Goal: Task Accomplishment & Management: Manage account settings

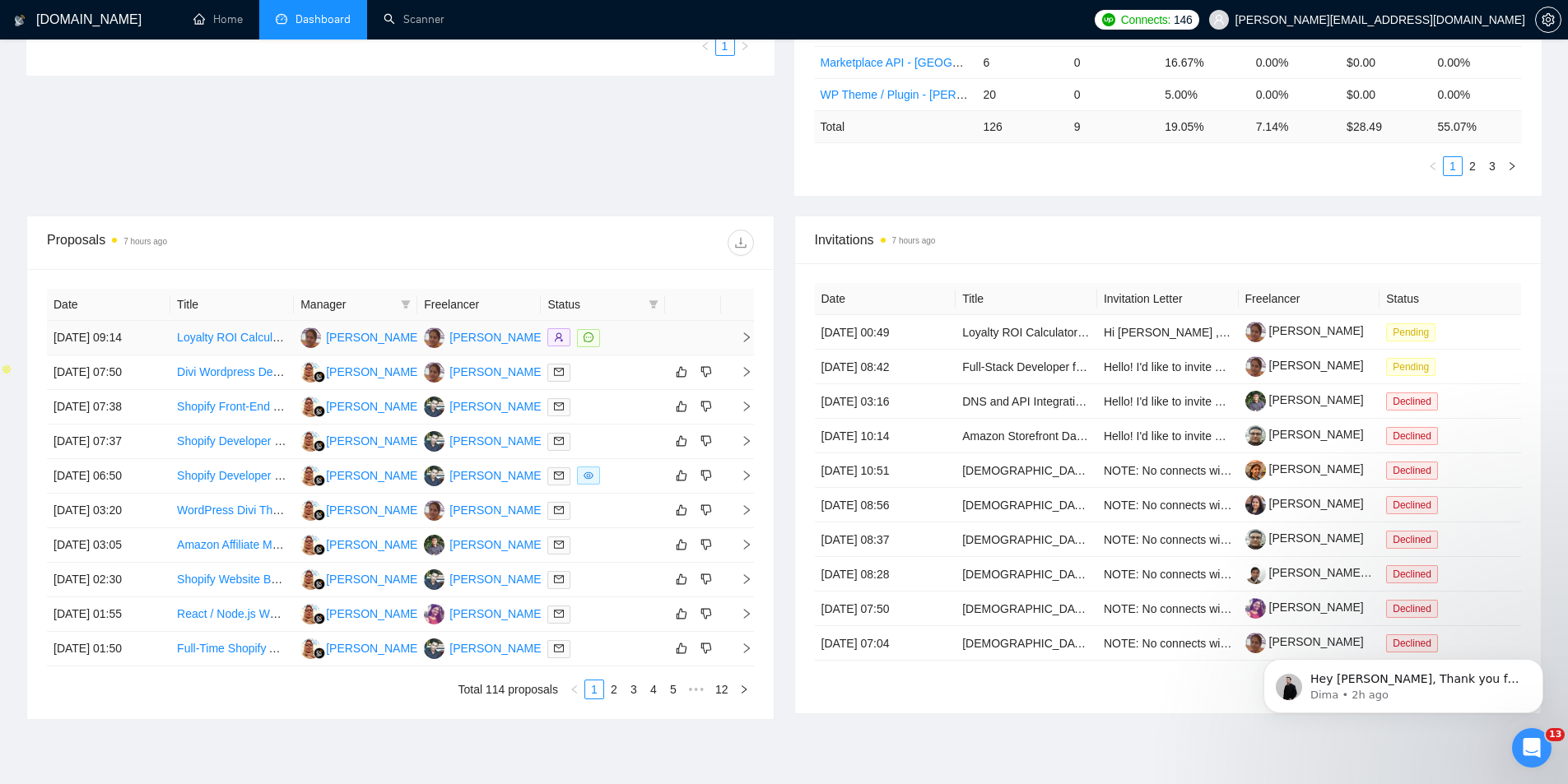
scroll to position [437, 0]
drag, startPoint x: 476, startPoint y: 334, endPoint x: 837, endPoint y: 270, distance: 366.6
drag, startPoint x: 837, startPoint y: 270, endPoint x: 1175, endPoint y: 215, distance: 342.4
click at [1175, 216] on div "Invitations 7 hours ago" at bounding box center [1168, 240] width 707 height 47
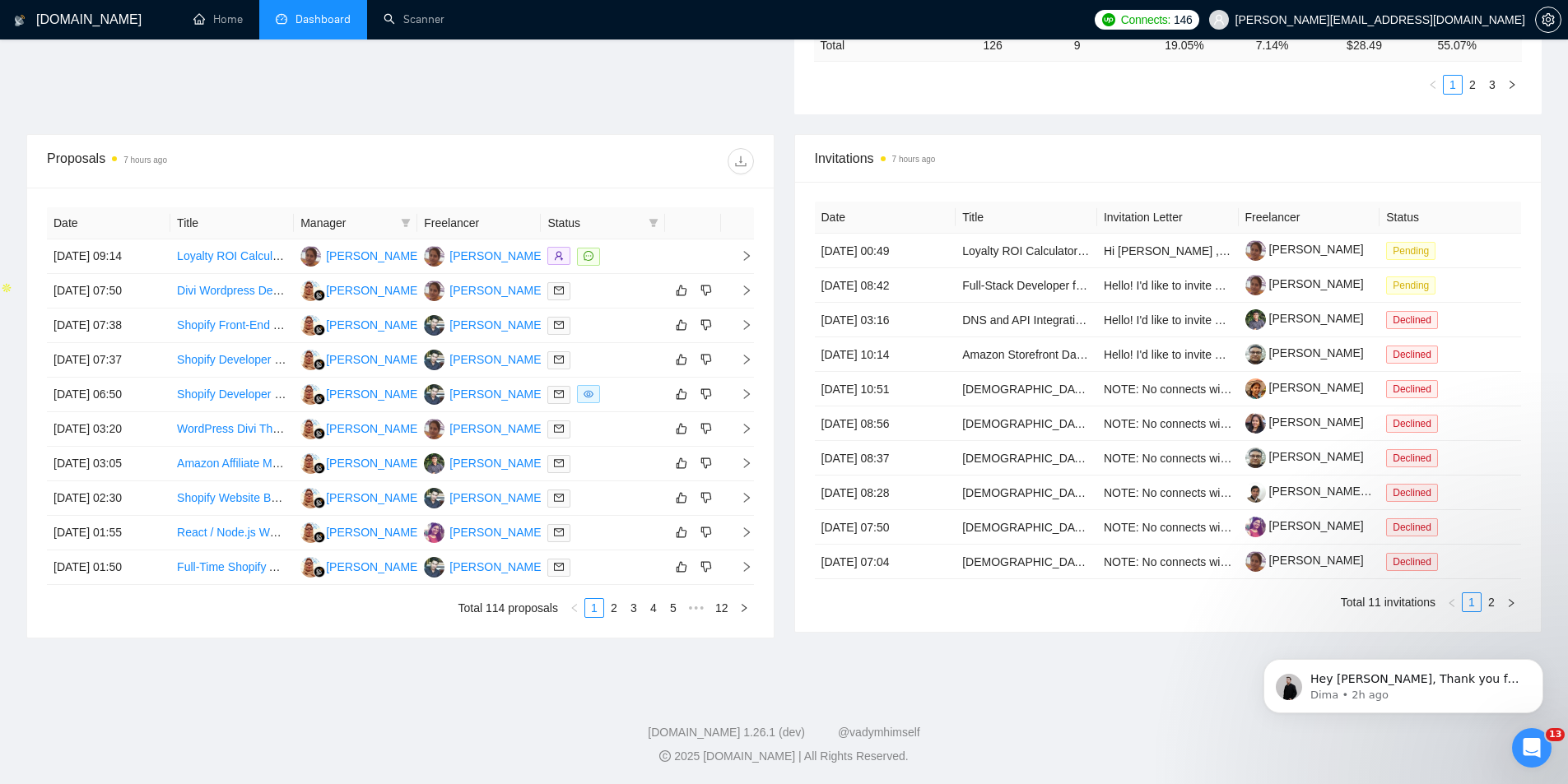
scroll to position [0, 0]
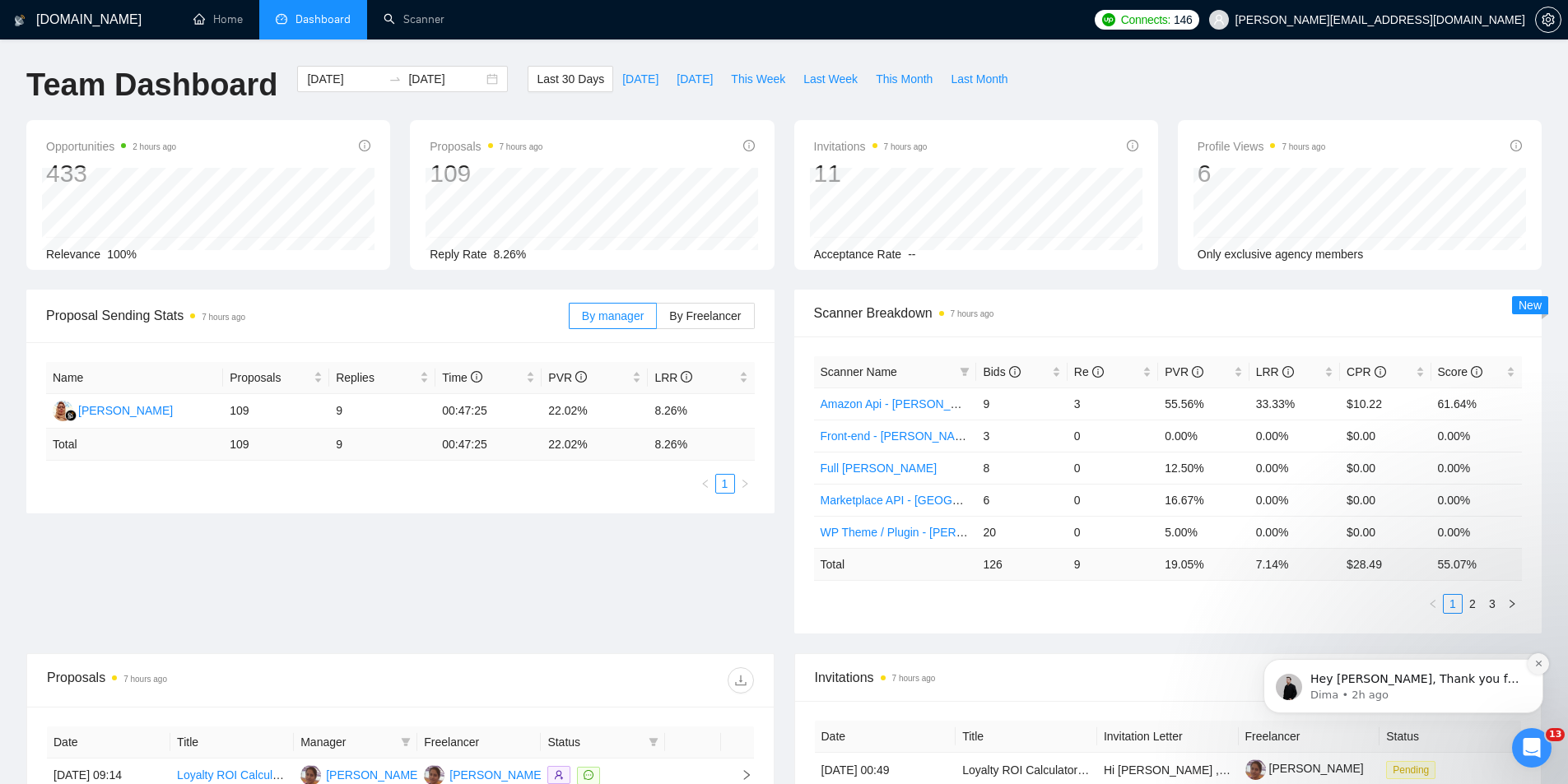
click at [1539, 660] on icon "Dismiss notification" at bounding box center [1538, 663] width 9 height 9
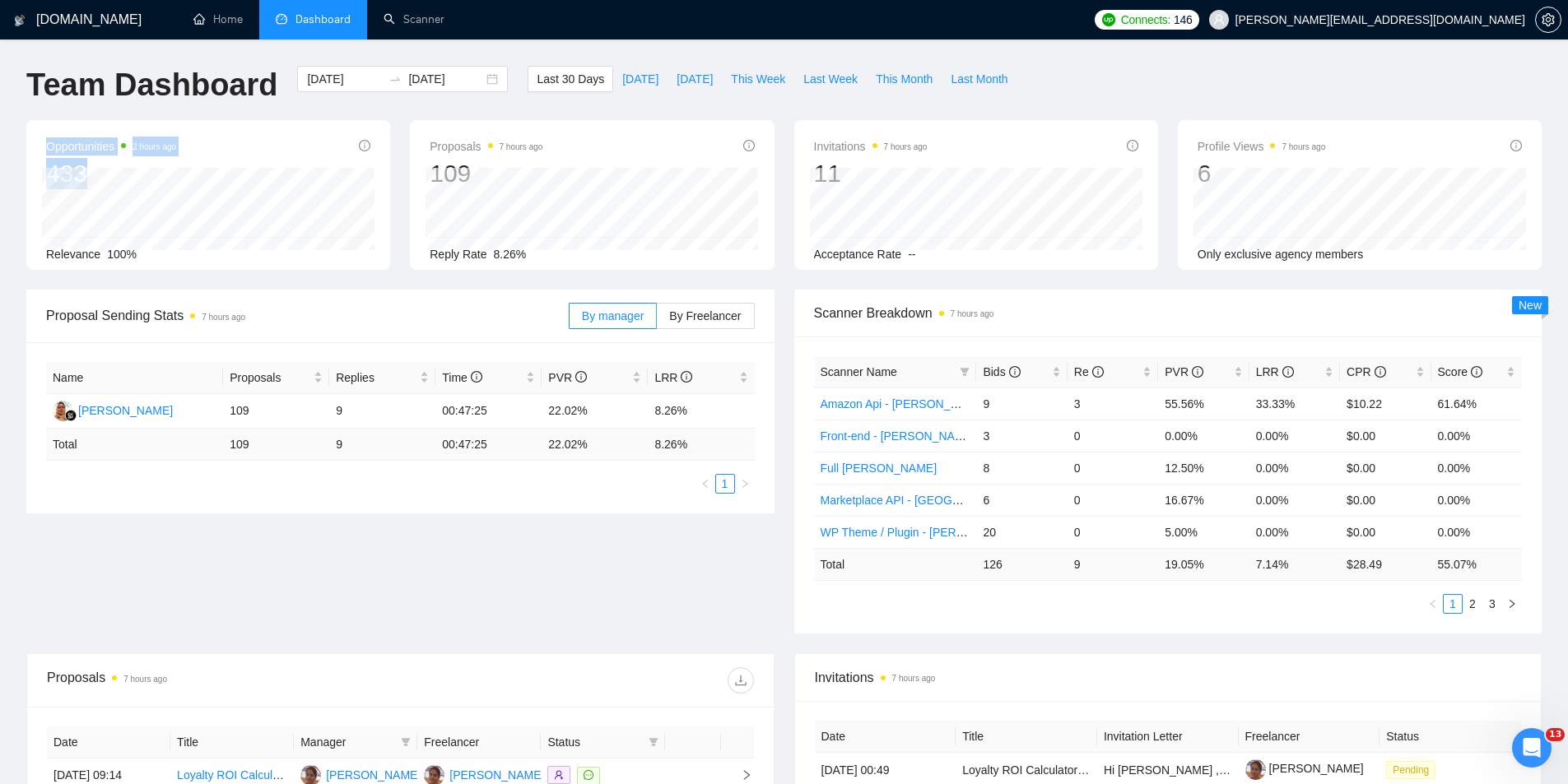
drag, startPoint x: 99, startPoint y: 155, endPoint x: 43, endPoint y: 148, distance: 56.4
click at [43, 148] on div "Opportunities 2 hours ago 433 [DATE] Relevant 9 Relevance 100%" at bounding box center [208, 195] width 364 height 149
click at [0, 196] on div "[DOMAIN_NAME] Home Dashboard Scanner Connects: 146 [PERSON_NAME][EMAIL_ADDRESS]…" at bounding box center [784, 651] width 1568 height 1304
drag, startPoint x: 132, startPoint y: 144, endPoint x: 178, endPoint y: 149, distance: 46.3
click at [176, 149] on span "2 hours ago" at bounding box center [148, 146] width 55 height 20
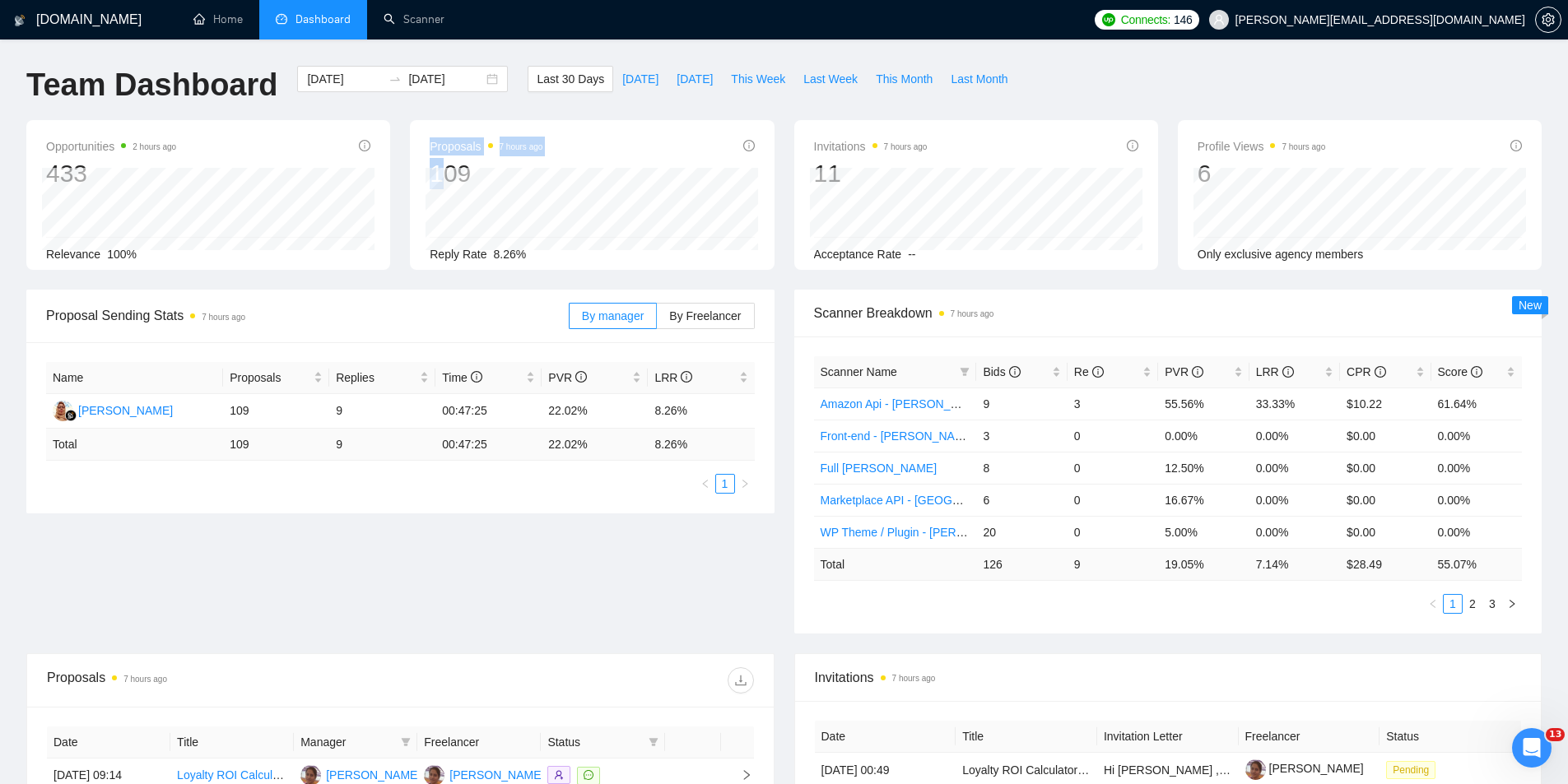
drag, startPoint x: 439, startPoint y: 159, endPoint x: 421, endPoint y: 142, distance: 24.8
click at [422, 144] on div "Proposals 7 hours ago 109 [DATE] Sent 5 Reply Rate 8.26%" at bounding box center [592, 195] width 364 height 149
drag, startPoint x: 421, startPoint y: 142, endPoint x: 569, endPoint y: 136, distance: 148.1
click at [569, 136] on div "Proposals 7 hours ago 109 [DATE] Sent 5 Reply Rate 8.26%" at bounding box center [592, 195] width 364 height 149
drag, startPoint x: 38, startPoint y: 139, endPoint x: 202, endPoint y: 139, distance: 164.0
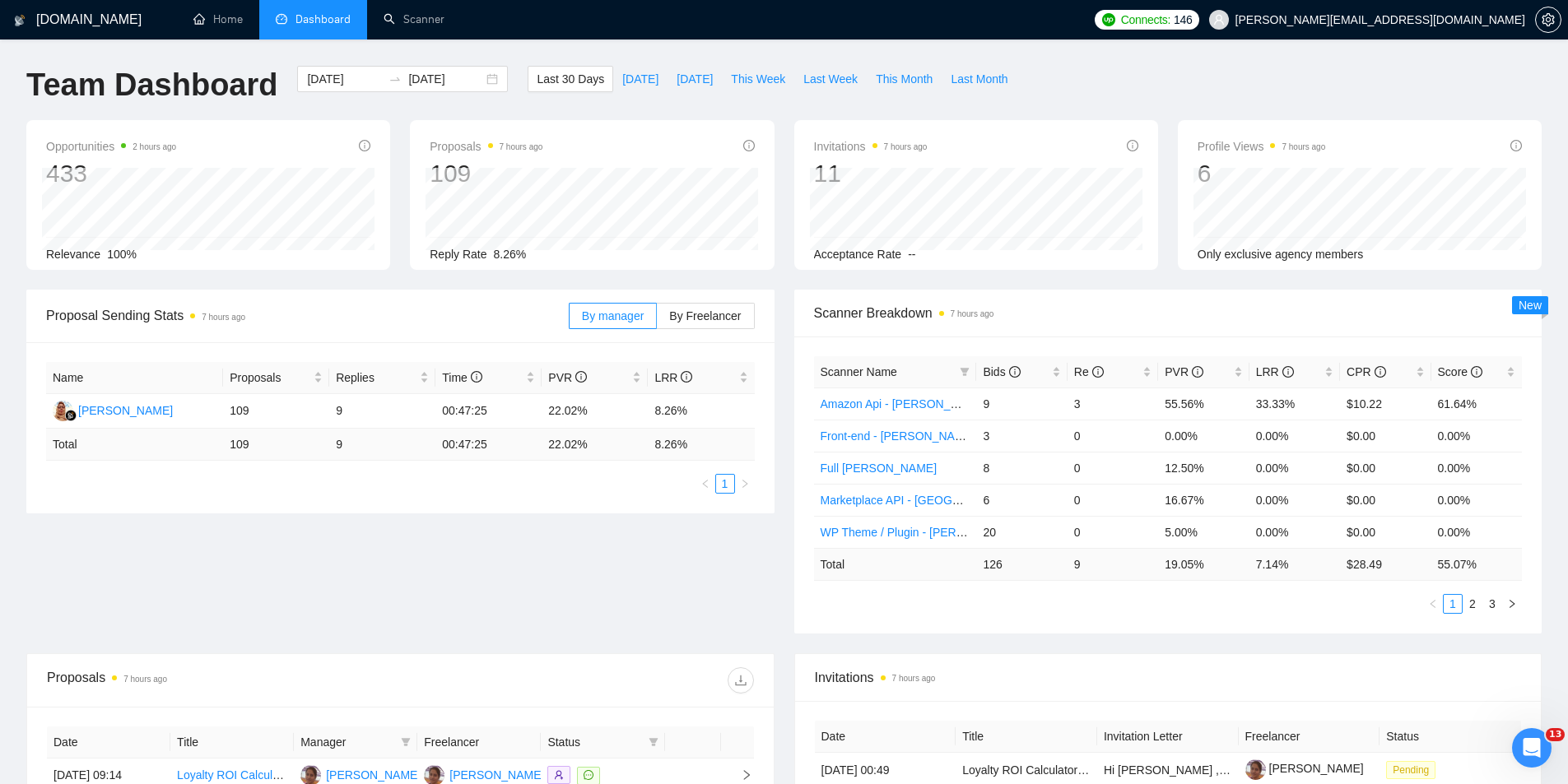
click at [202, 139] on div "Opportunities 2 hours ago 433 [DATE] Relevant 9 Relevance 100%" at bounding box center [208, 195] width 364 height 149
click at [202, 139] on div "Opportunities 2 hours ago 433" at bounding box center [208, 163] width 324 height 53
drag, startPoint x: 498, startPoint y: 149, endPoint x: 558, endPoint y: 149, distance: 60.0
click at [560, 149] on div "Proposals 7 hours ago 109" at bounding box center [592, 163] width 324 height 53
click at [434, 168] on div "Proposals 7 hours ago 109 [DATE] Sent 5 Reply Rate 8.26%" at bounding box center [592, 199] width 324 height 127
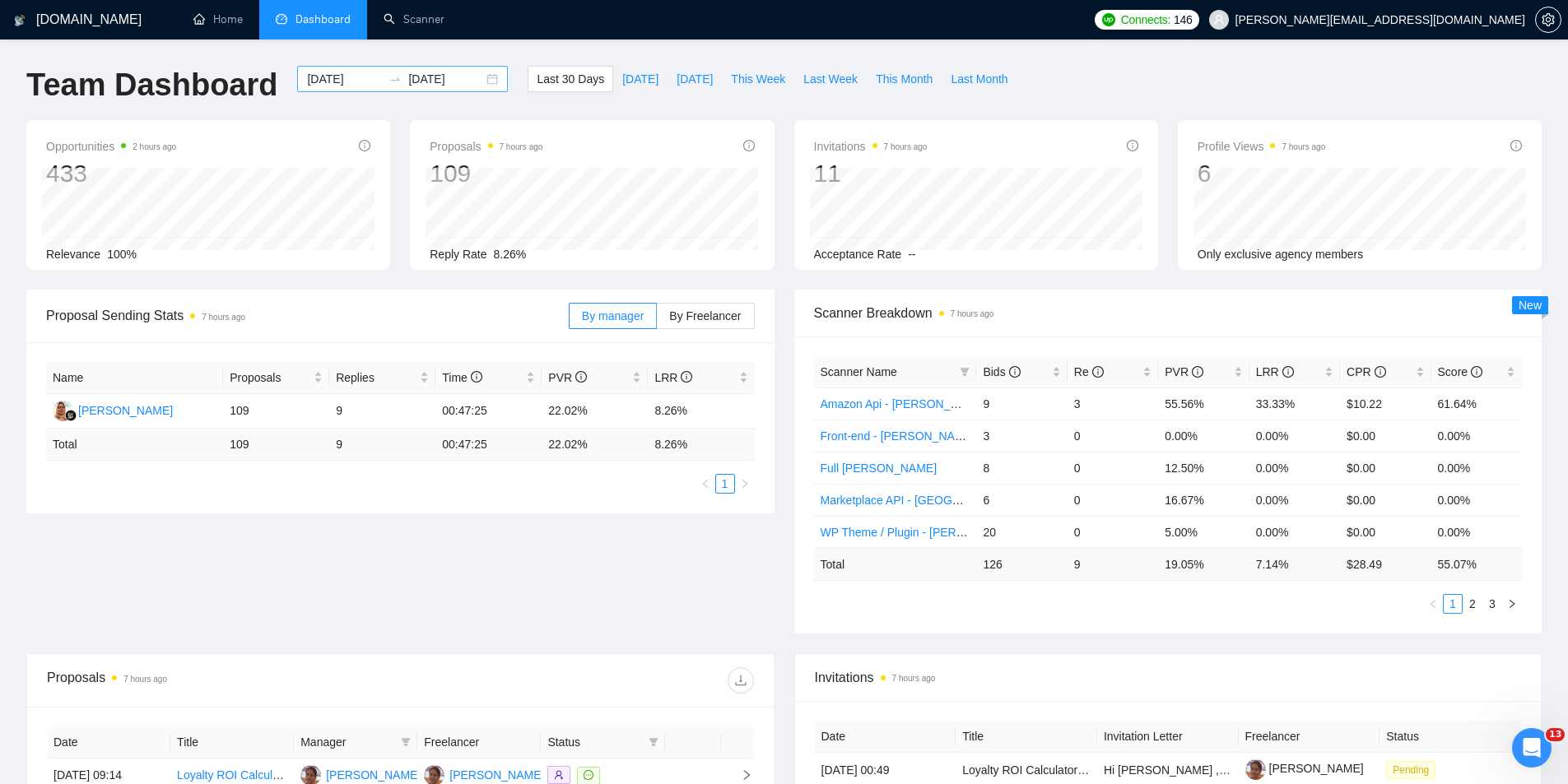
click at [475, 84] on div "[DATE] [DATE]" at bounding box center [402, 79] width 210 height 27
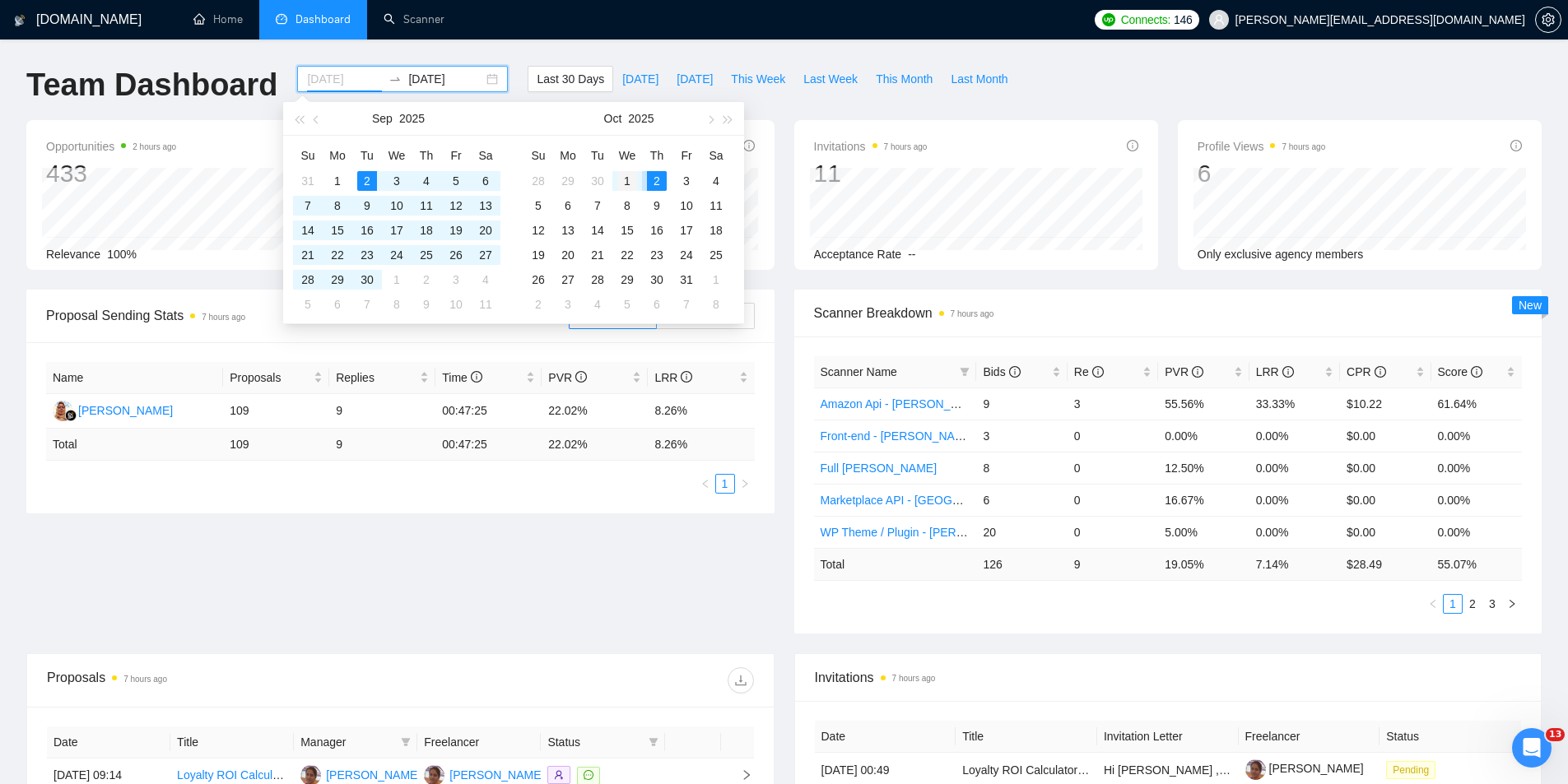
type input "[DATE]"
click at [626, 178] on div "1" at bounding box center [627, 181] width 20 height 20
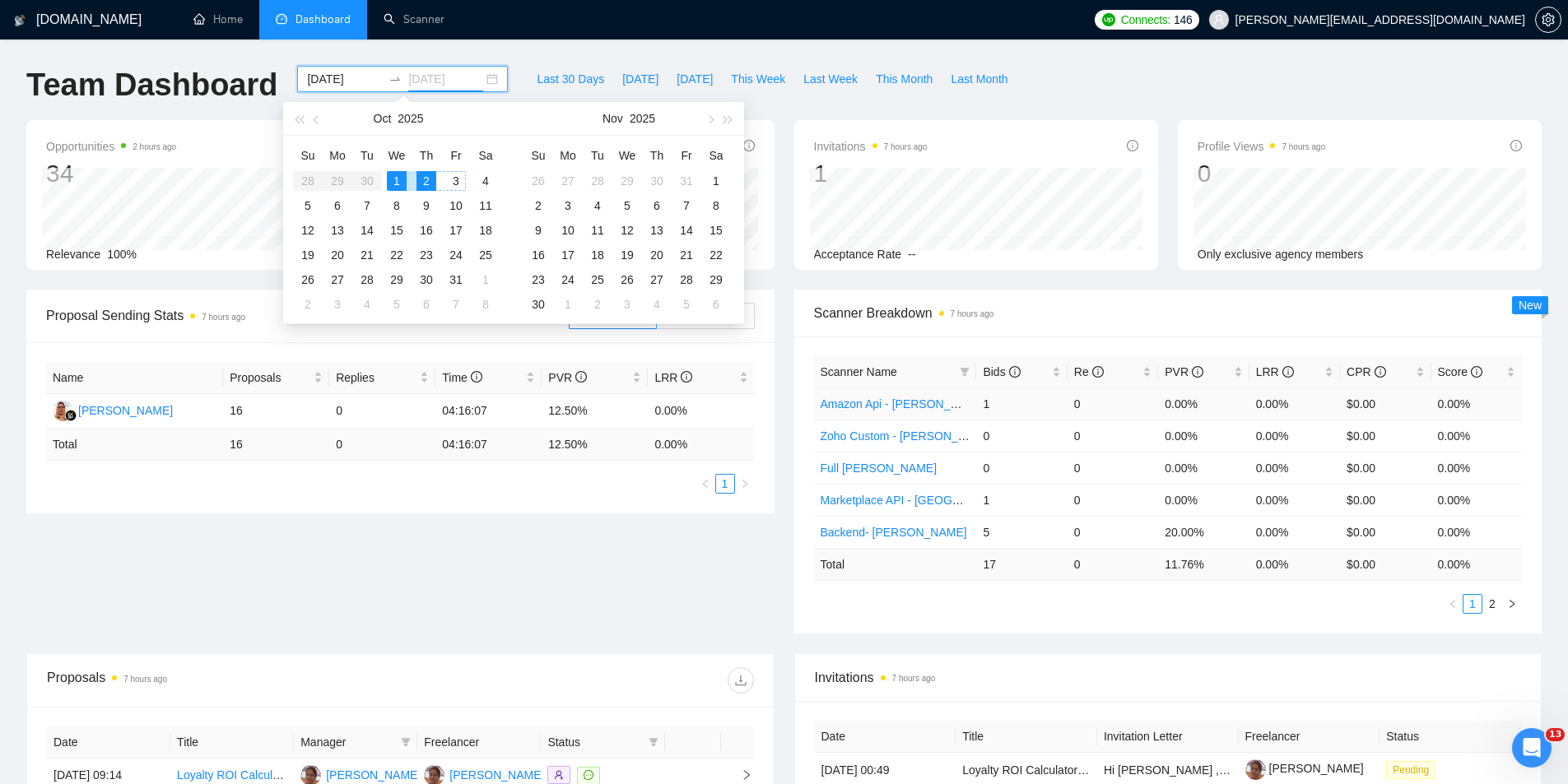
type input "[DATE]"
click at [933, 354] on div "Scanner Name Bids Re PVR LRR CPR Score Amazon Api - [PERSON_NAME] 1 0 0.00% 0.0…" at bounding box center [1168, 484] width 748 height 297
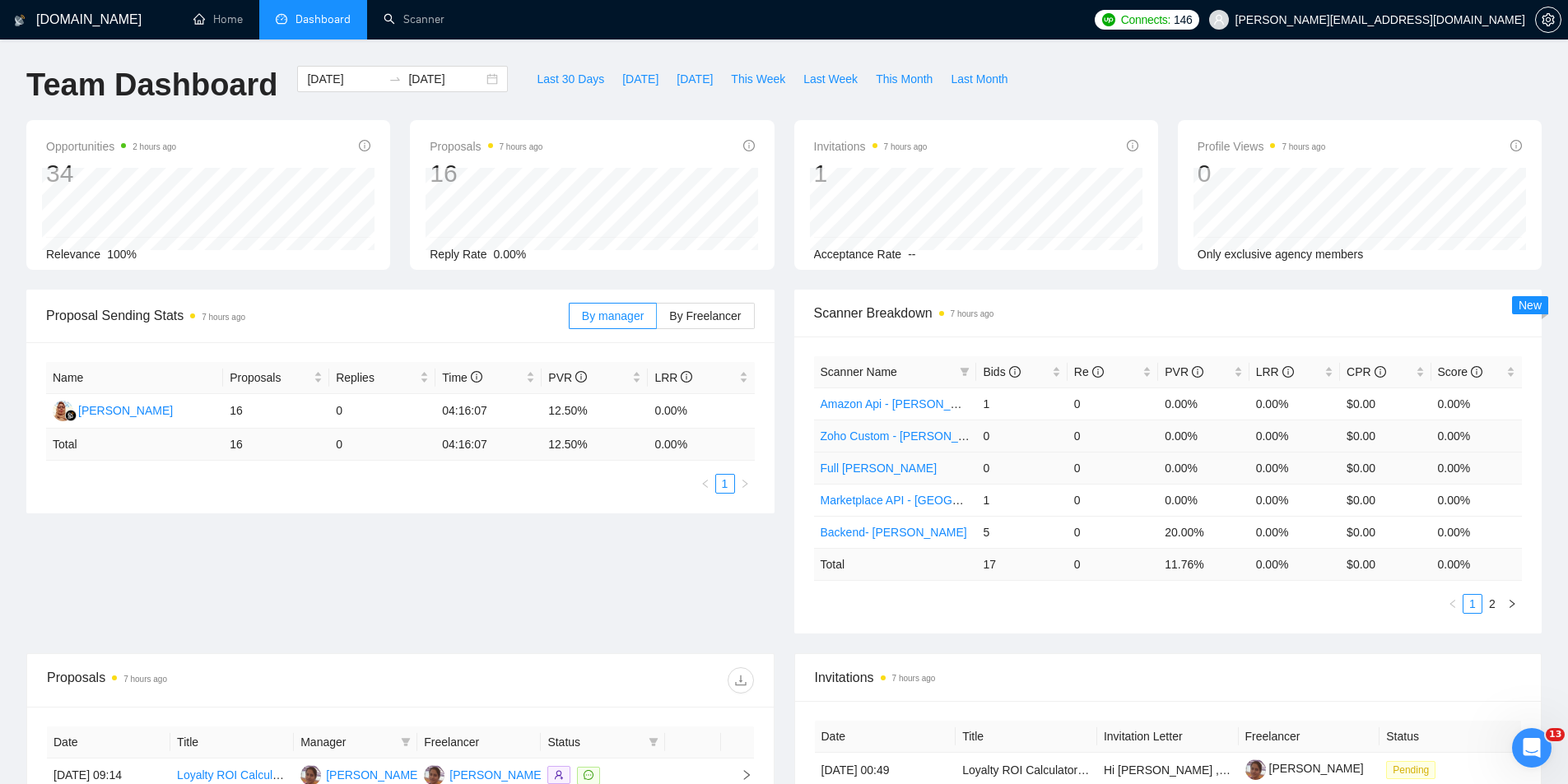
scroll to position [83, 0]
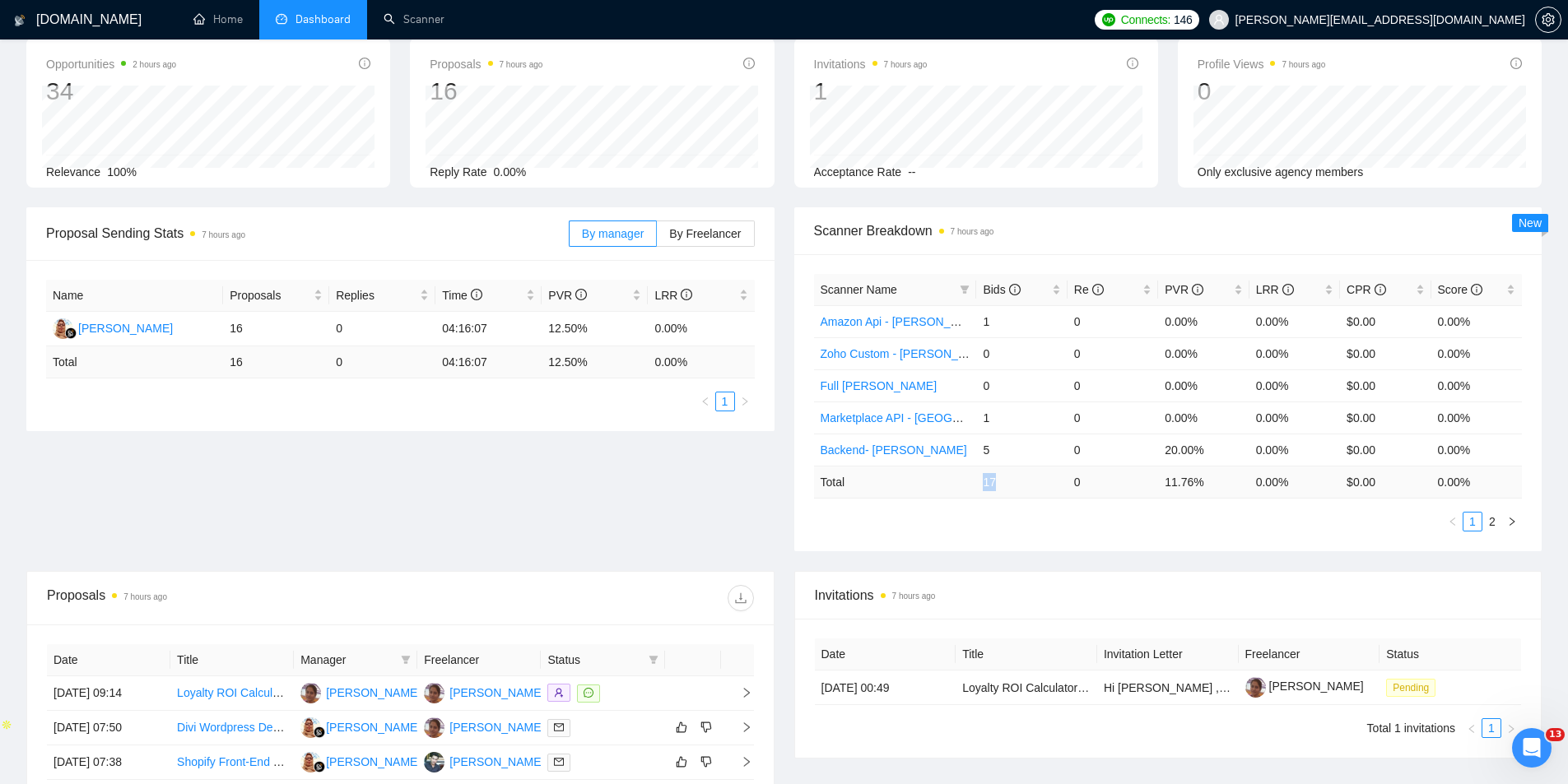
drag, startPoint x: 964, startPoint y: 480, endPoint x: 1014, endPoint y: 485, distance: 50.2
click at [1014, 485] on tr "Total 17 0 11.76 % 0.00 % $ 0.00 0.00 %" at bounding box center [1168, 481] width 709 height 32
drag, startPoint x: 1152, startPoint y: 482, endPoint x: 1181, endPoint y: 480, distance: 29.1
click at [1181, 480] on tr "Total 17 0 11.76 % 0.00 % $ 0.00 0.00 %" at bounding box center [1168, 481] width 709 height 32
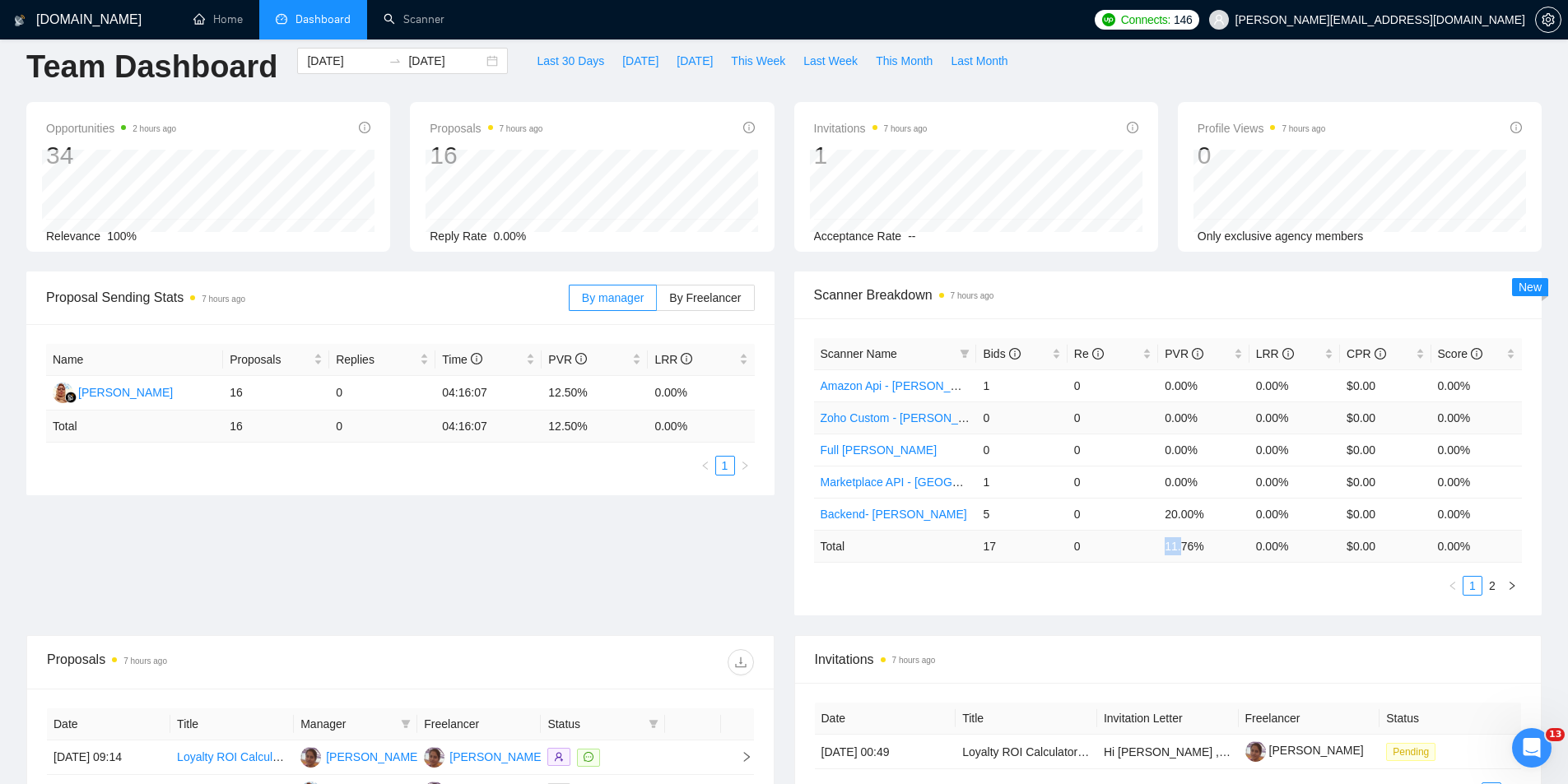
scroll to position [0, 0]
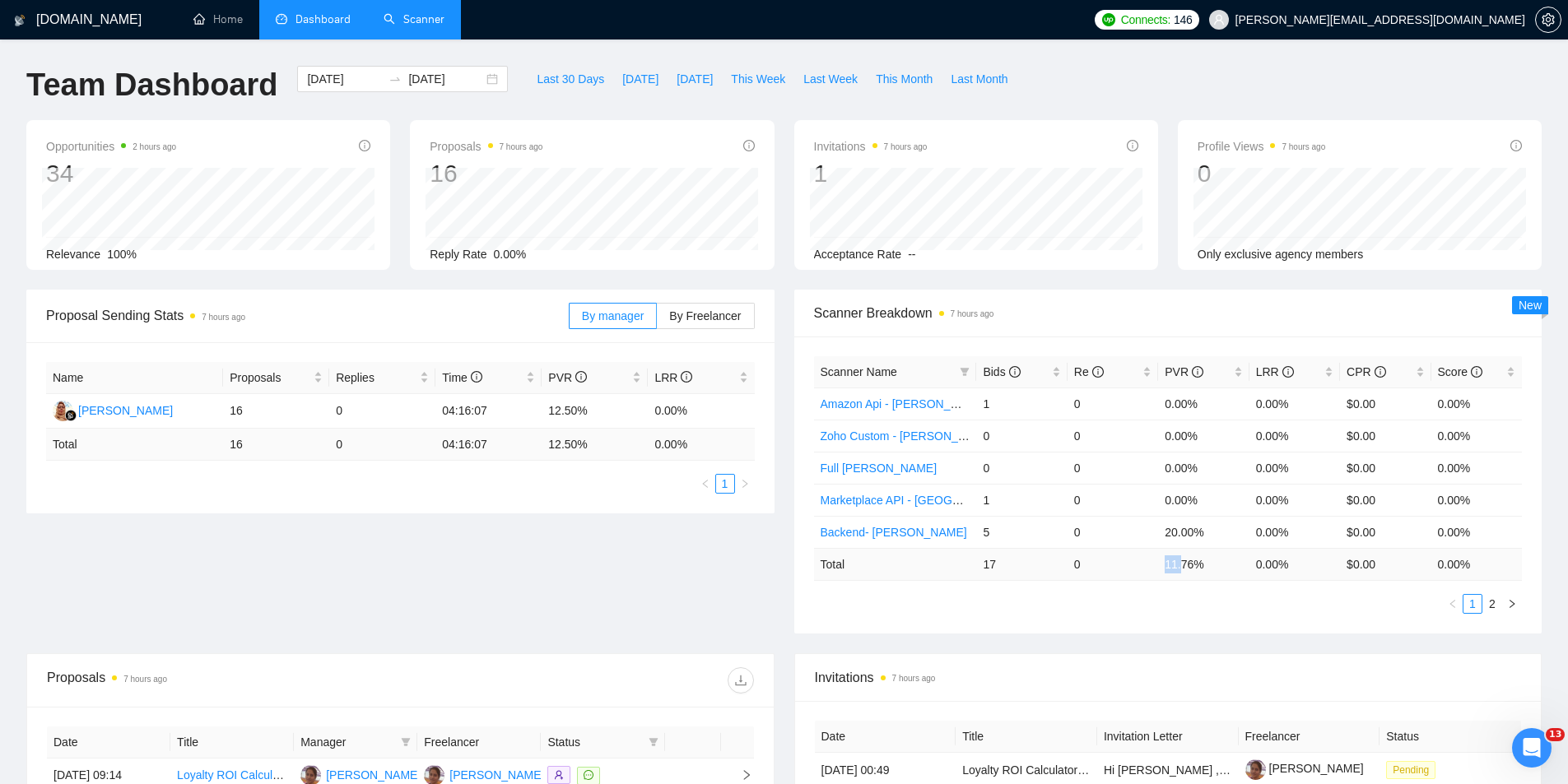
click at [385, 13] on link "Scanner" at bounding box center [414, 20] width 61 height 14
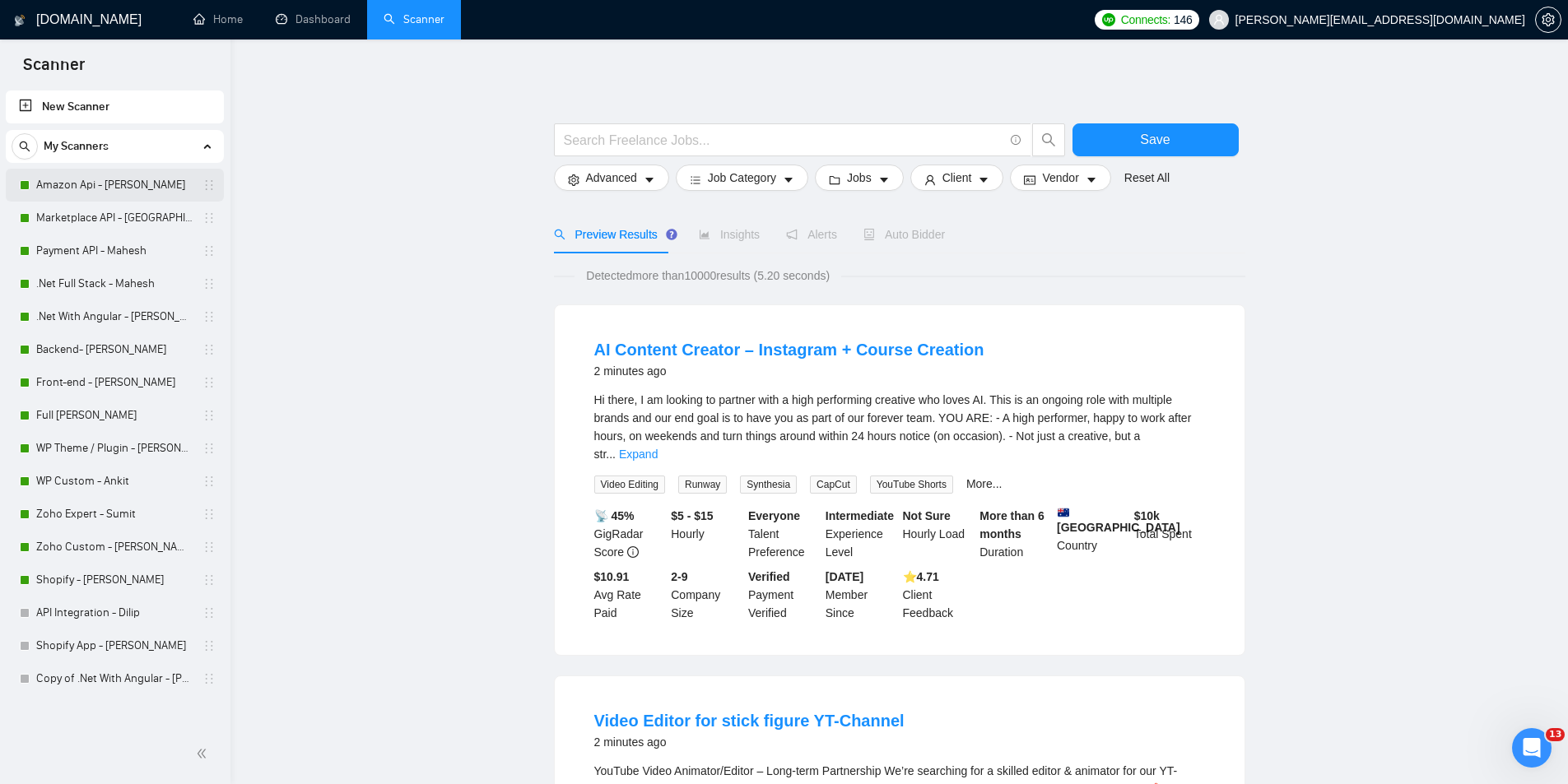
click at [141, 185] on link "Amazon Api - [PERSON_NAME]" at bounding box center [114, 185] width 156 height 32
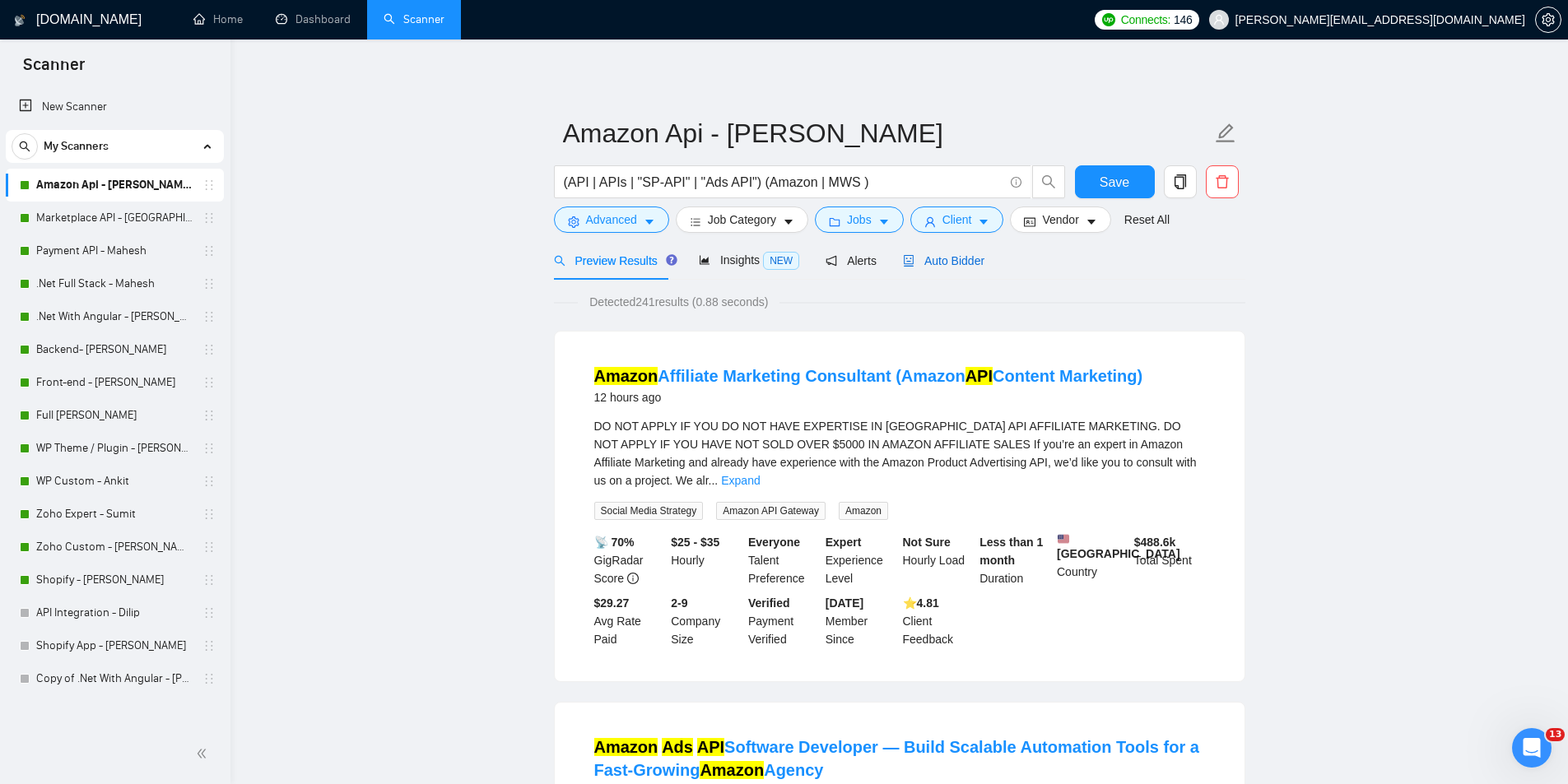
click at [919, 263] on span "Auto Bidder" at bounding box center [943, 260] width 82 height 13
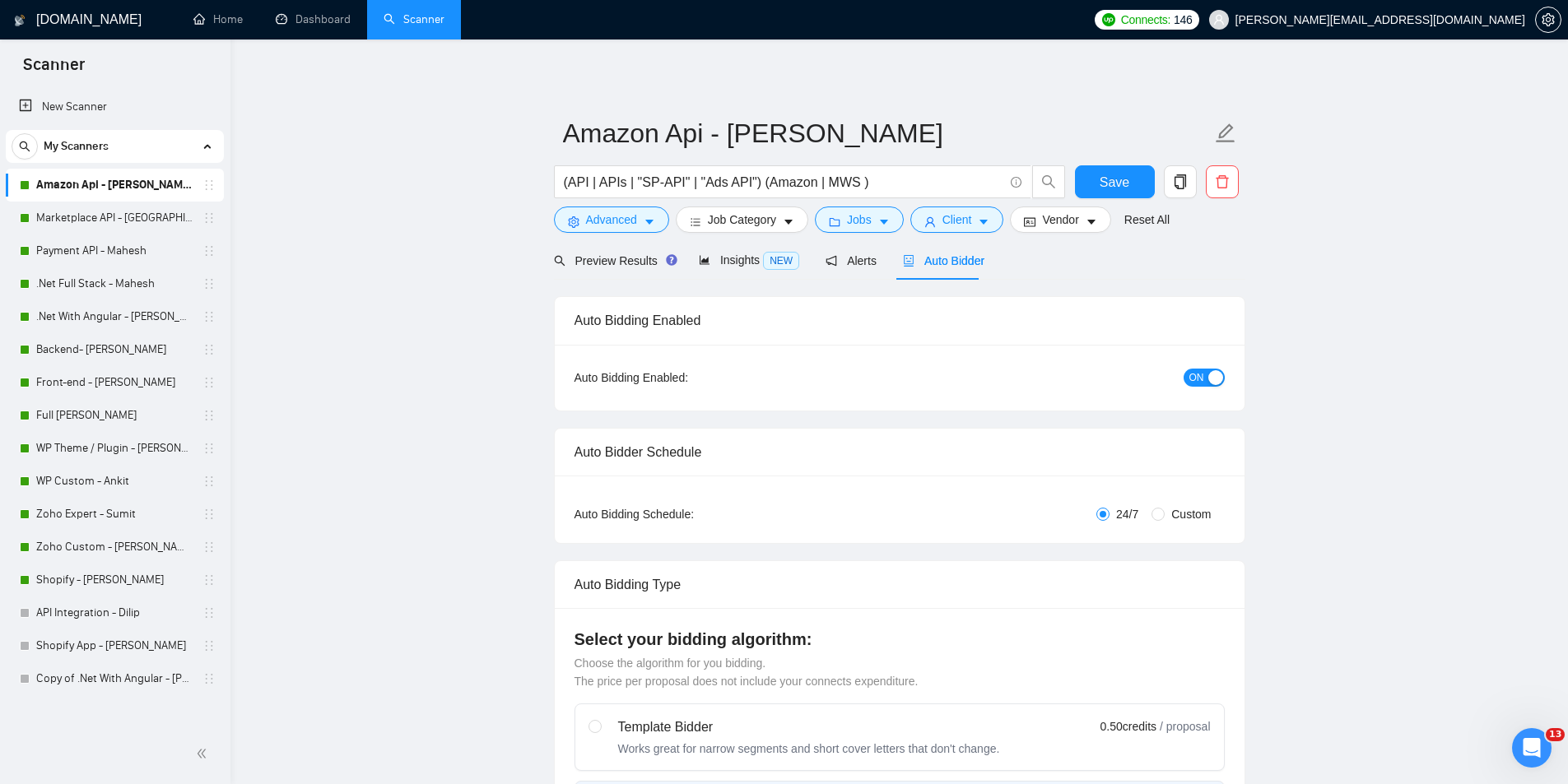
radio input "false"
radio input "true"
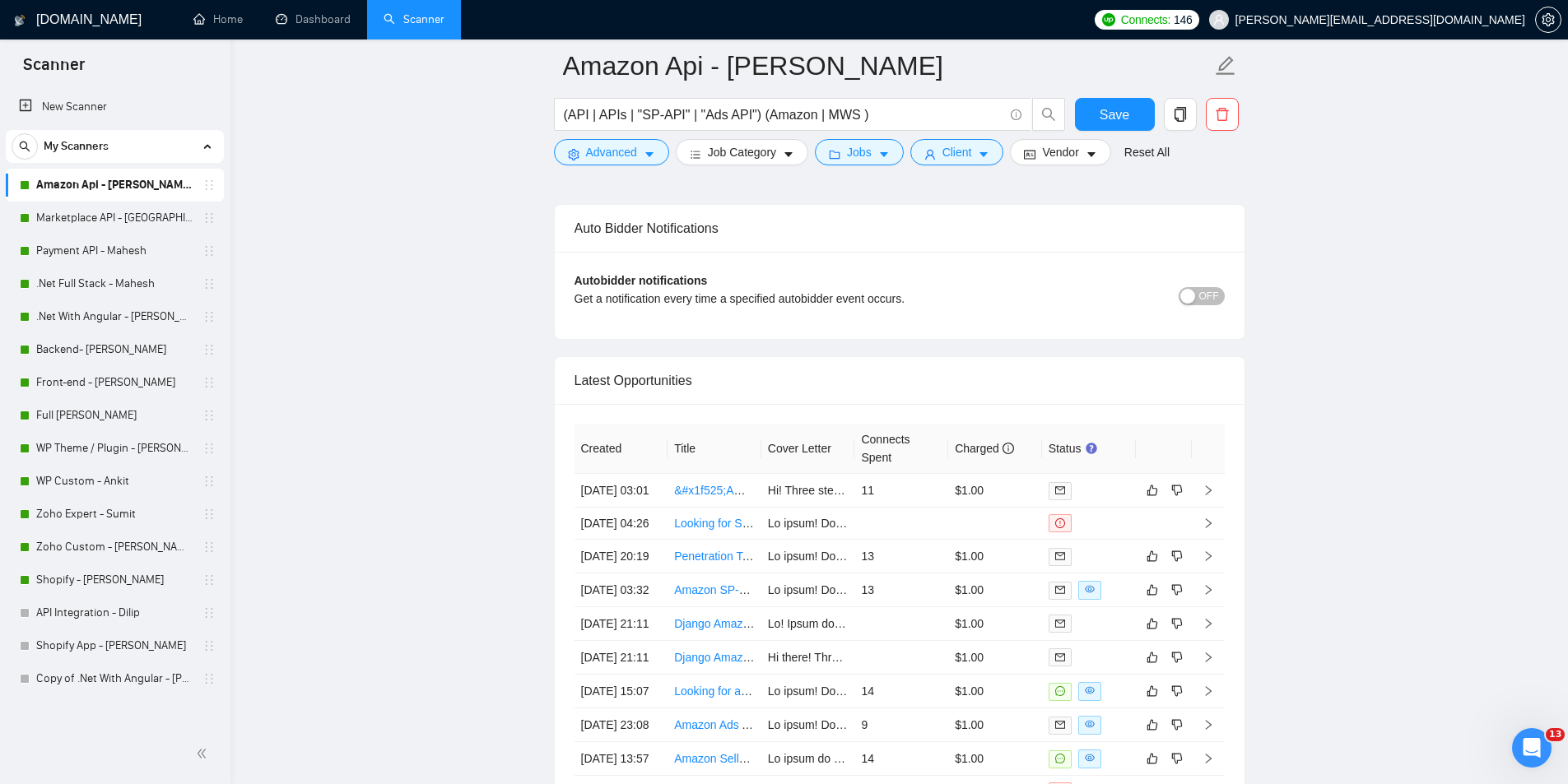
scroll to position [4195, 0]
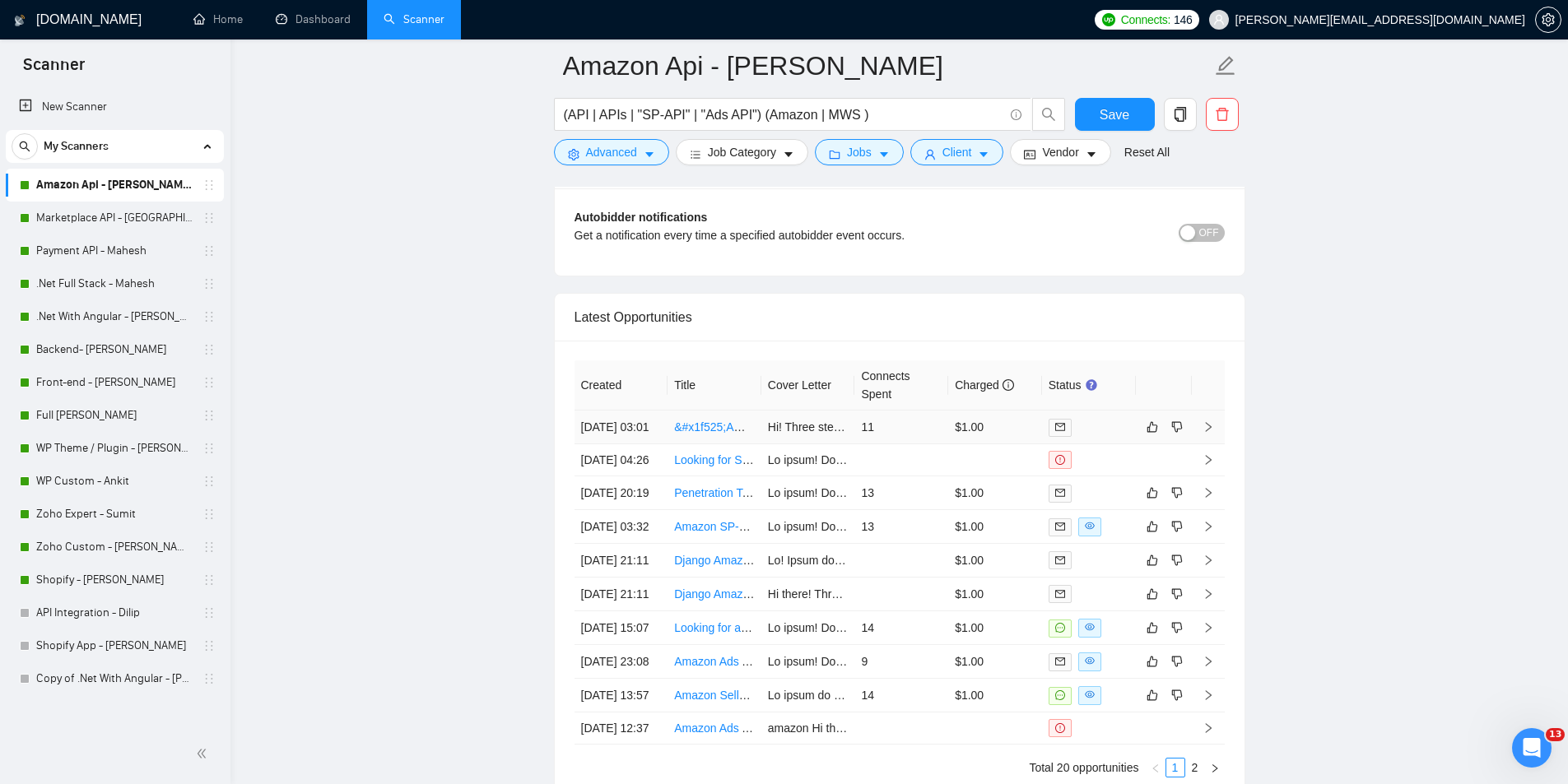
drag, startPoint x: 718, startPoint y: 439, endPoint x: 1018, endPoint y: 424, distance: 300.4
drag, startPoint x: 1018, startPoint y: 424, endPoint x: 1054, endPoint y: 437, distance: 38.3
click at [1055, 432] on icon "mail" at bounding box center [1060, 426] width 10 height 10
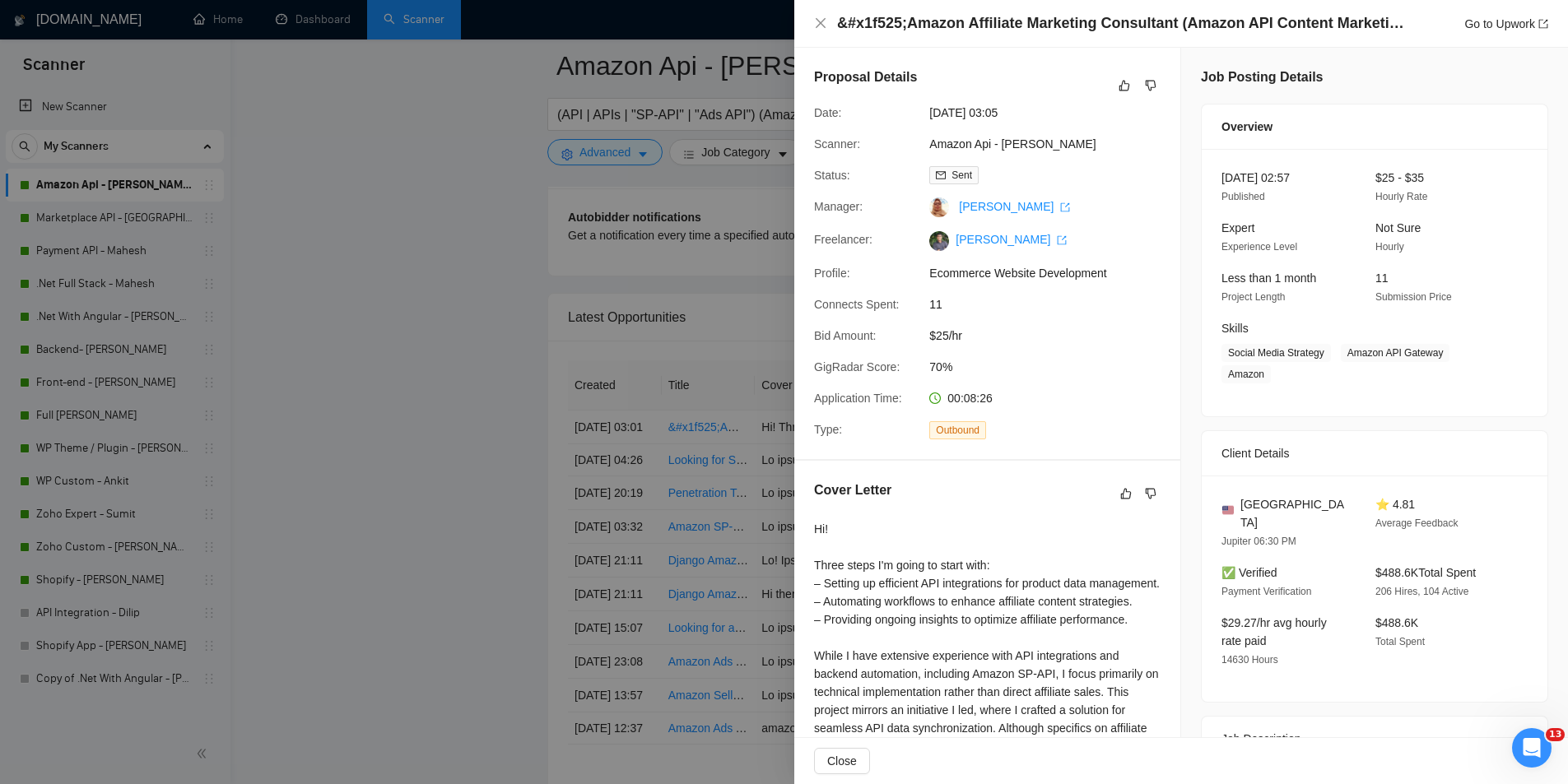
click at [381, 245] on div at bounding box center [784, 392] width 1568 height 784
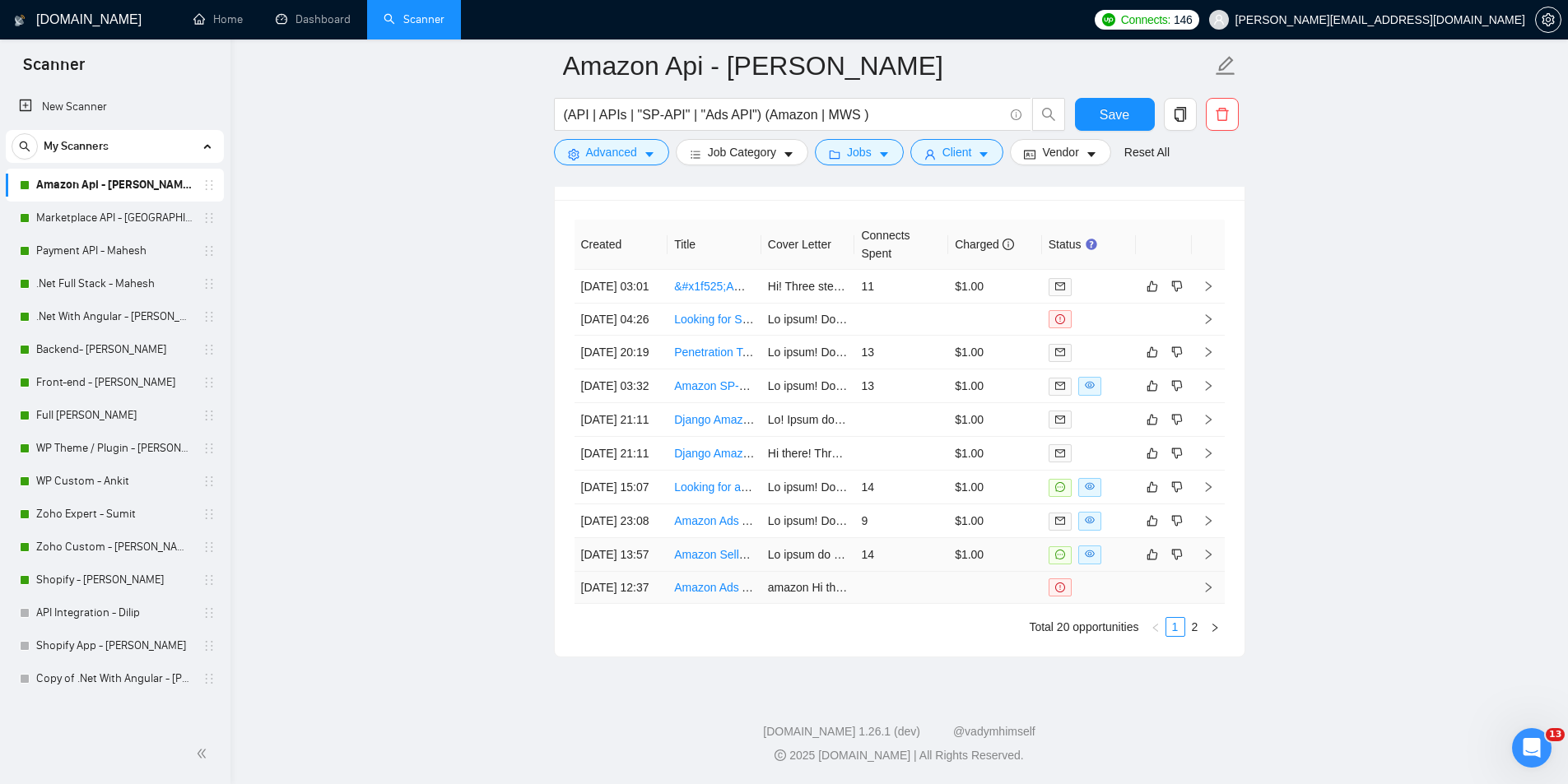
scroll to position [4503, 0]
click at [1193, 629] on link "2" at bounding box center [1194, 627] width 18 height 18
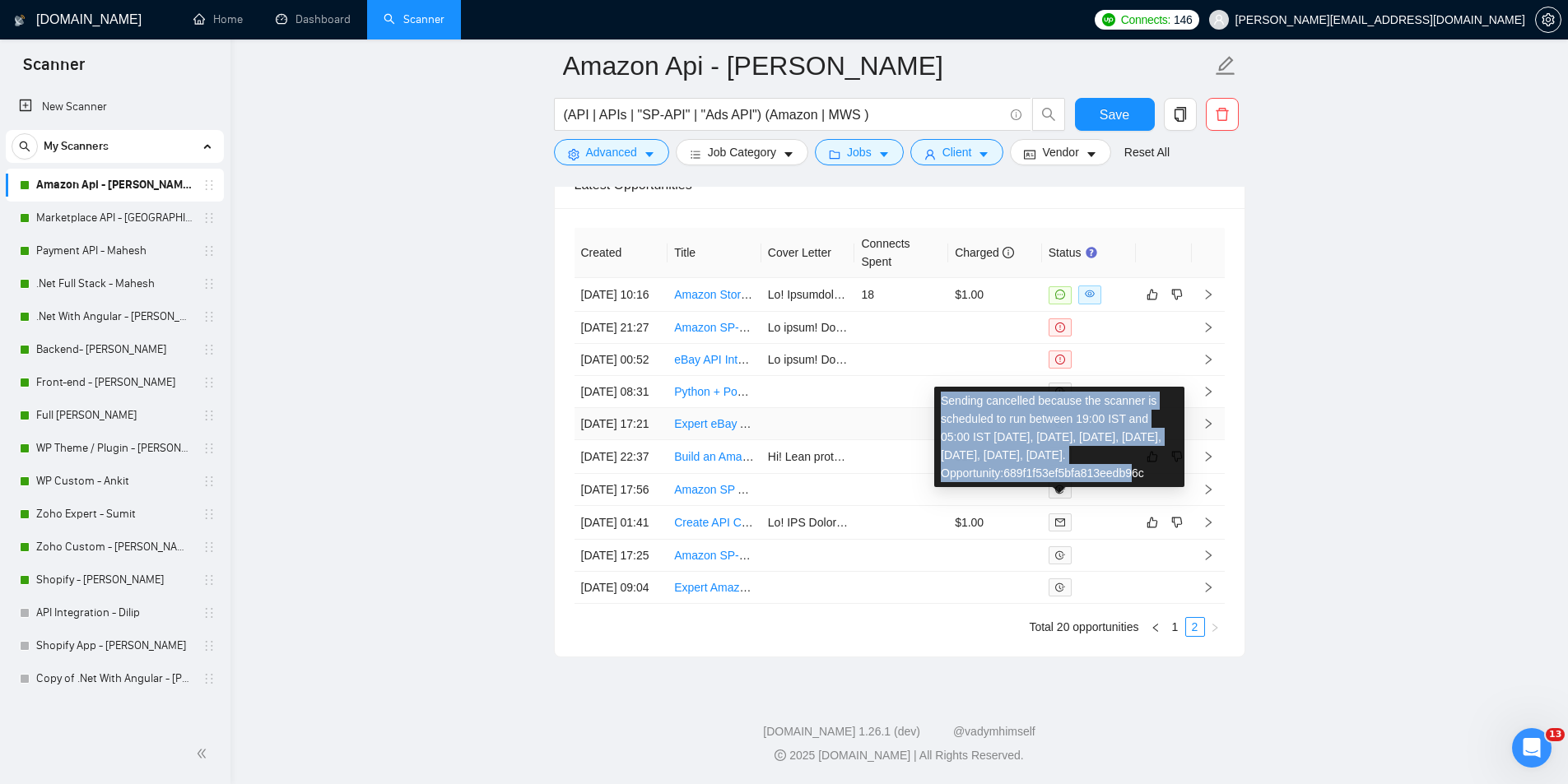
drag, startPoint x: 938, startPoint y: 226, endPoint x: 1139, endPoint y: 282, distance: 208.7
click at [1138, 386] on div "Sending cancelled because the scanner is scheduled to run between 19:00 IST and…" at bounding box center [1059, 436] width 250 height 100
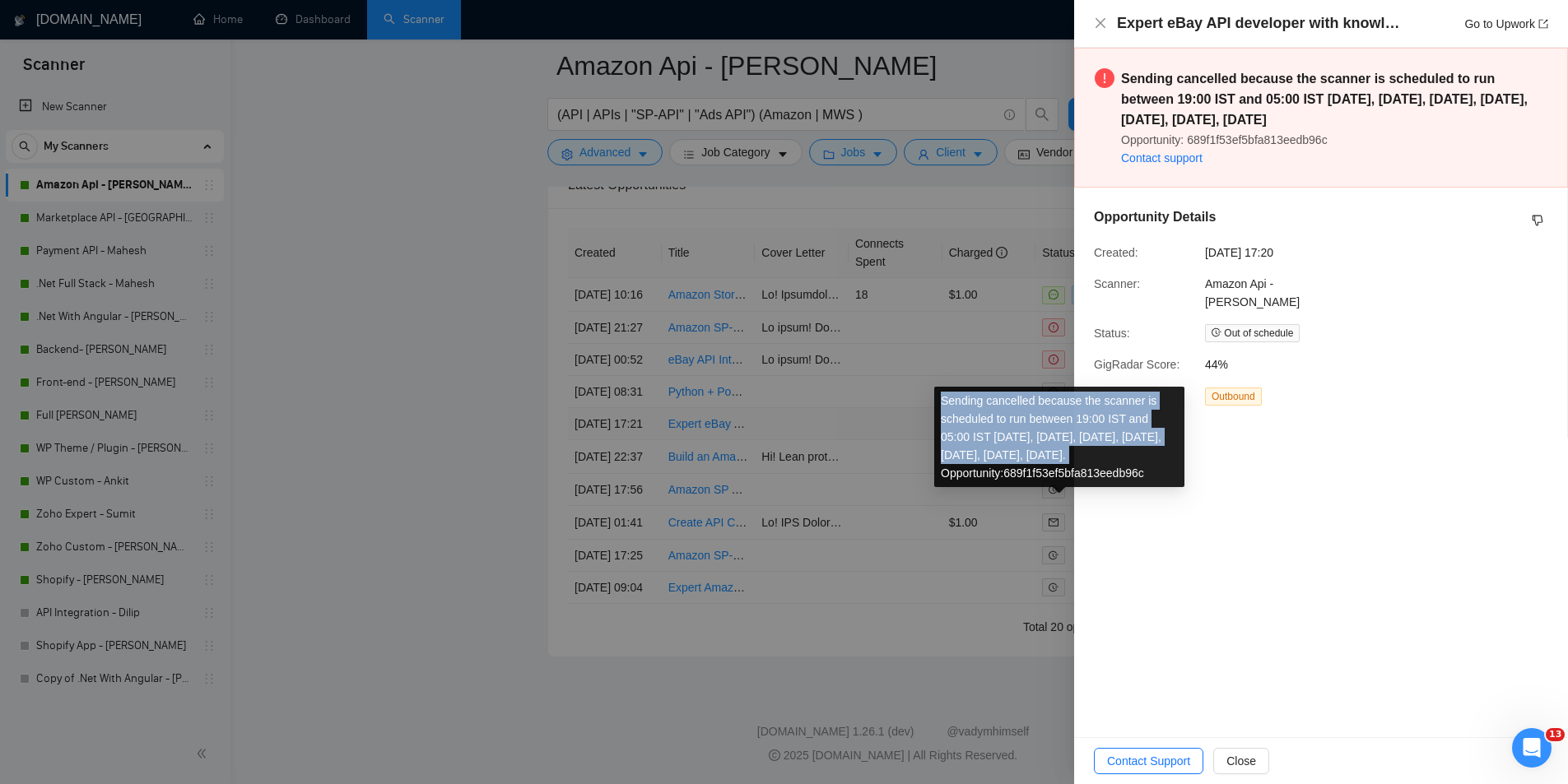
click at [1143, 386] on div "Sending cancelled because the scanner is scheduled to run between 19:00 IST and…" at bounding box center [1059, 436] width 250 height 100
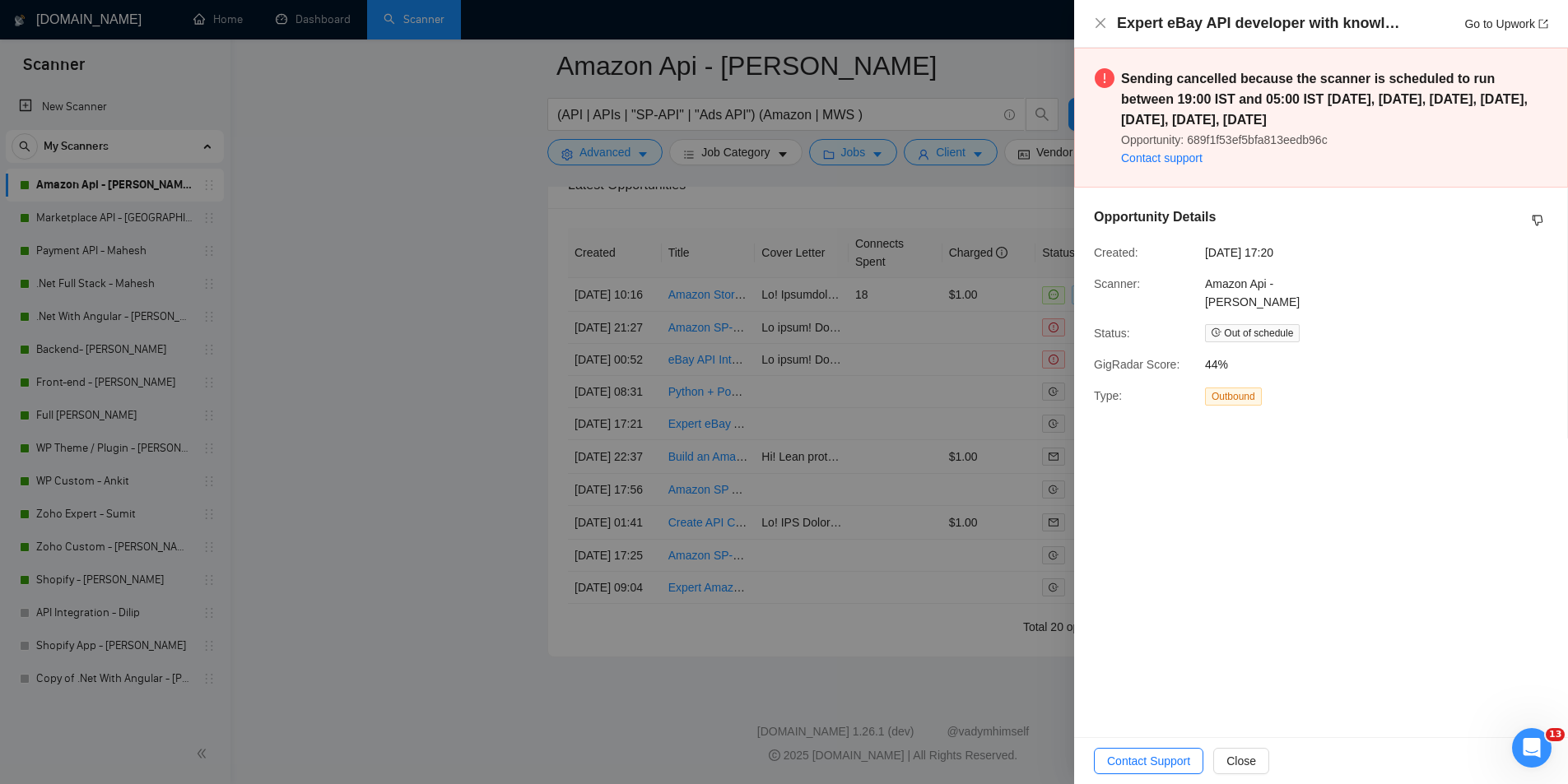
drag, startPoint x: 946, startPoint y: 669, endPoint x: 990, endPoint y: 408, distance: 264.7
click at [948, 669] on div at bounding box center [784, 392] width 1568 height 784
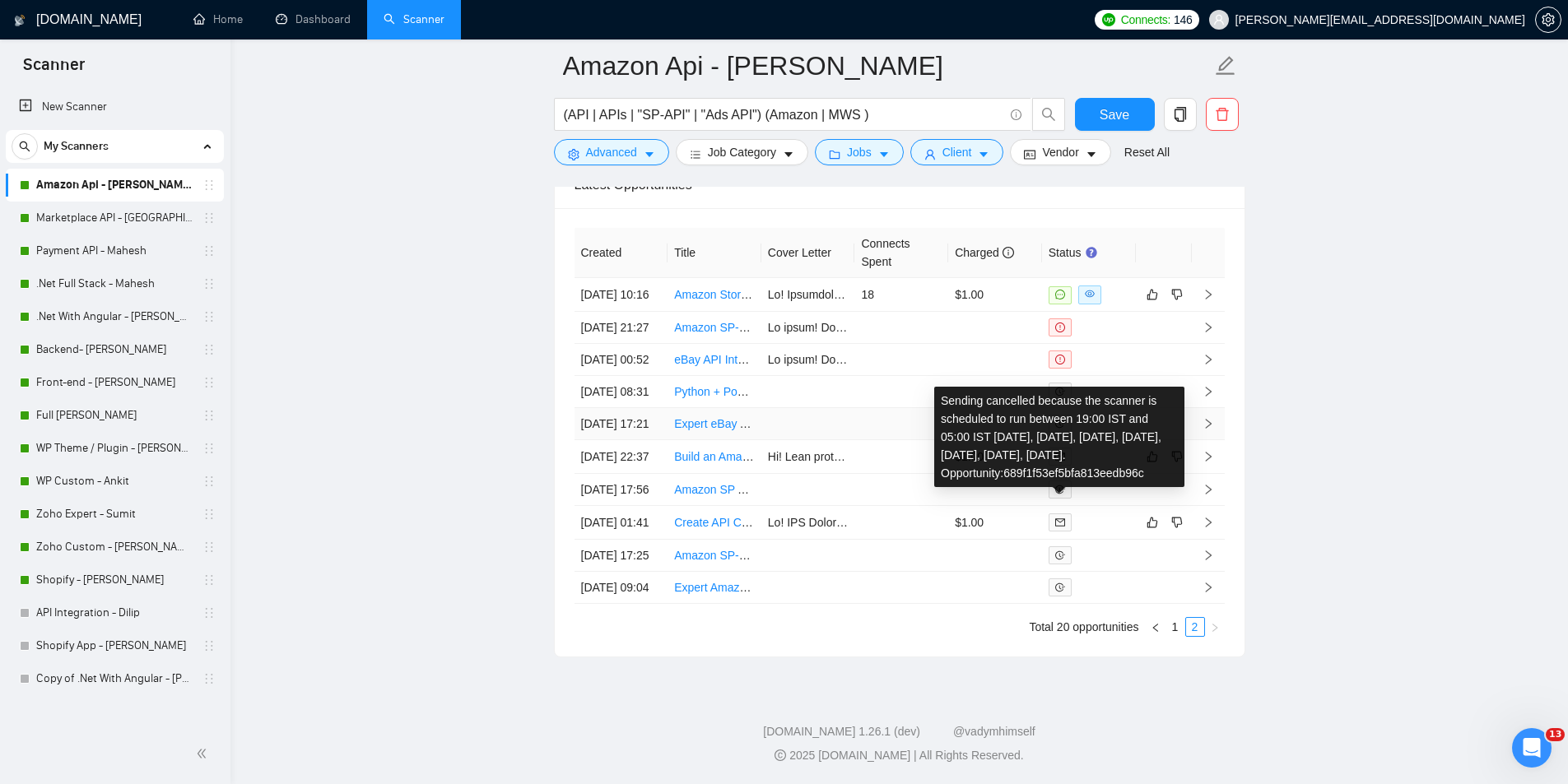
click at [1059, 419] on icon "field-time" at bounding box center [1060, 423] width 10 height 10
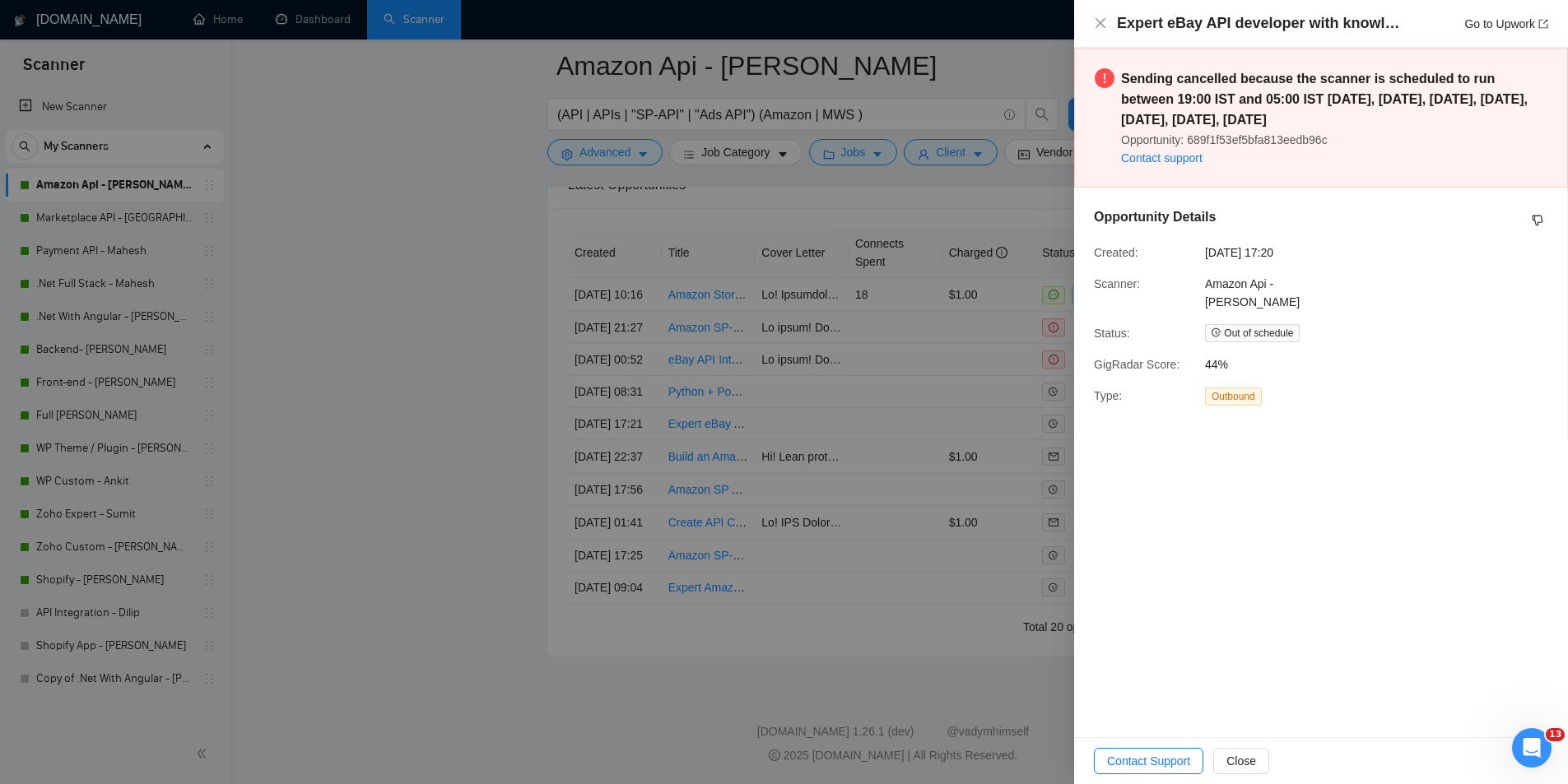
click at [1054, 332] on div at bounding box center [784, 392] width 1568 height 784
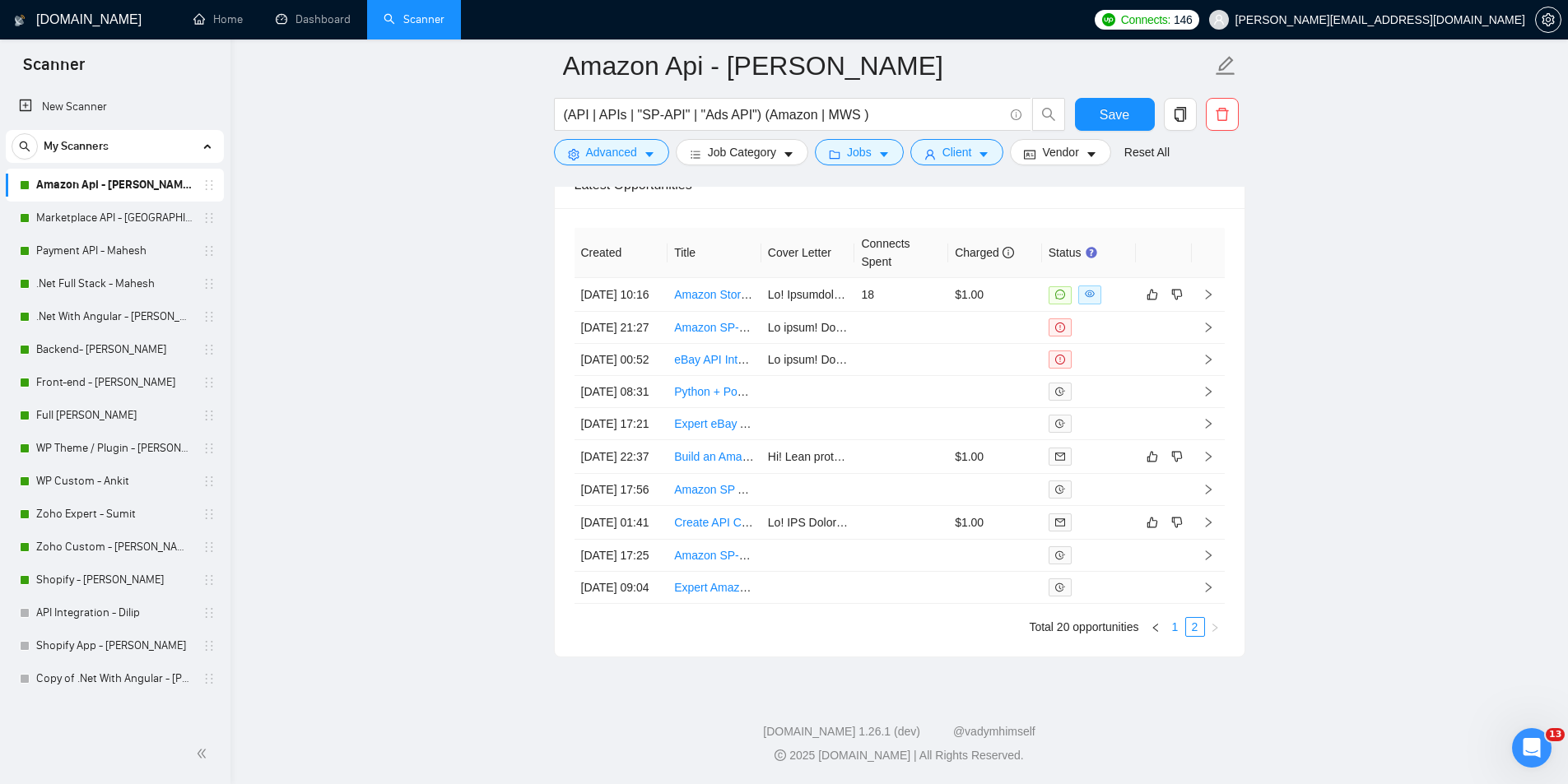
click at [1170, 624] on link "1" at bounding box center [1175, 627] width 18 height 18
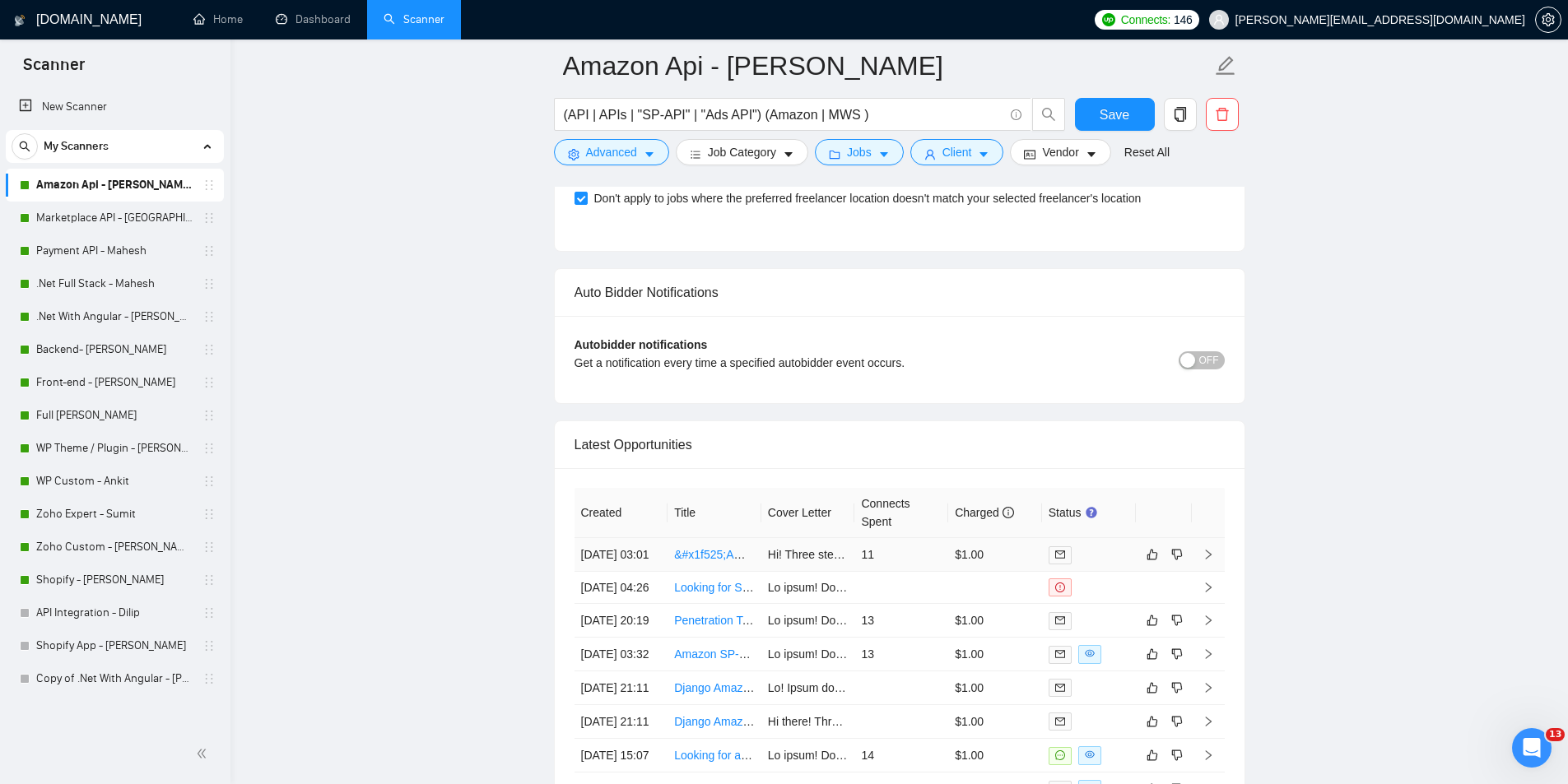
scroll to position [4173, 0]
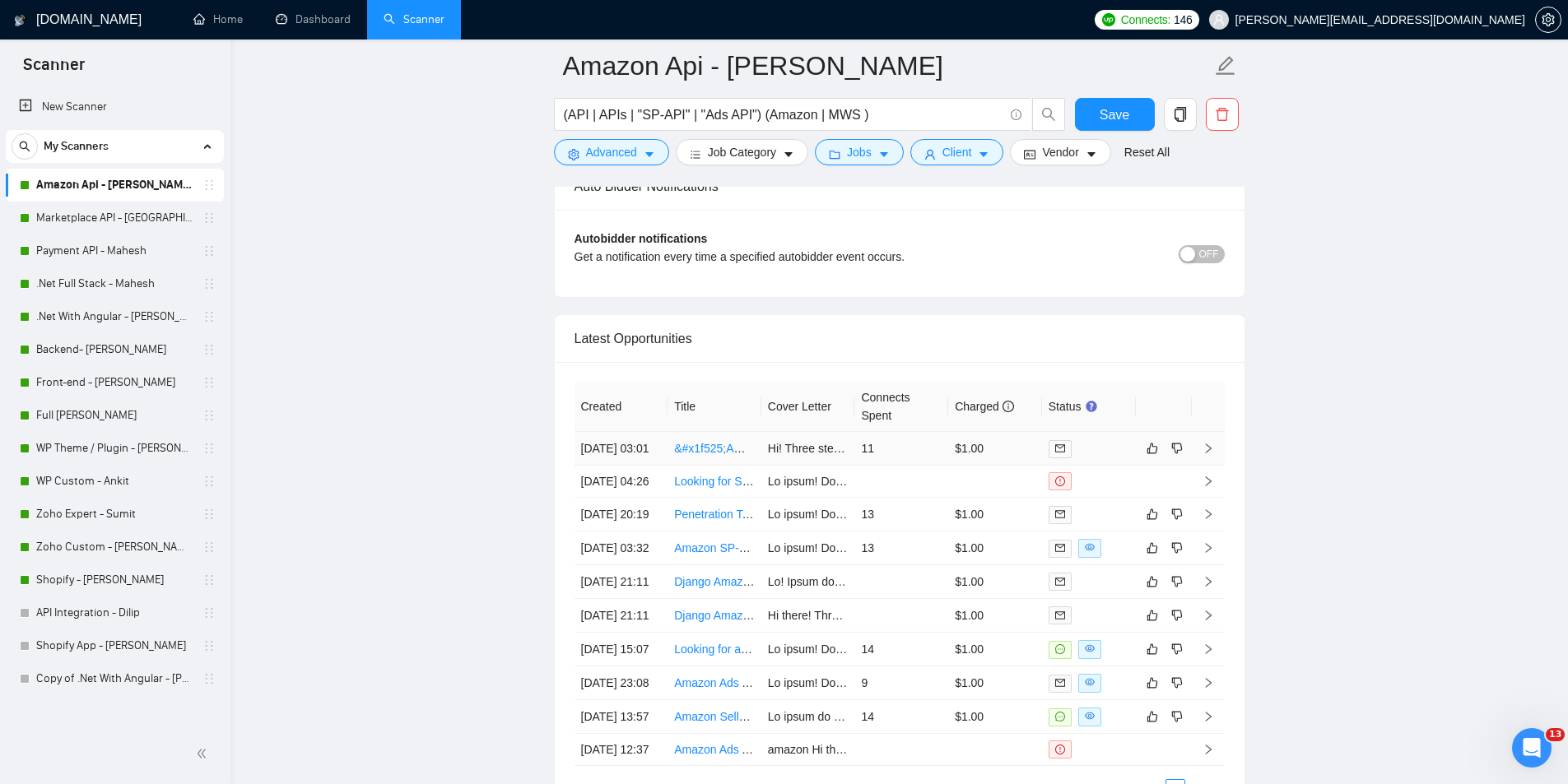
click at [919, 452] on td "11" at bounding box center [900, 449] width 93 height 33
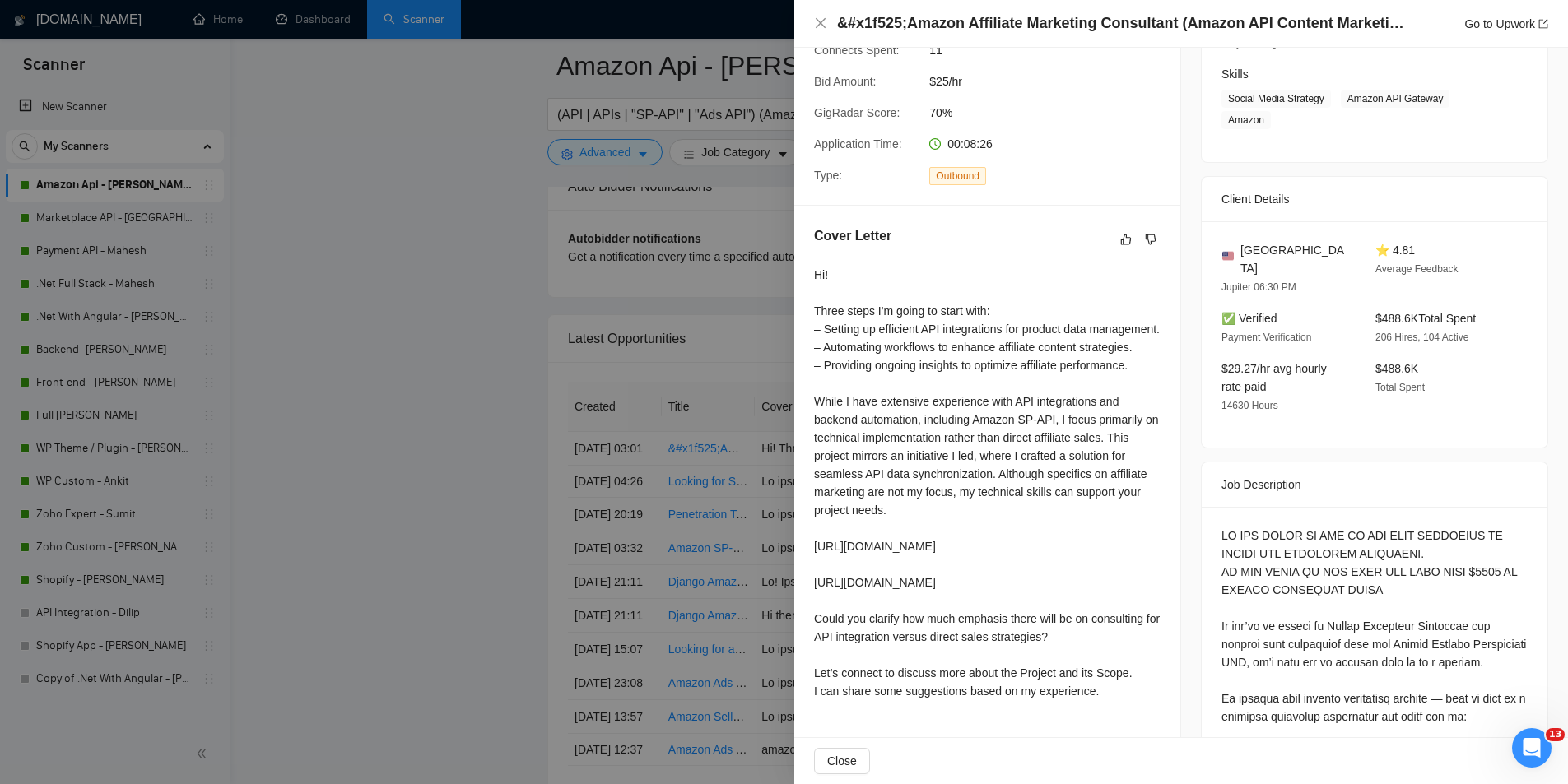
scroll to position [164, 0]
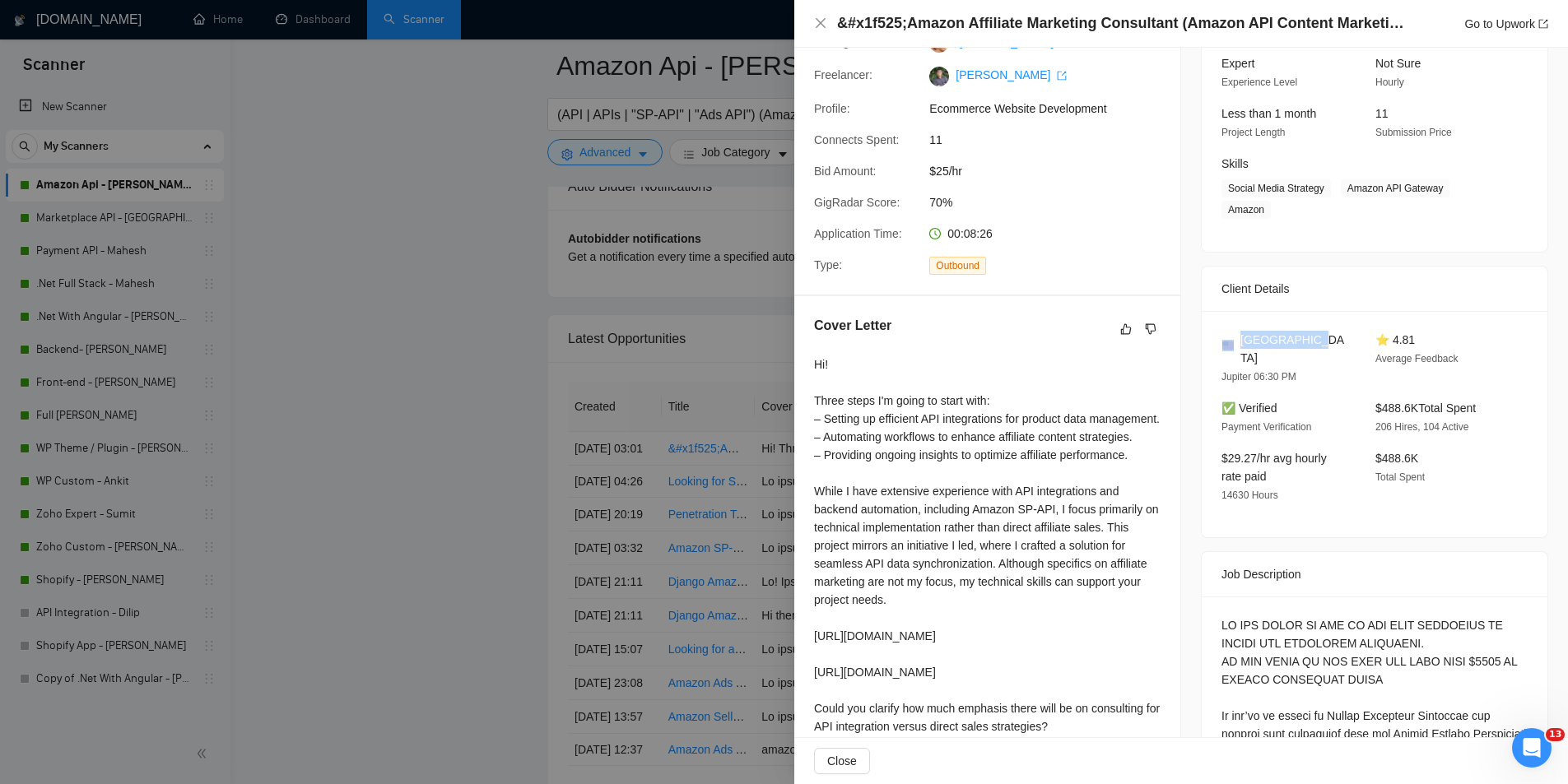
drag, startPoint x: 1233, startPoint y: 331, endPoint x: 1299, endPoint y: 328, distance: 66.1
click at [1299, 331] on div "[GEOGRAPHIC_DATA]" at bounding box center [1285, 349] width 128 height 36
drag, startPoint x: 1364, startPoint y: 381, endPoint x: 1484, endPoint y: 372, distance: 120.3
click at [1484, 372] on div "[GEOGRAPHIC_DATA] [GEOGRAPHIC_DATA] 06:30 PM ⭐ 4.81 Average Feedback ✅ Verified…" at bounding box center [1374, 423] width 346 height 226
click at [1276, 467] on div "$29.27/hr avg hourly rate paid 14630 Hours" at bounding box center [1285, 476] width 141 height 55
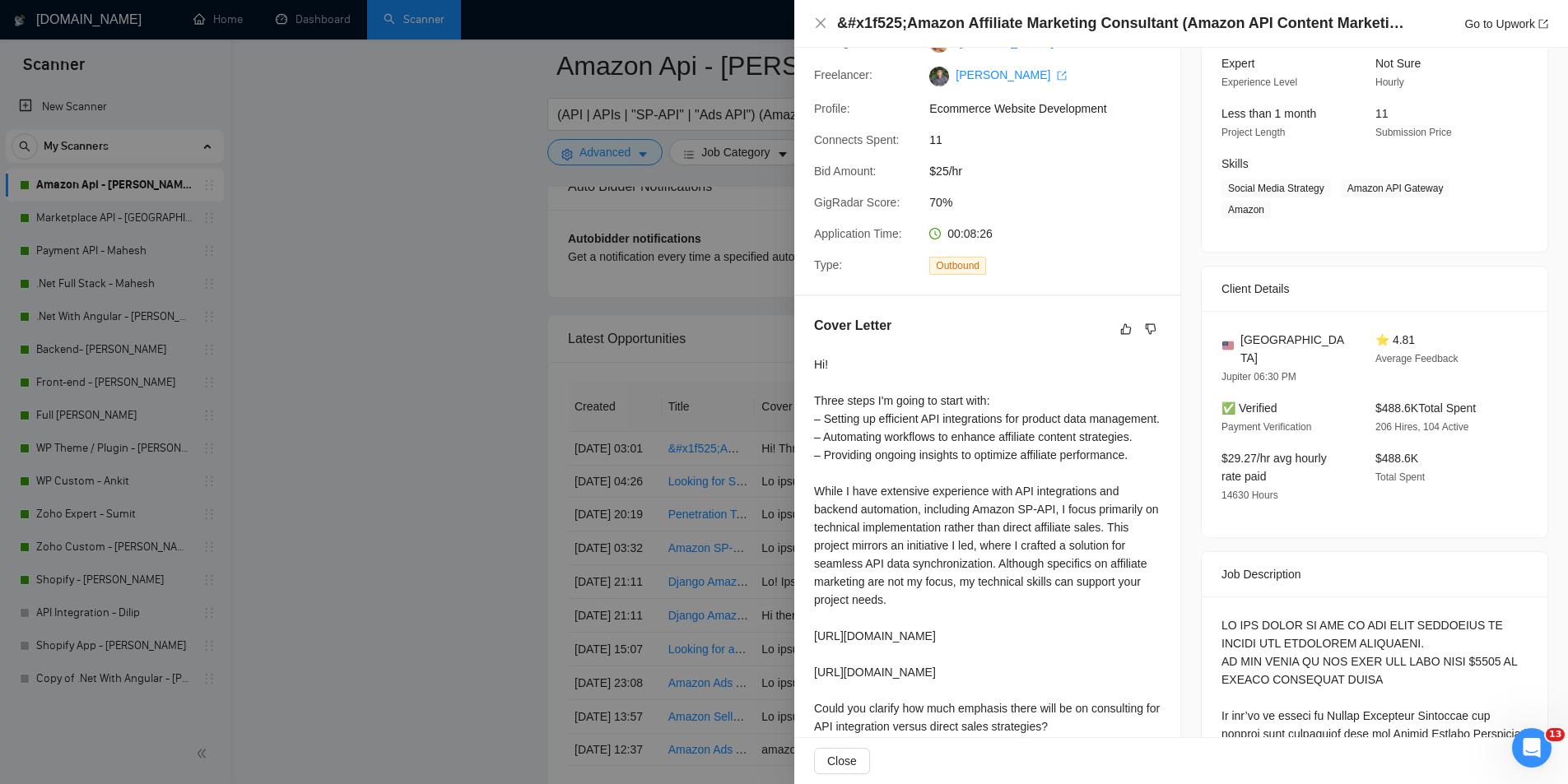
drag, startPoint x: 1441, startPoint y: 345, endPoint x: 1442, endPoint y: 327, distance: 18.0
click at [1442, 333] on div "⭐ 4.81 Average Feedback" at bounding box center [1438, 359] width 141 height 55
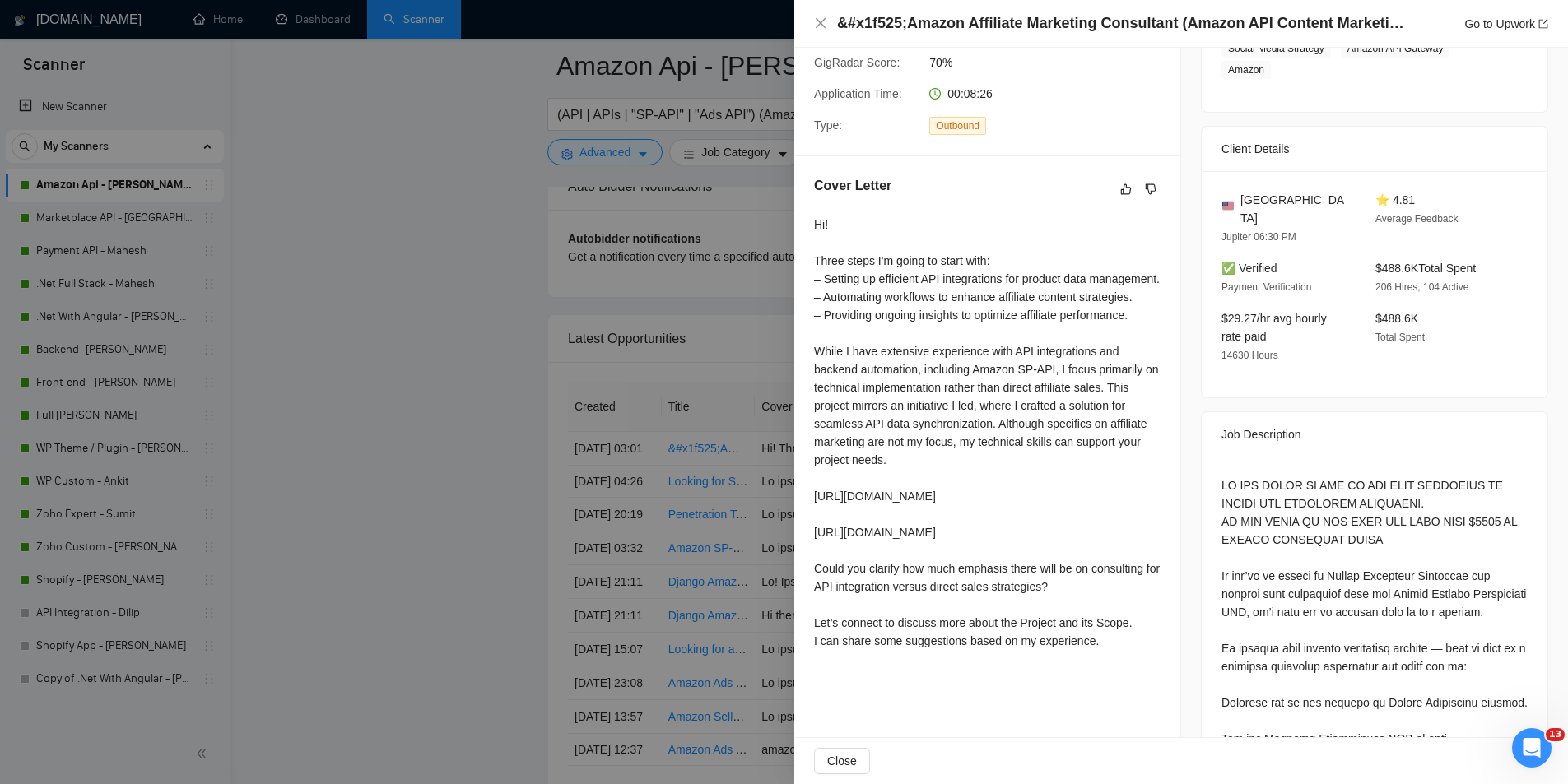
scroll to position [412, 0]
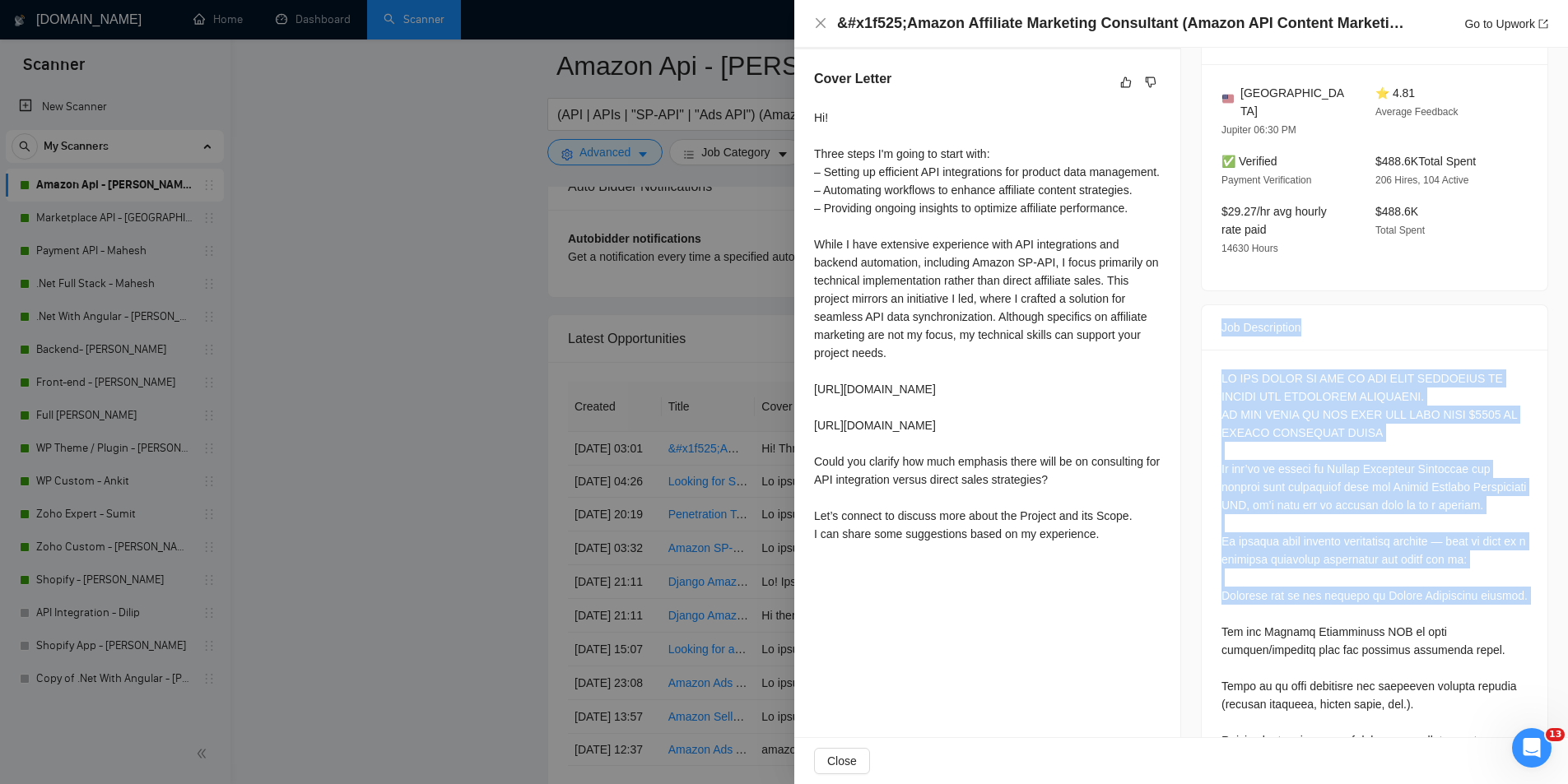
drag, startPoint x: 1209, startPoint y: 307, endPoint x: 1394, endPoint y: 606, distance: 351.6
click at [1183, 566] on div "Job Posting Details Overview [DATE] 02:57 Published $25 - $35 Hourly Rate Exper…" at bounding box center [1373, 487] width 386 height 1703
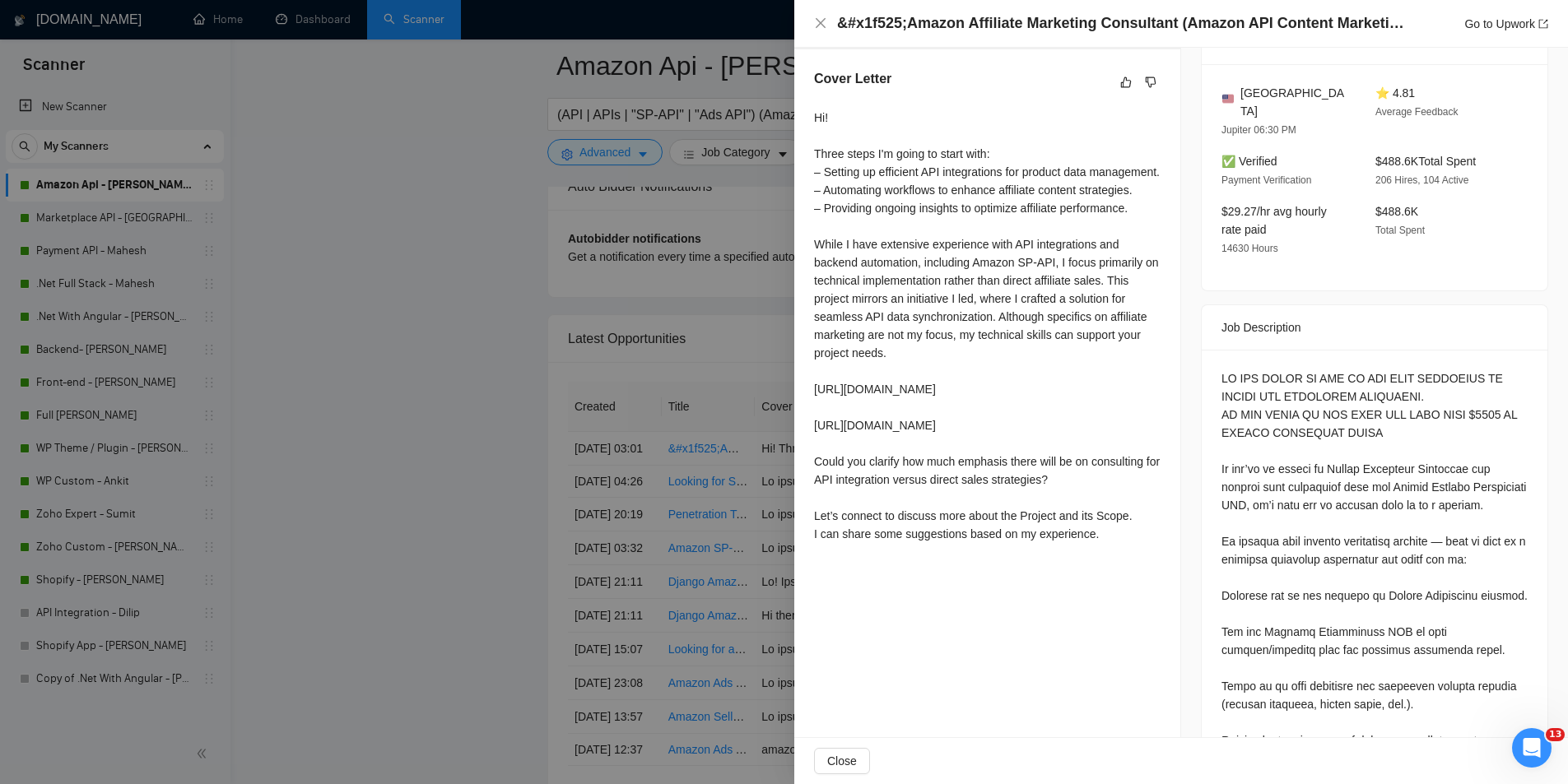
click at [280, 386] on div at bounding box center [784, 392] width 1568 height 784
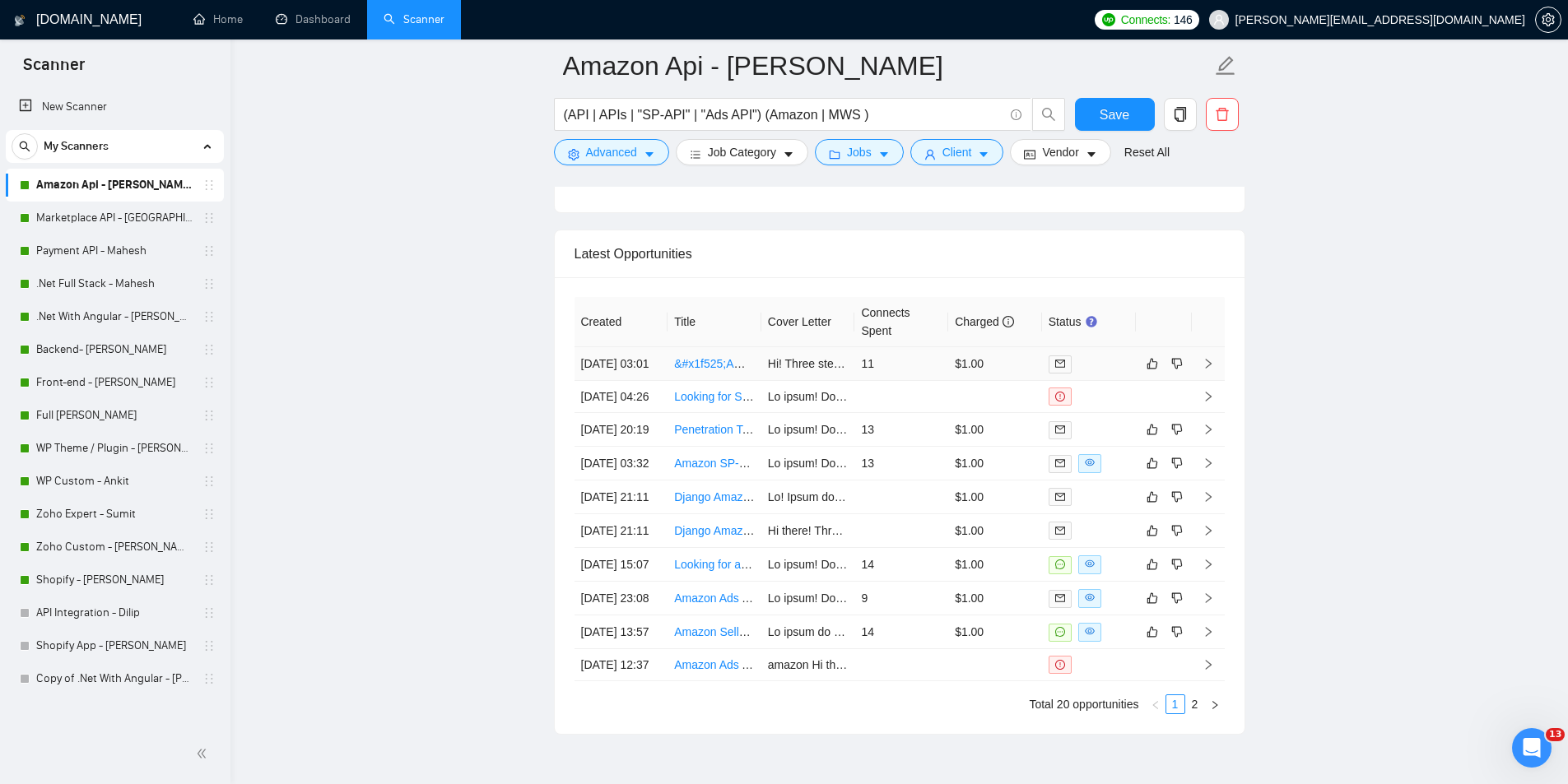
scroll to position [4255, 0]
click at [149, 259] on link "Payment API - Mahesh" at bounding box center [114, 251] width 156 height 32
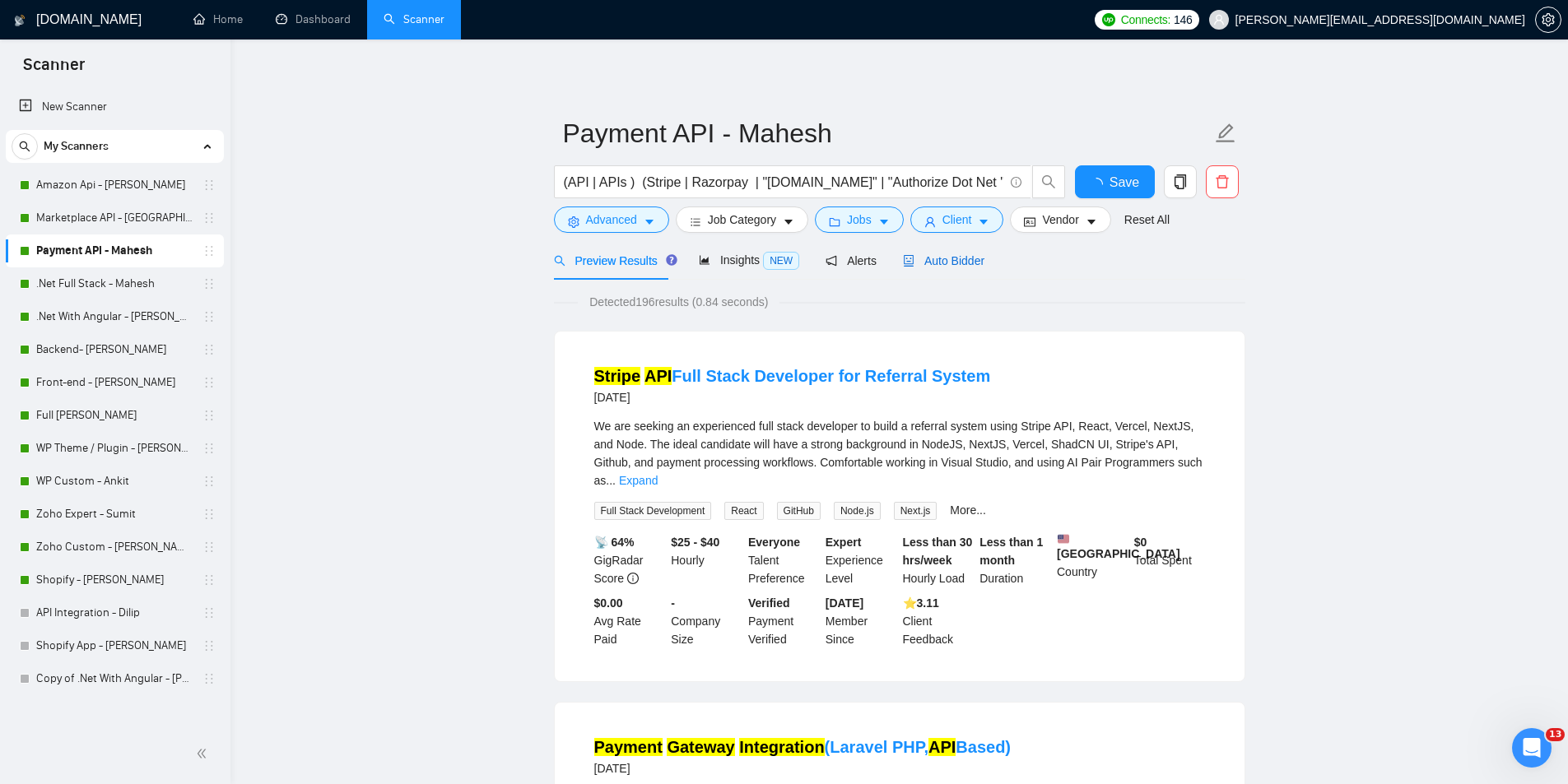
click at [925, 263] on span "Auto Bidder" at bounding box center [943, 260] width 82 height 13
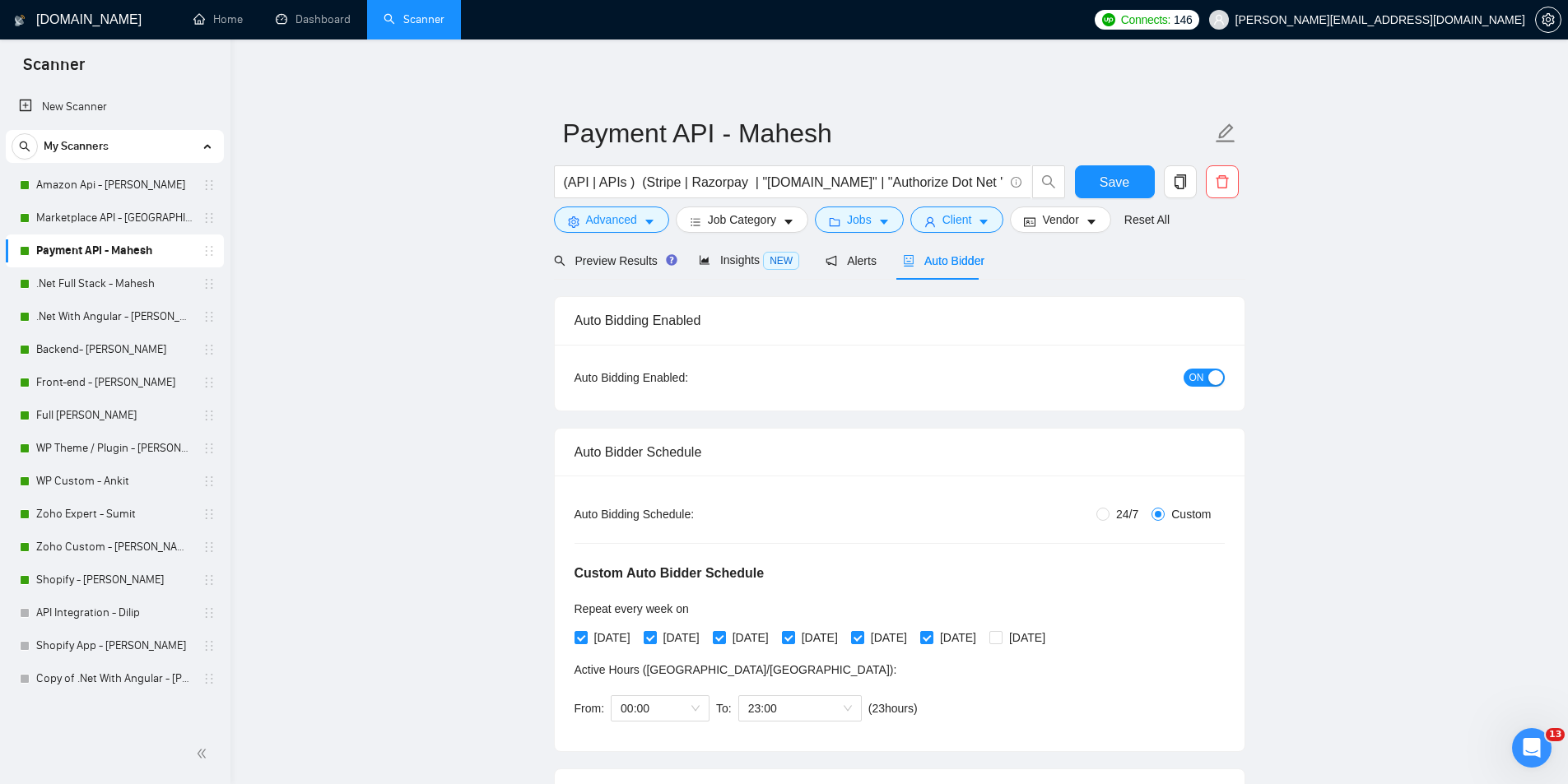
radio input "false"
radio input "true"
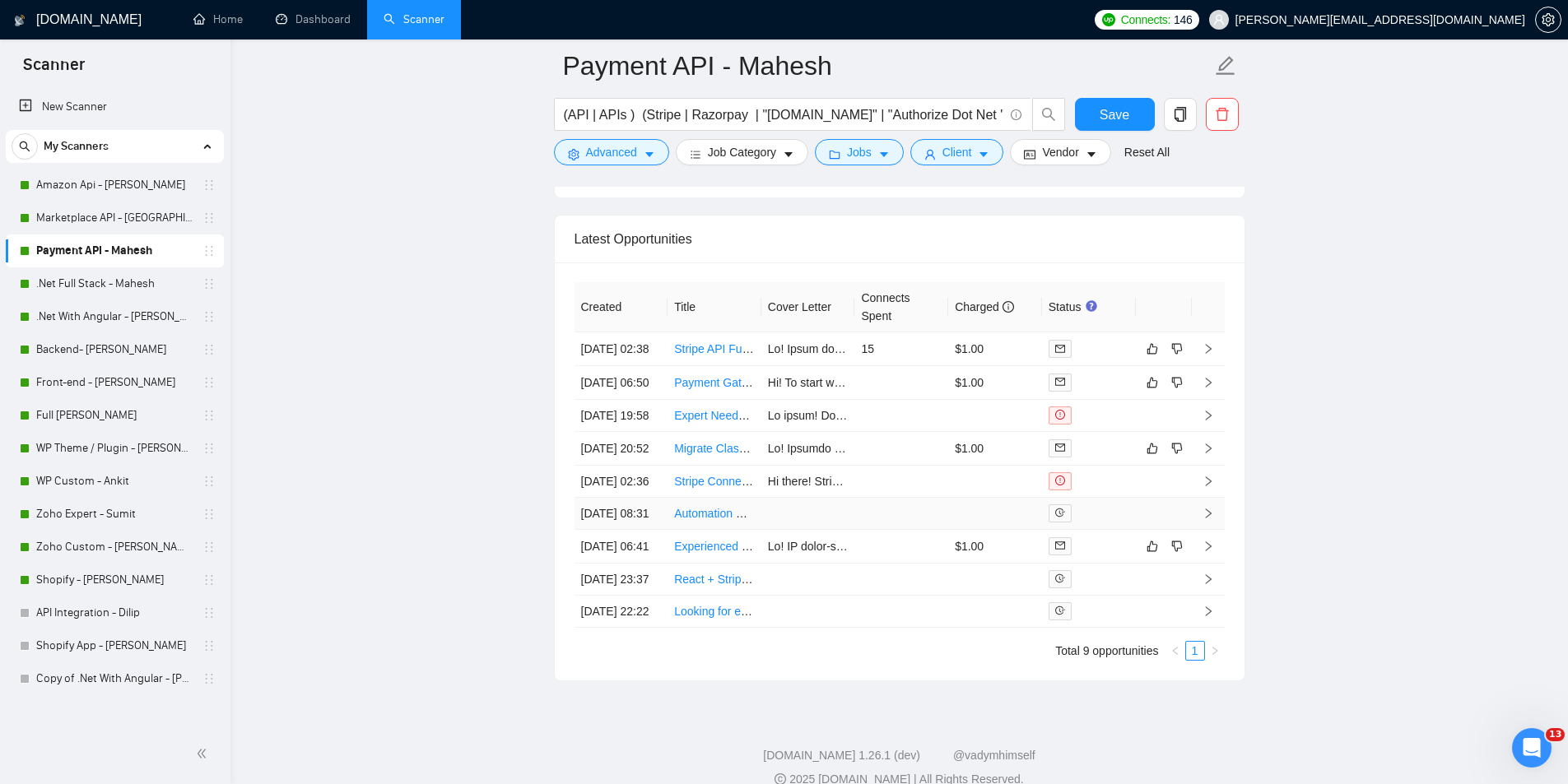
scroll to position [4113, 0]
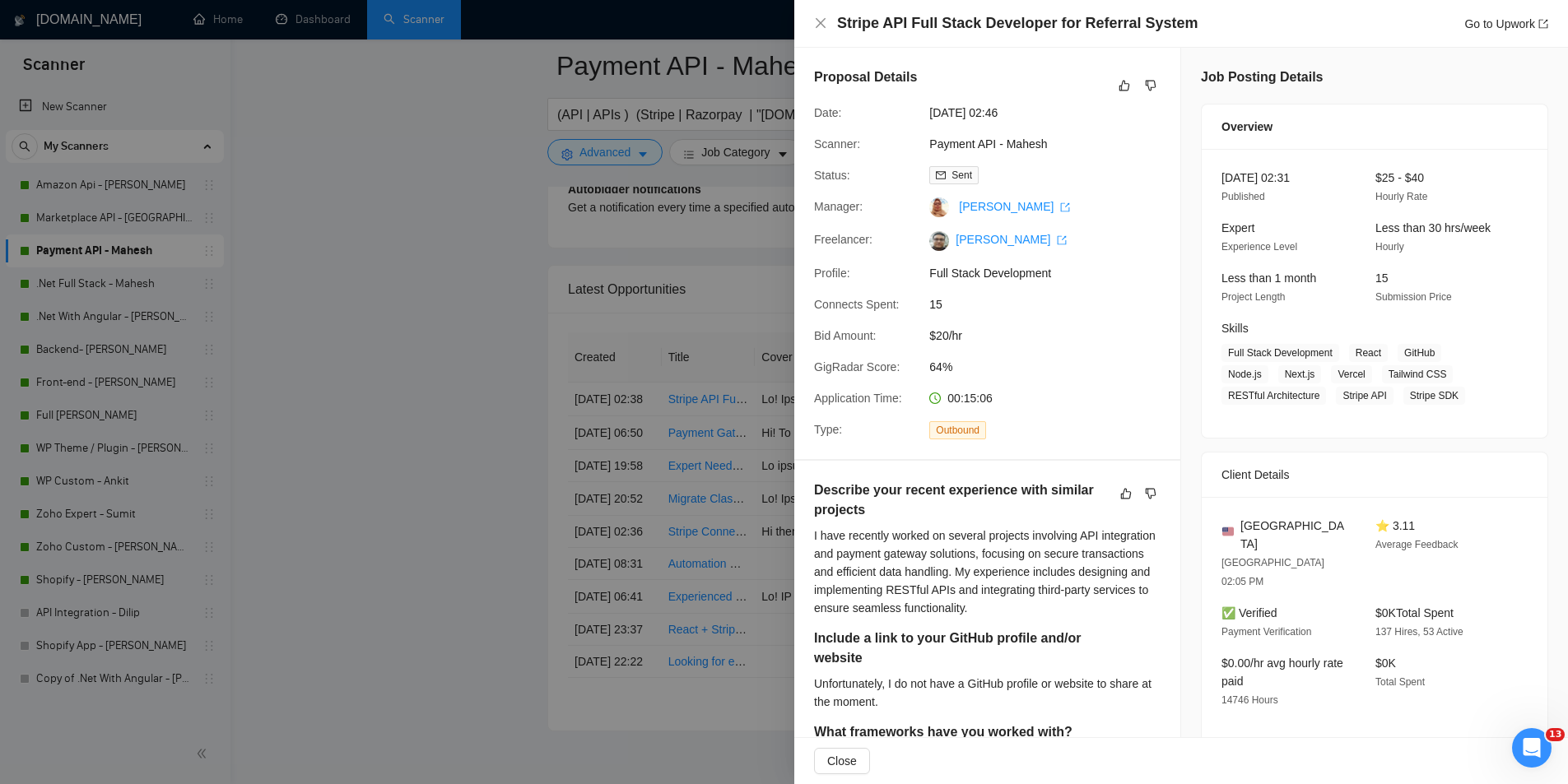
drag, startPoint x: 715, startPoint y: 405, endPoint x: 689, endPoint y: 407, distance: 26.1
click at [689, 407] on div at bounding box center [784, 392] width 1568 height 784
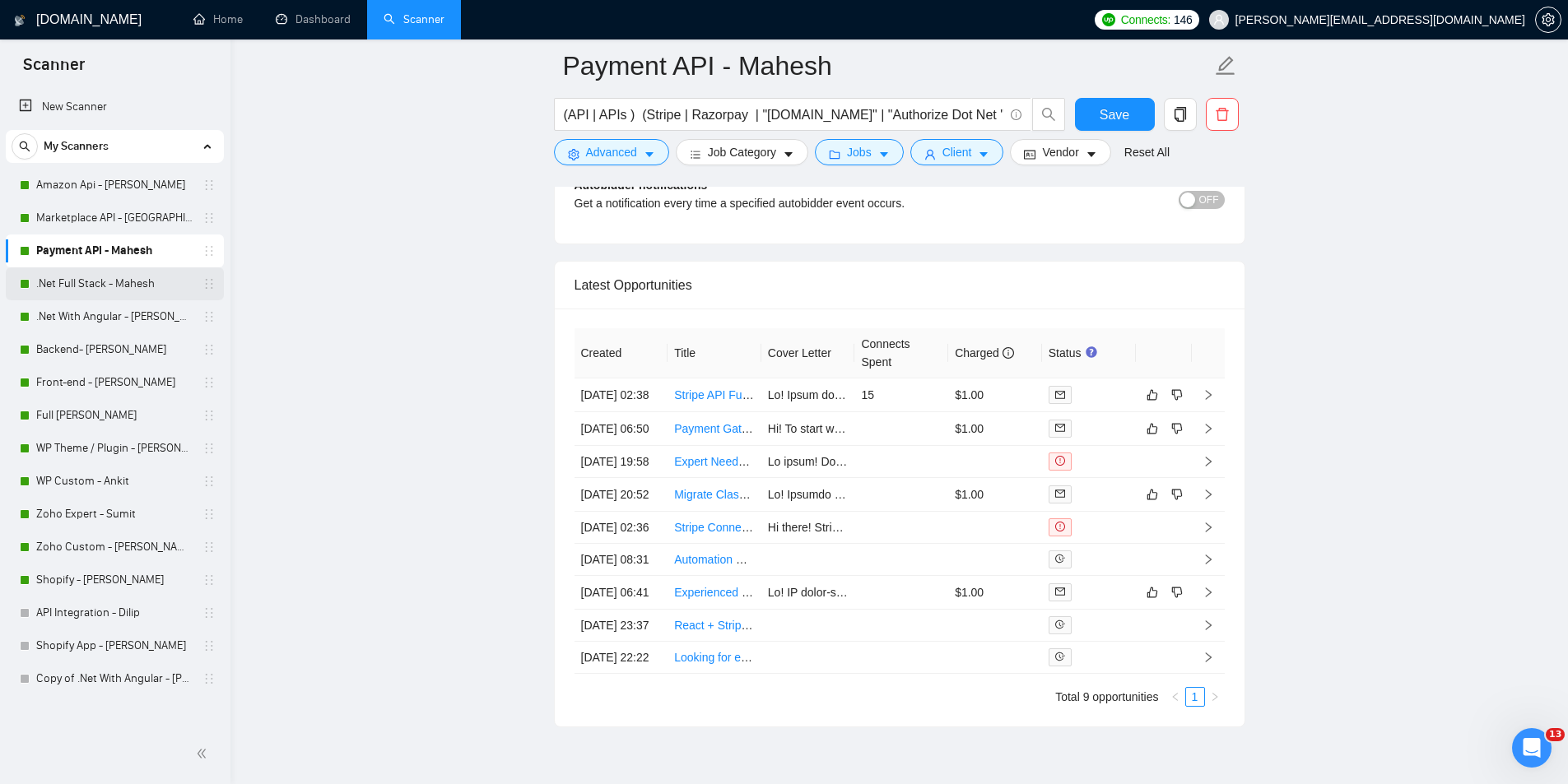
scroll to position [4095, 0]
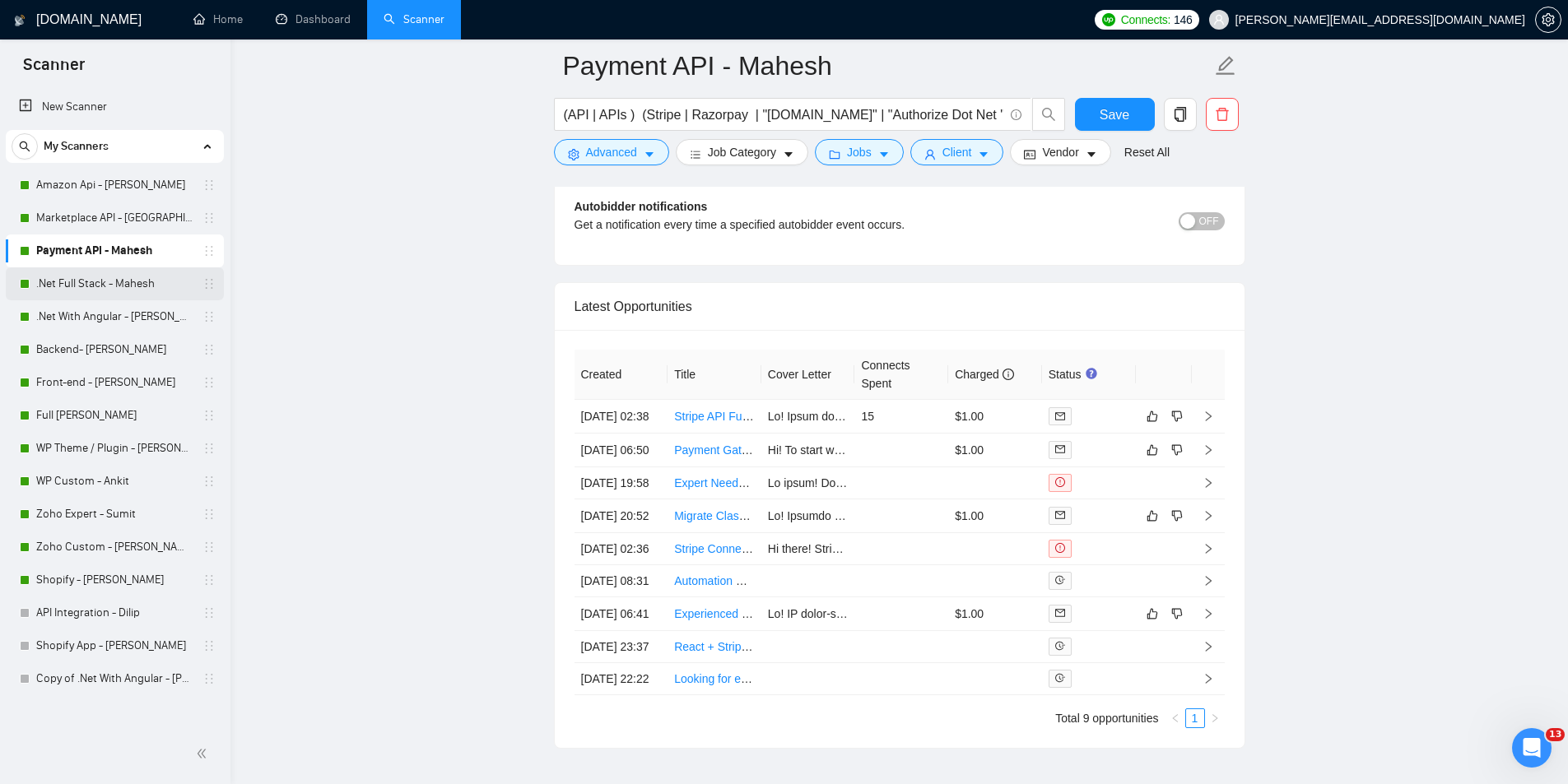
click at [135, 277] on link ".Net Full Stack - Mahesh" at bounding box center [114, 283] width 156 height 32
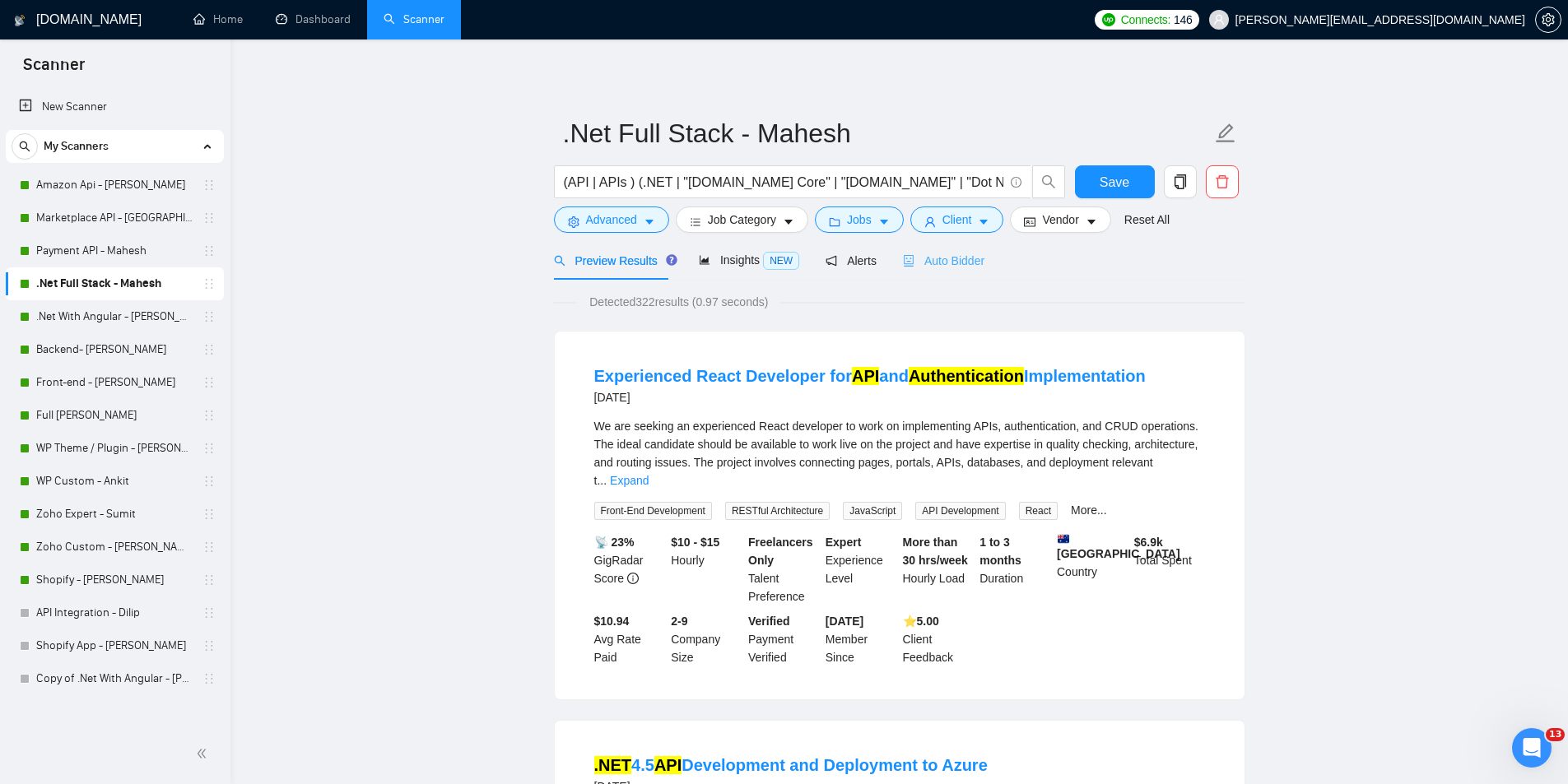
click at [934, 276] on div "Auto Bidder" at bounding box center [943, 259] width 82 height 38
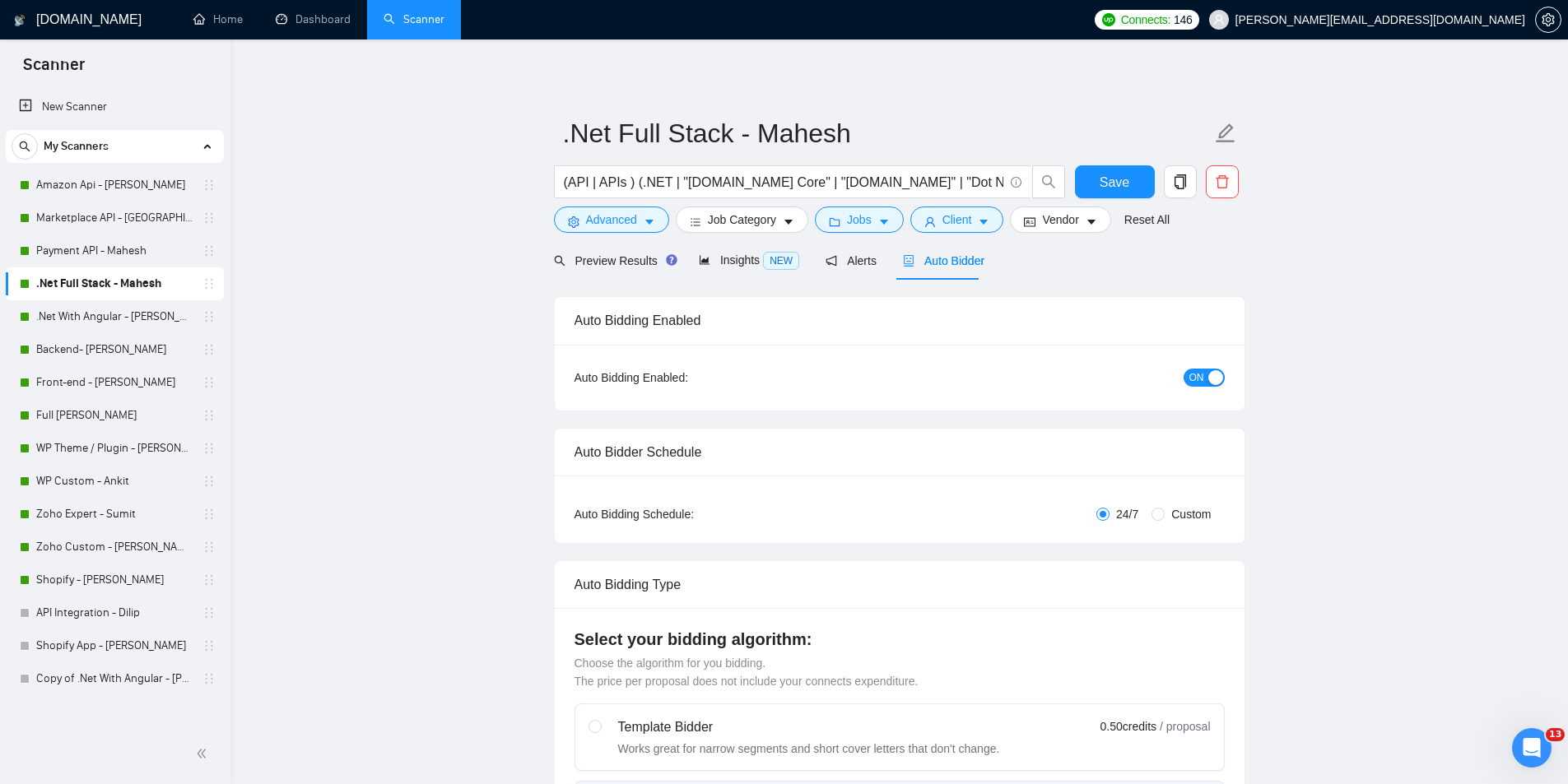
radio input "false"
radio input "true"
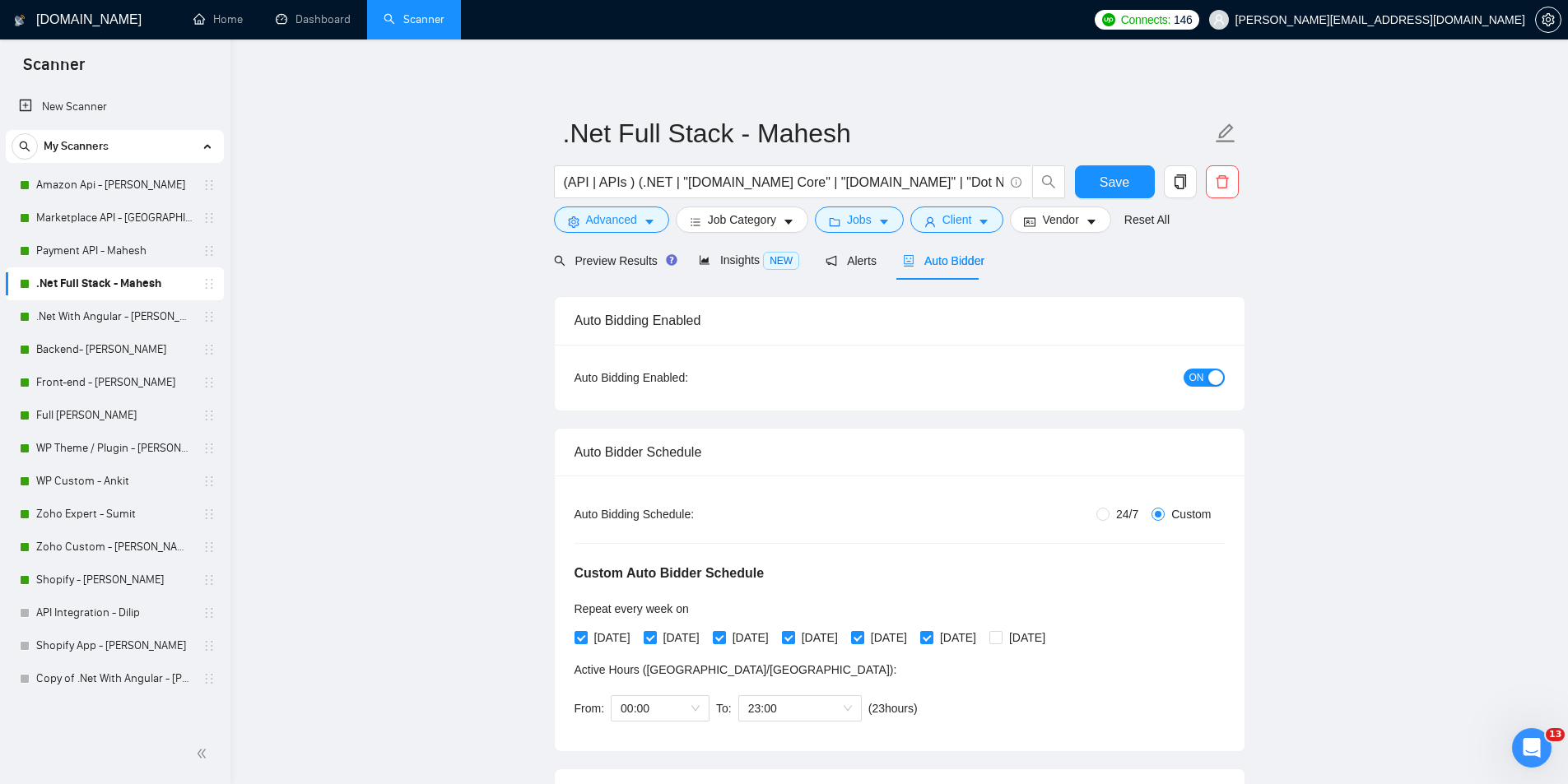
click at [934, 267] on span "Auto Bidder" at bounding box center [943, 260] width 82 height 13
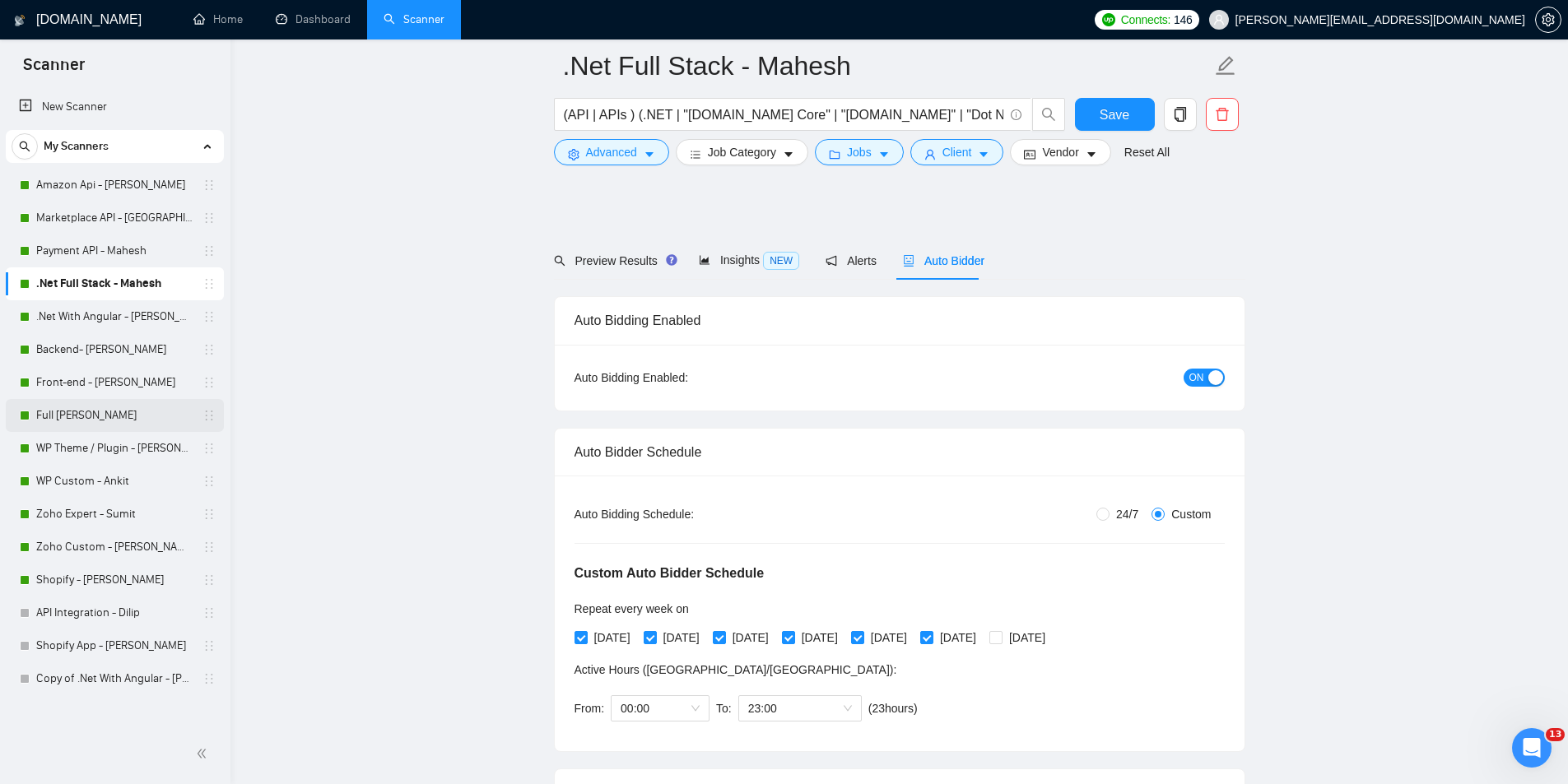
scroll to position [329, 0]
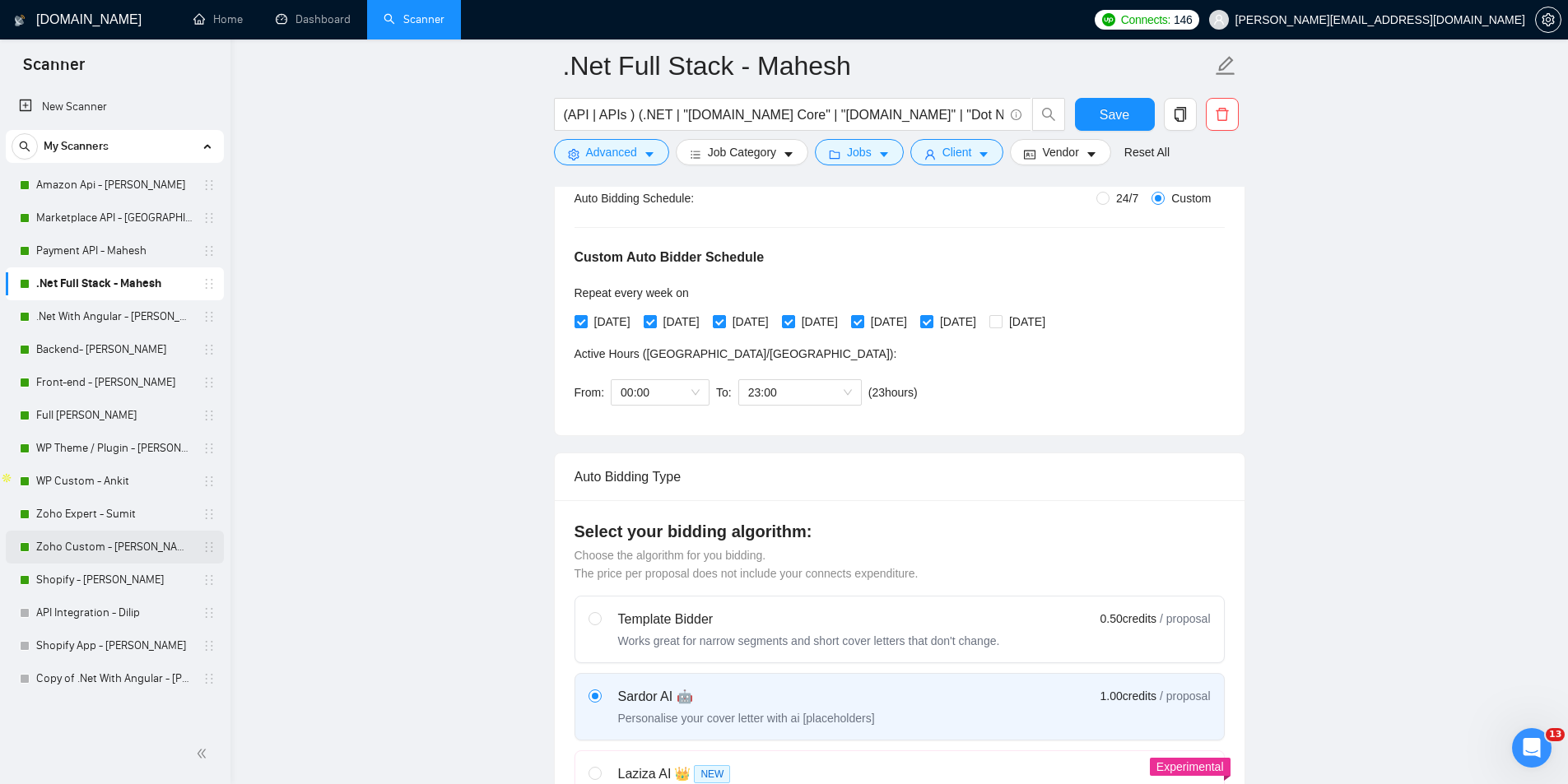
click at [154, 541] on link "Zoho Custom - [PERSON_NAME]" at bounding box center [114, 546] width 156 height 32
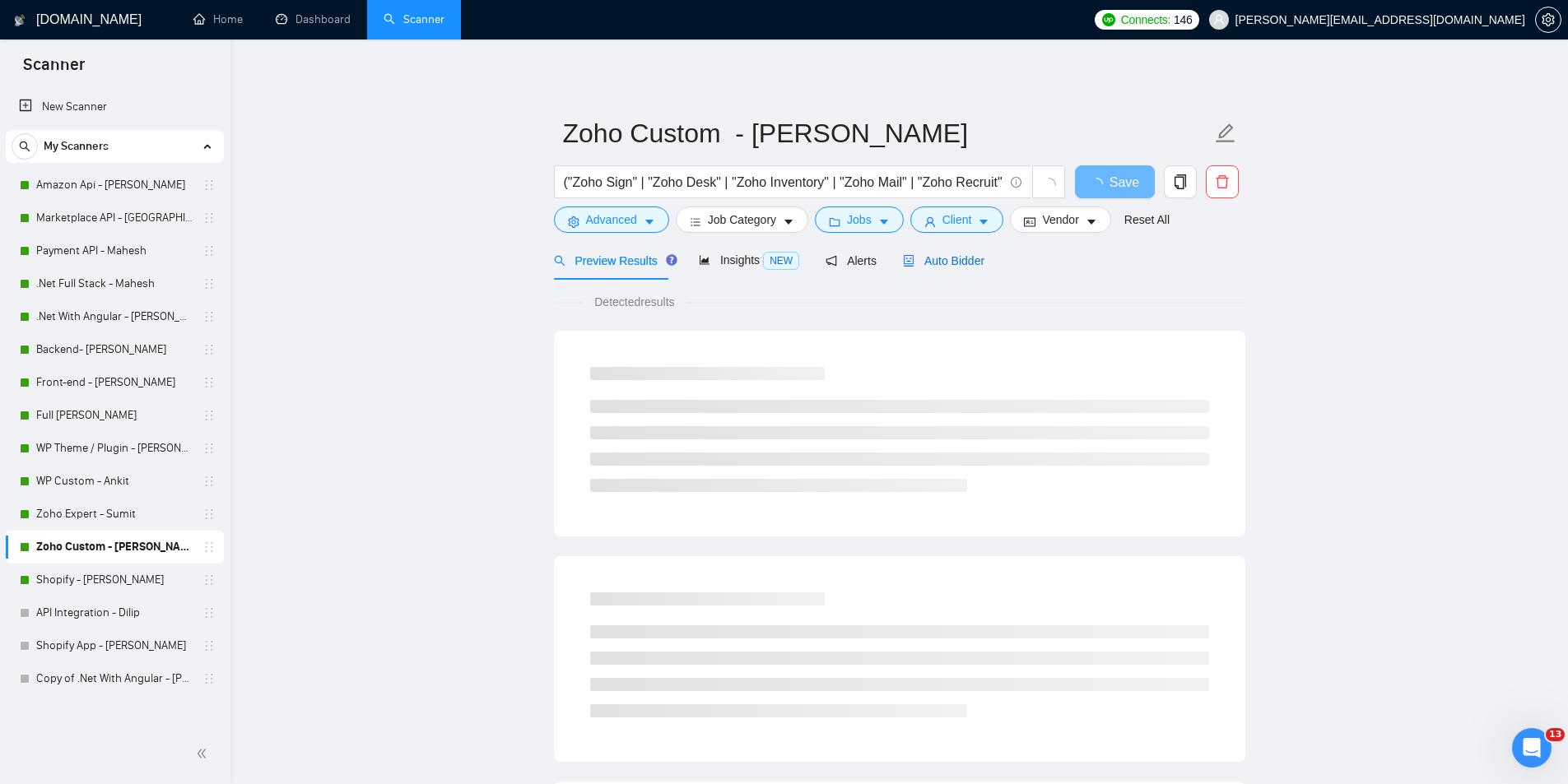
click at [939, 254] on span "Auto Bidder" at bounding box center [943, 260] width 82 height 13
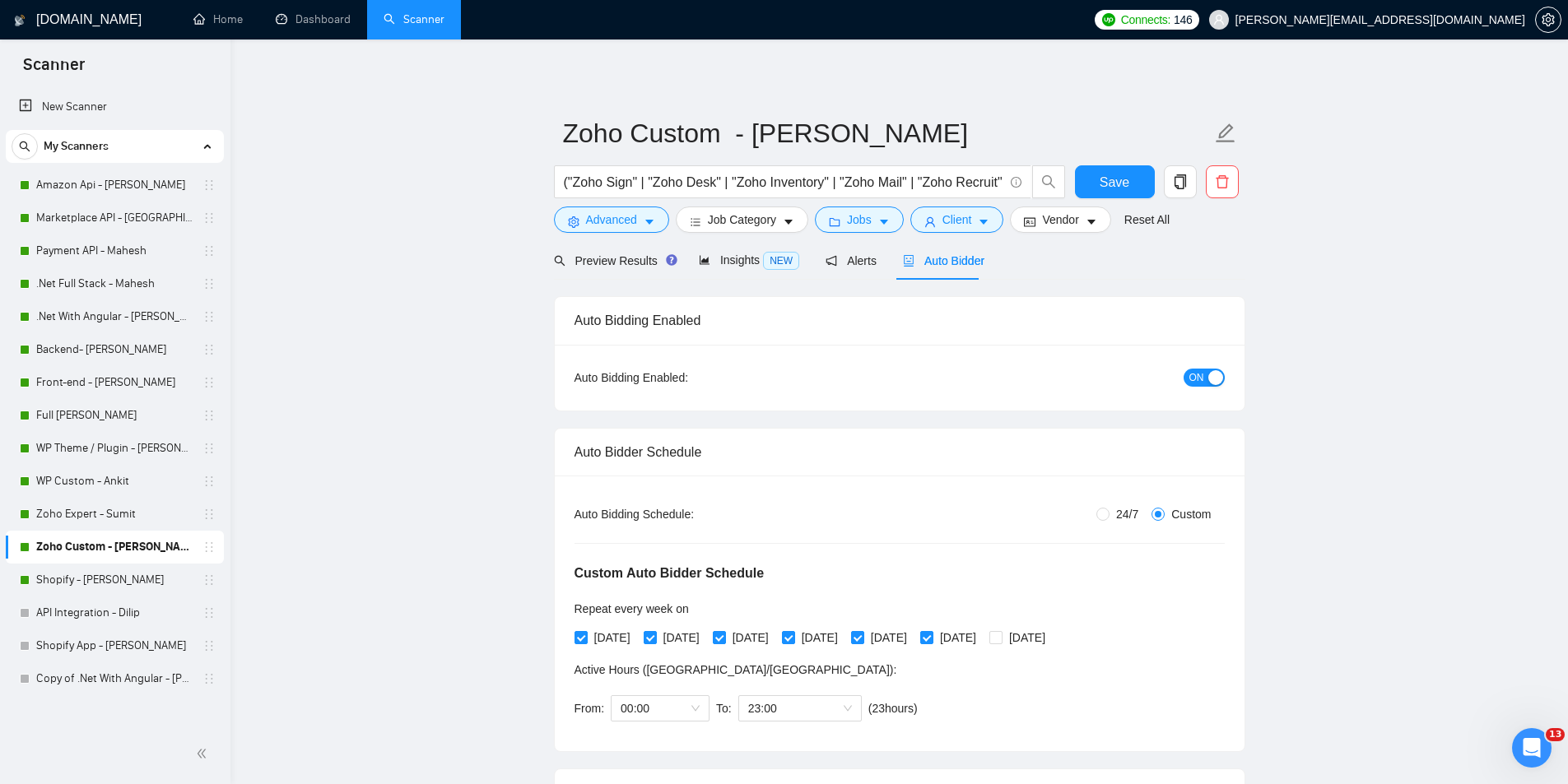
radio input "false"
radio input "true"
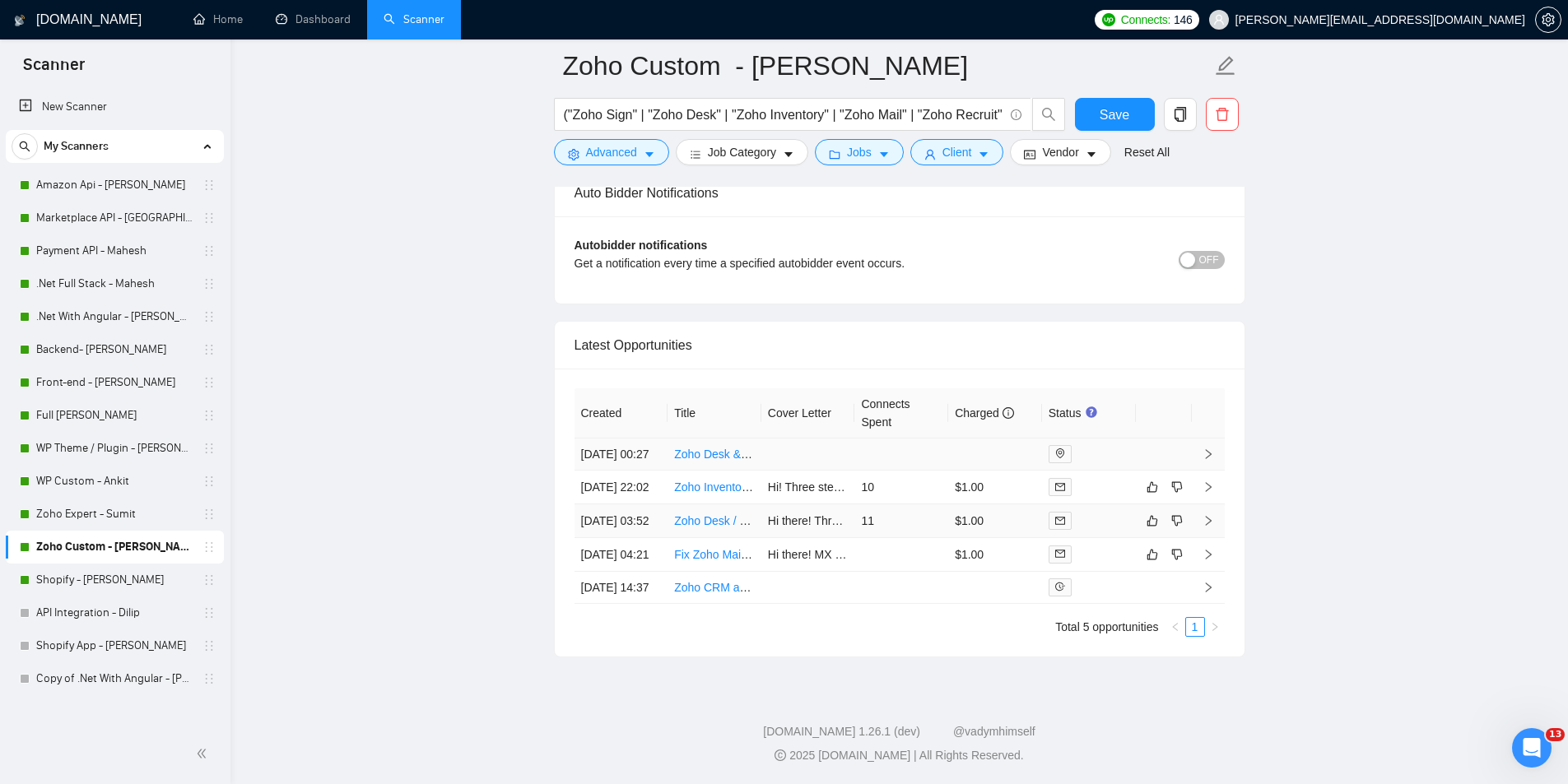
scroll to position [4030, 0]
drag, startPoint x: 711, startPoint y: 414, endPoint x: 548, endPoint y: 406, distance: 163.2
click at [87, 518] on link "Zoho Expert - Sumit" at bounding box center [114, 513] width 156 height 32
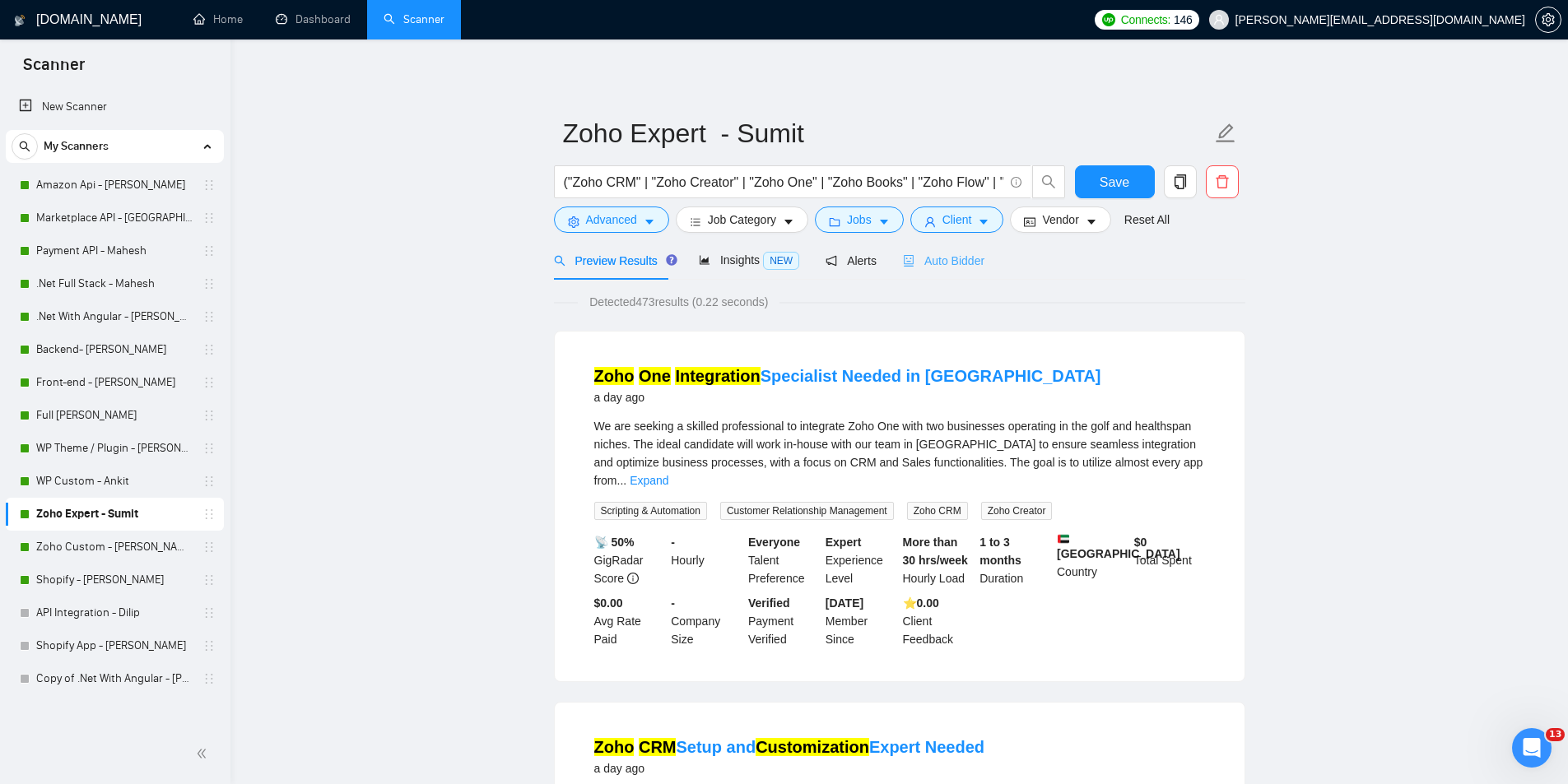
click at [945, 249] on div "Auto Bidder" at bounding box center [943, 259] width 82 height 38
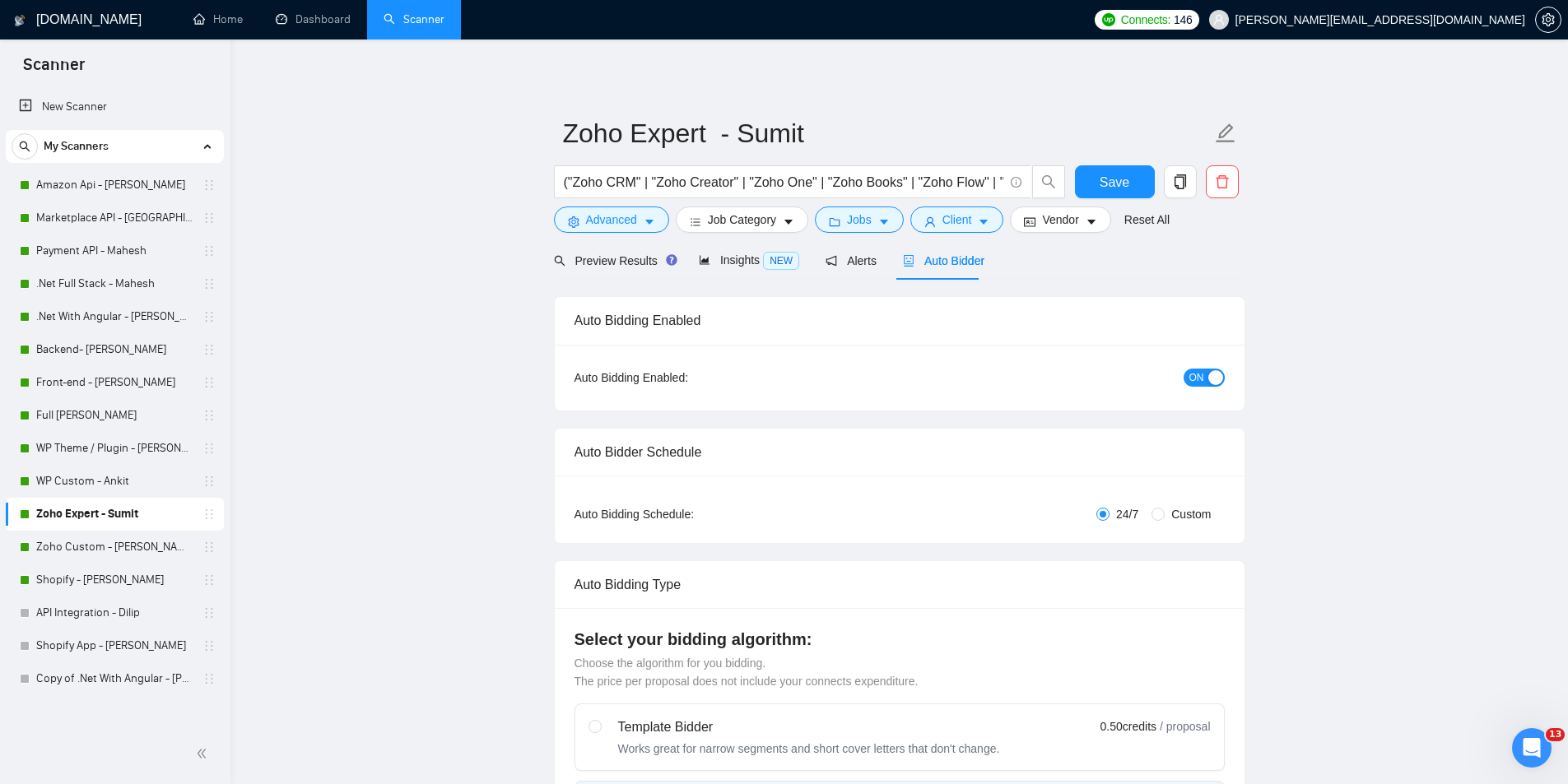
radio input "false"
radio input "true"
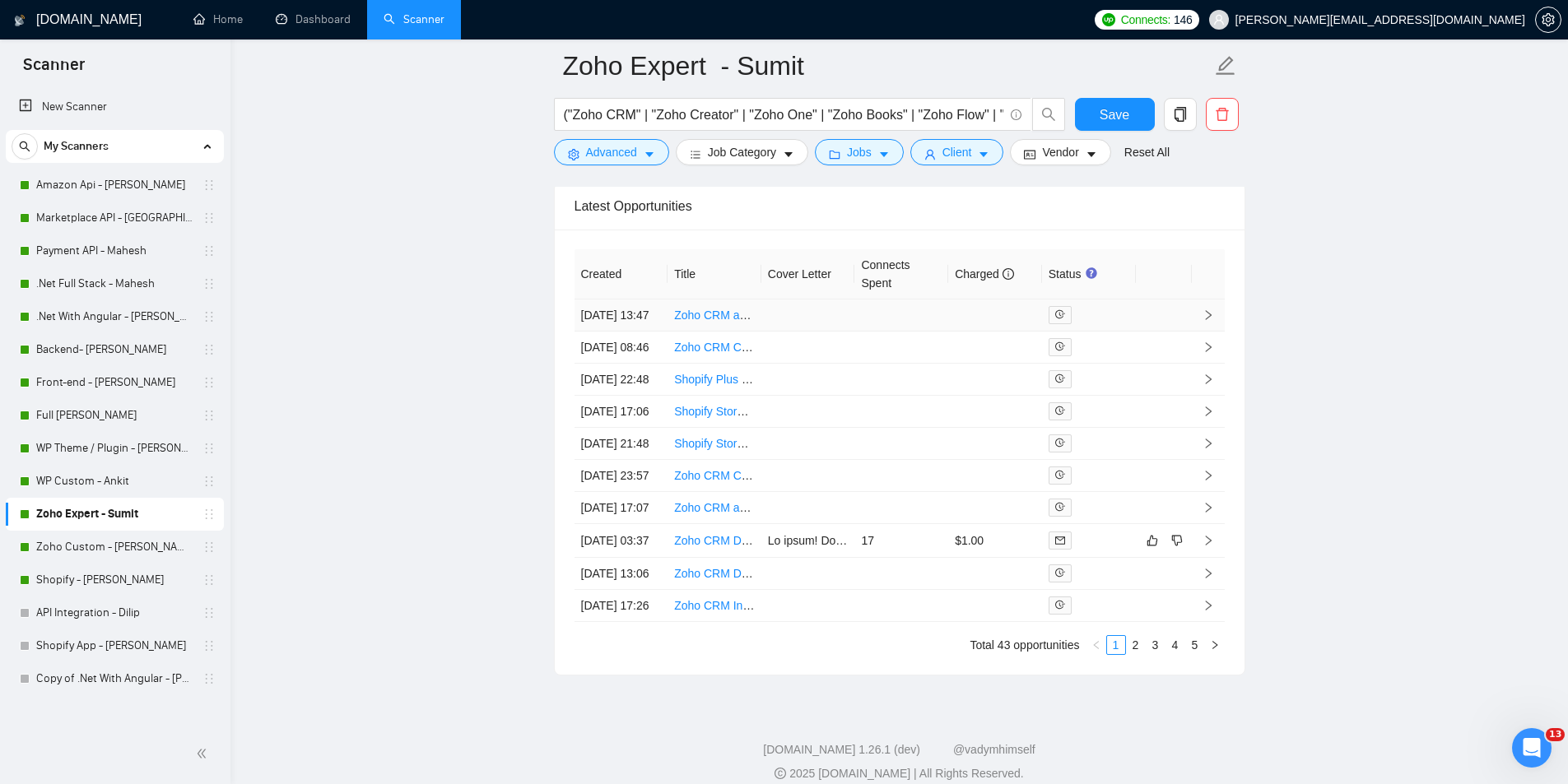
scroll to position [4195, 0]
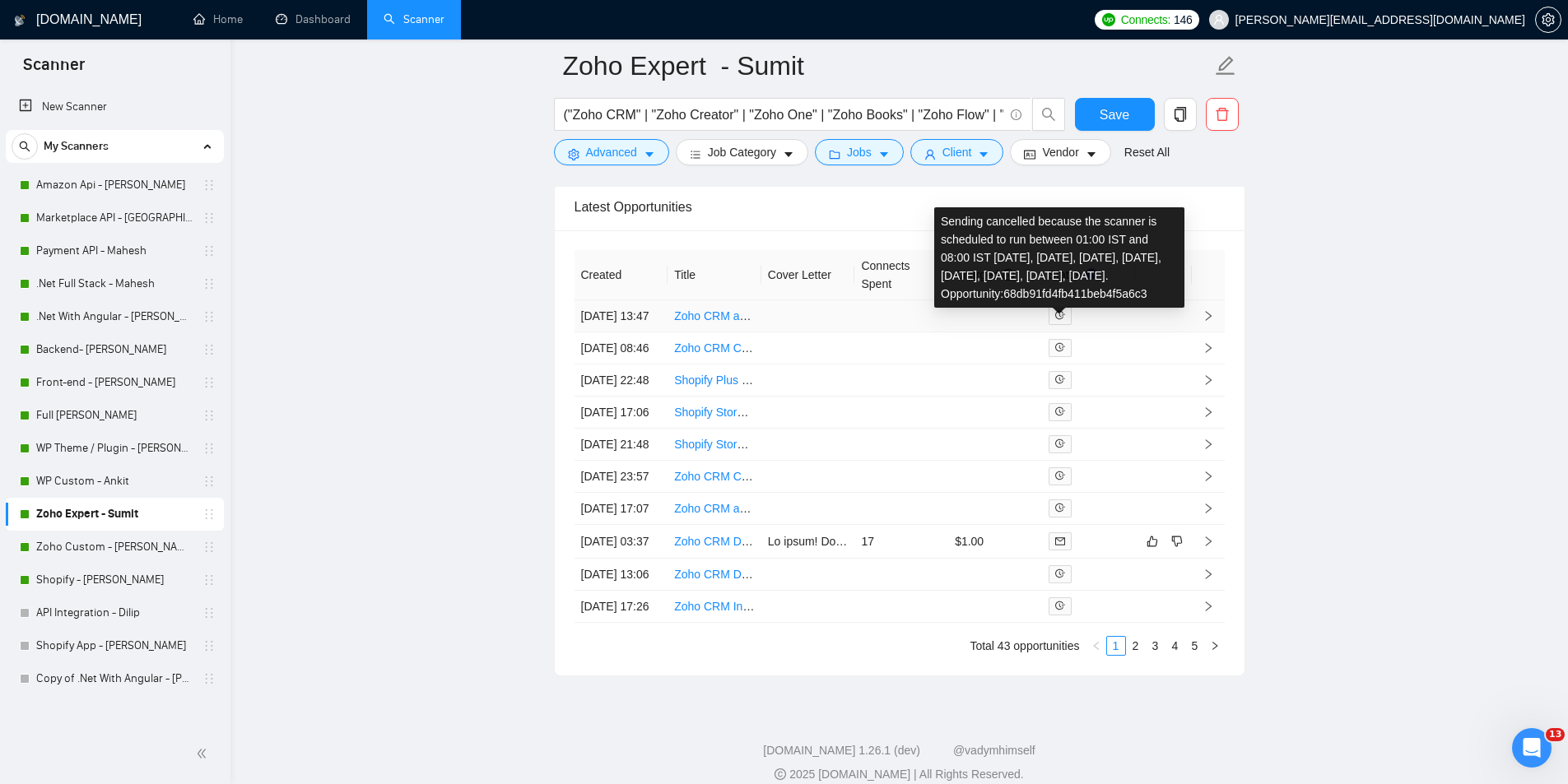
click at [1065, 325] on span at bounding box center [1060, 315] width 23 height 18
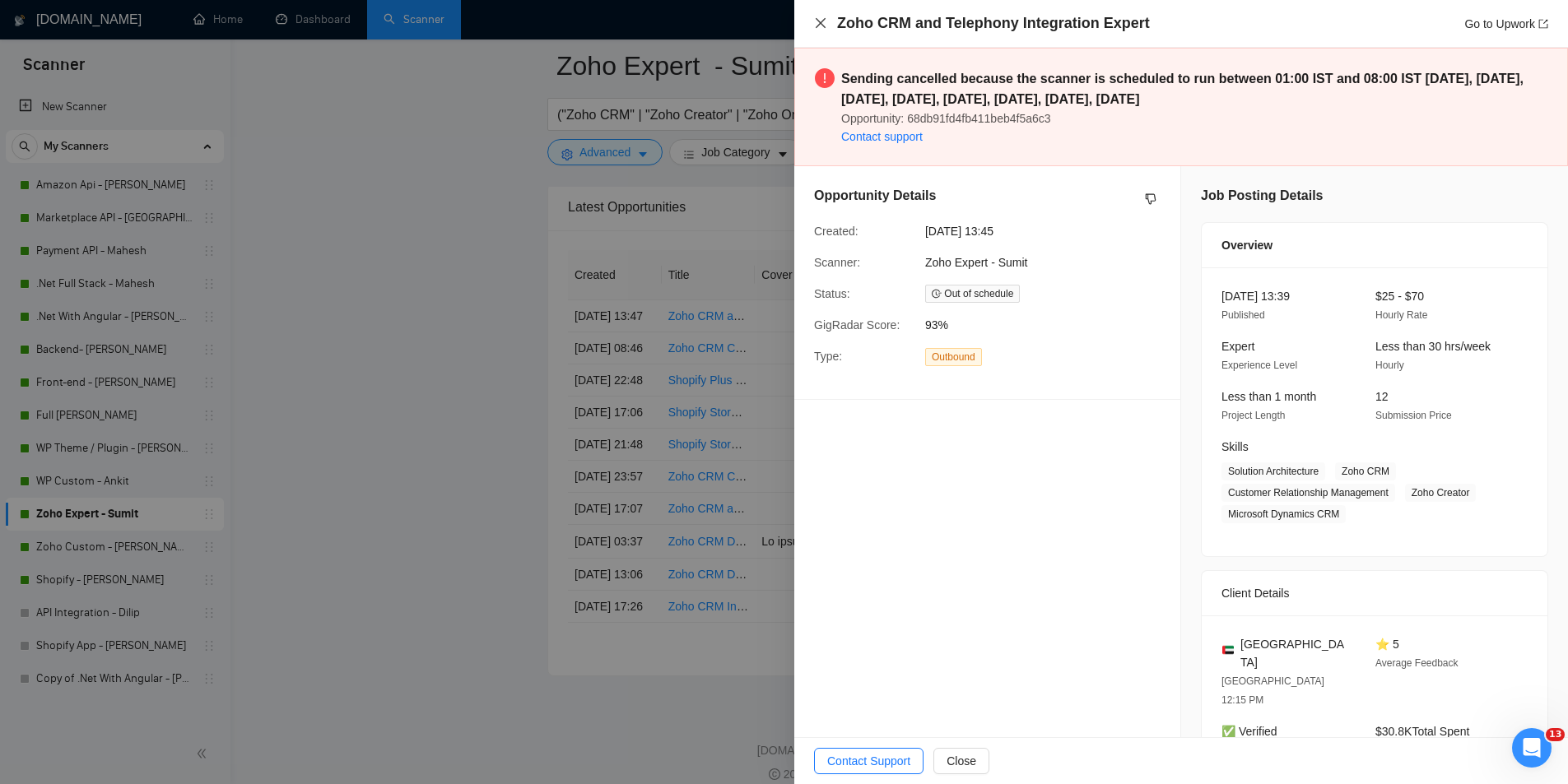
click at [817, 28] on icon "close" at bounding box center [821, 23] width 10 height 10
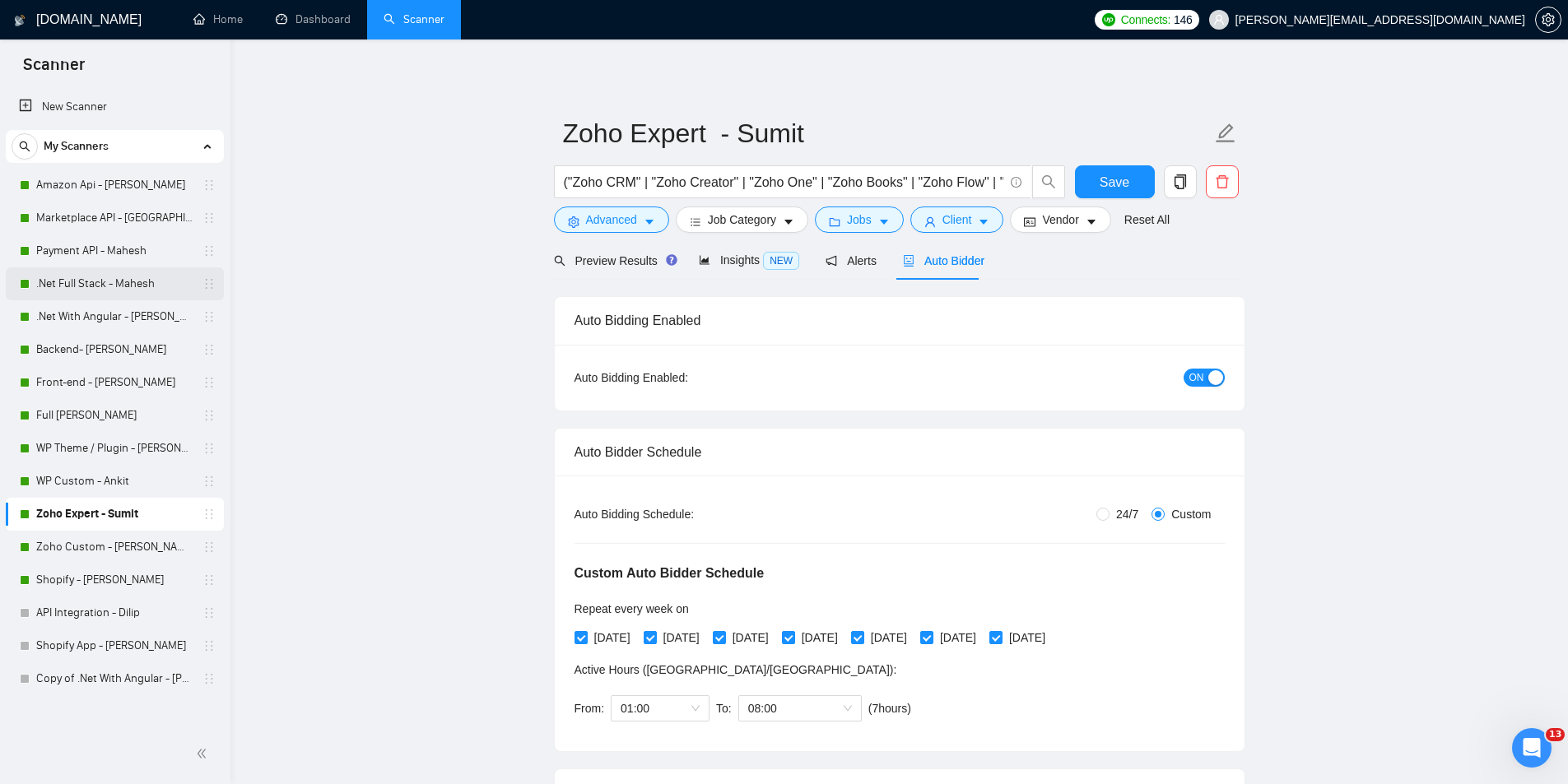
click at [50, 269] on link ".Net Full Stack - Mahesh" at bounding box center [114, 283] width 156 height 32
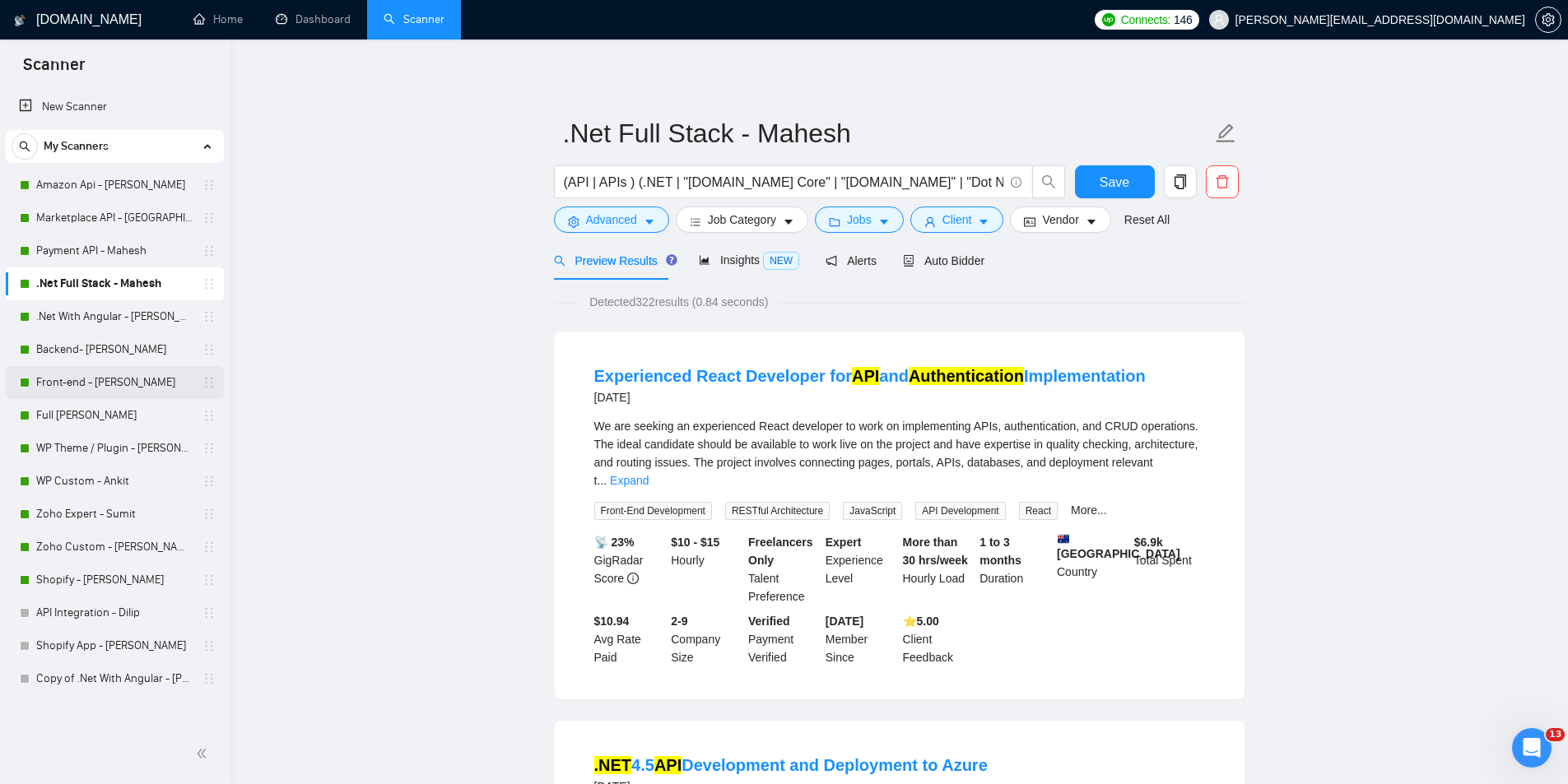
click at [76, 383] on link "Front-end - [PERSON_NAME]" at bounding box center [114, 382] width 156 height 32
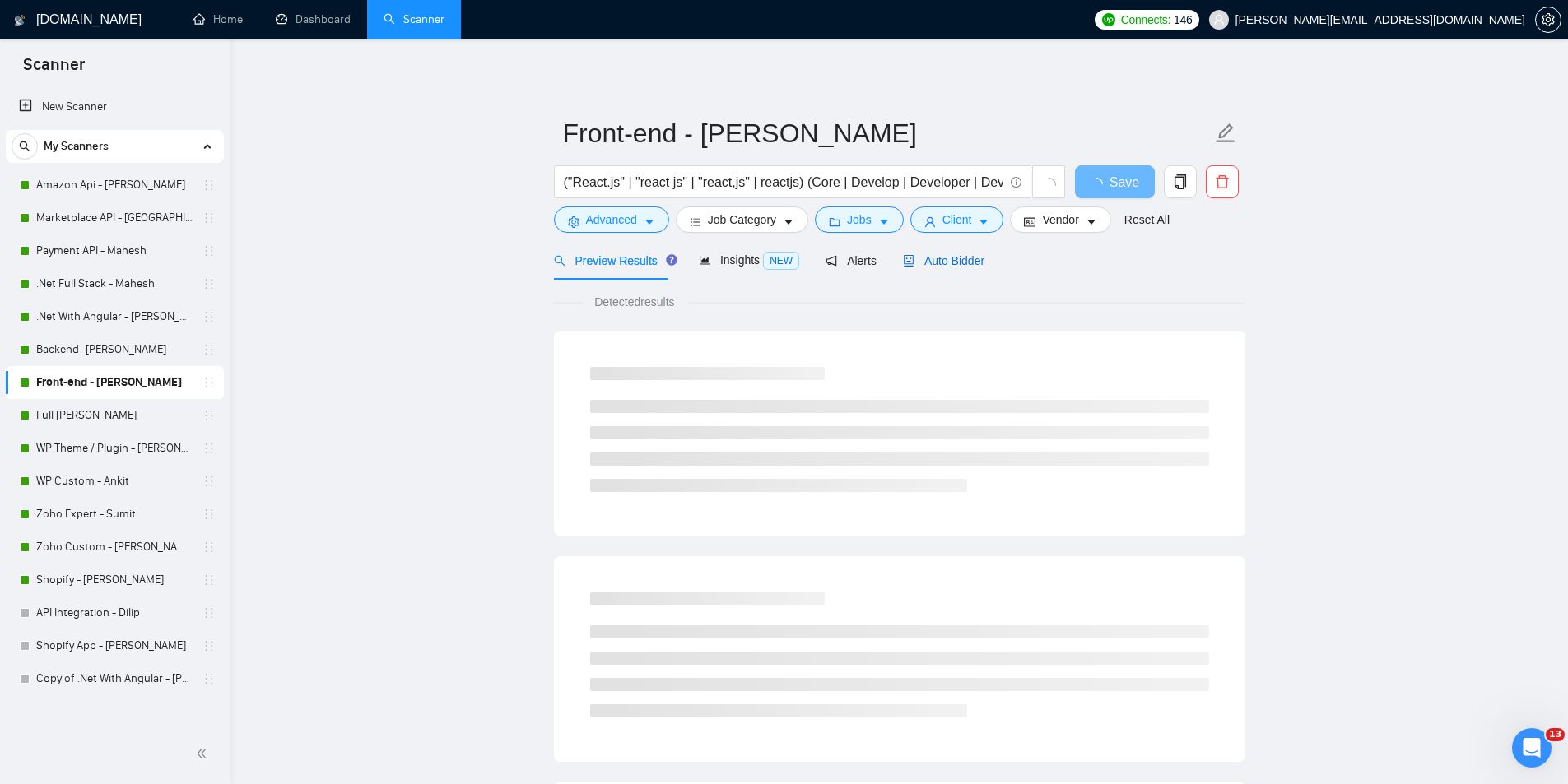
click at [953, 265] on span "Auto Bidder" at bounding box center [943, 260] width 82 height 13
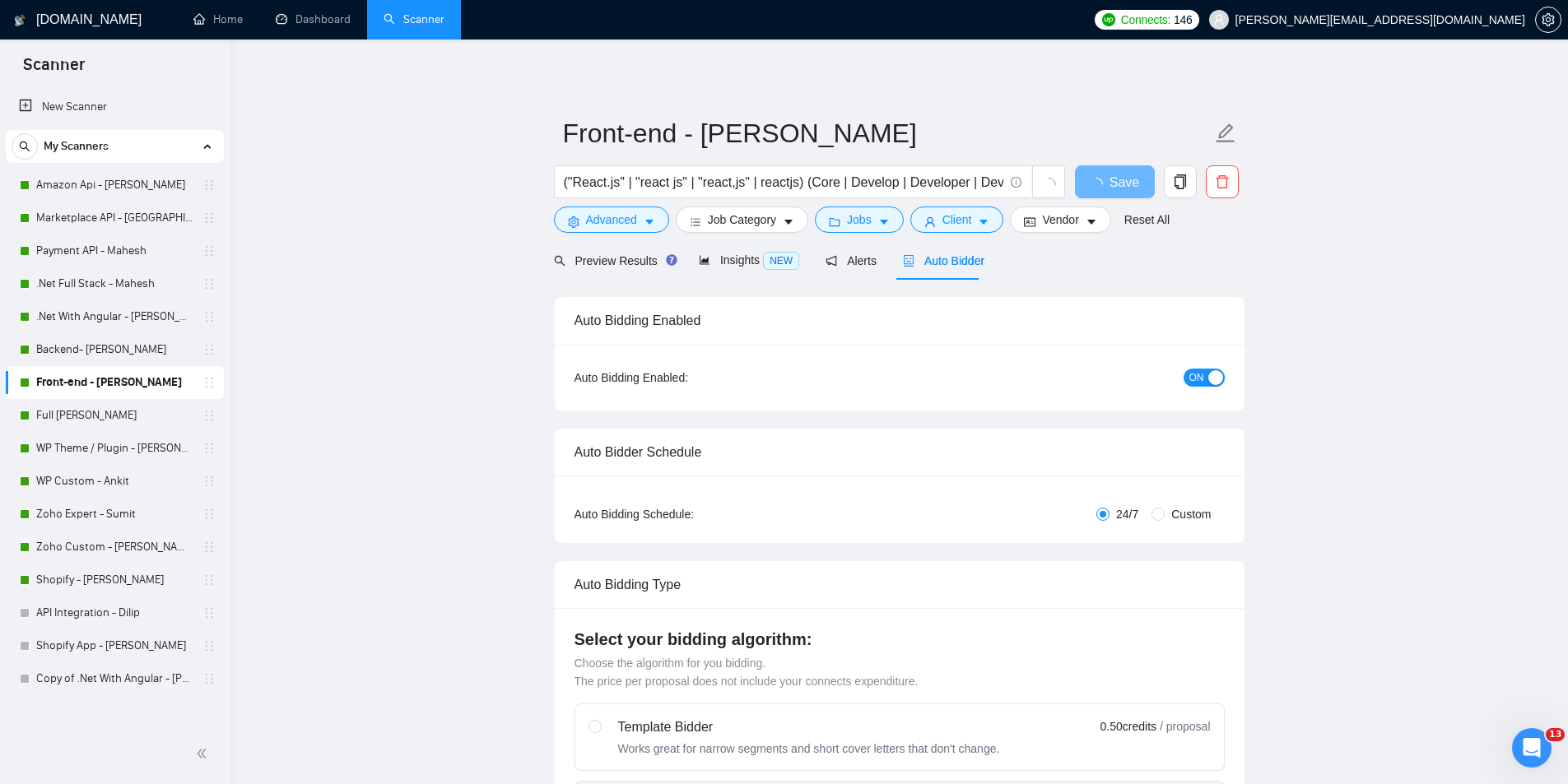
radio input "false"
radio input "true"
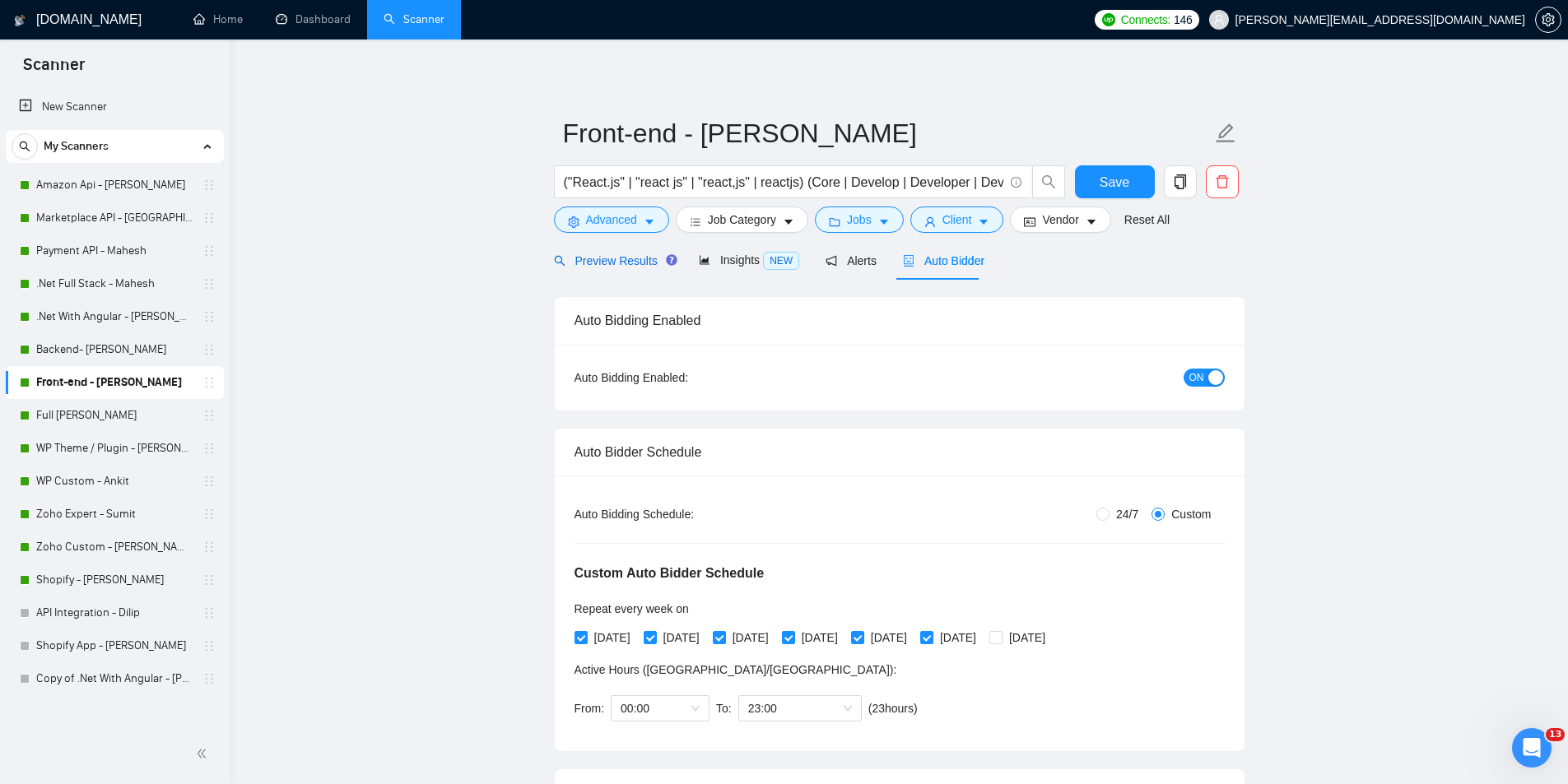
click at [632, 259] on span "Preview Results" at bounding box center [612, 260] width 119 height 13
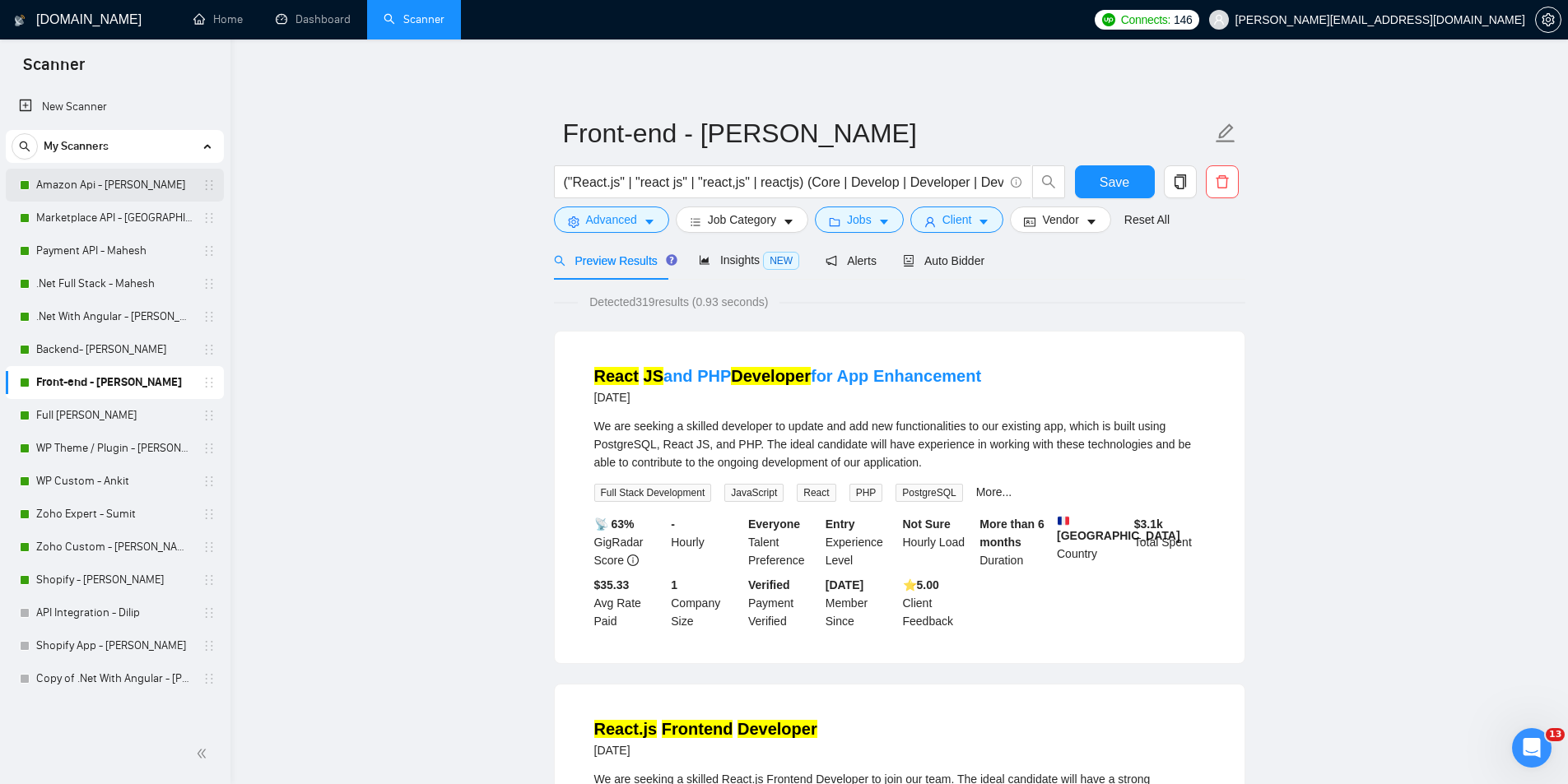
click at [121, 185] on link "Amazon Api - [PERSON_NAME]" at bounding box center [114, 185] width 156 height 32
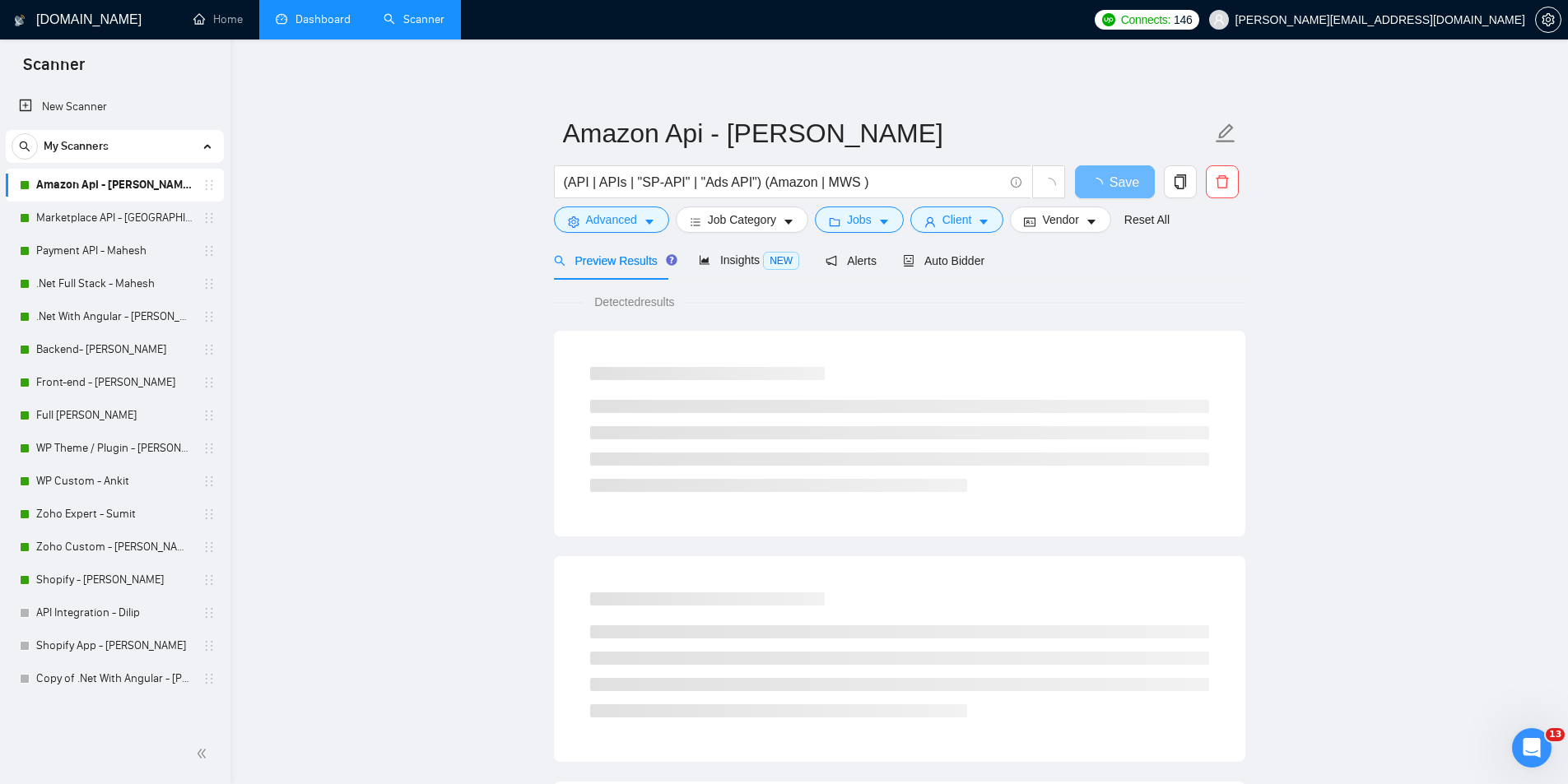
click at [324, 27] on link "Dashboard" at bounding box center [313, 20] width 75 height 14
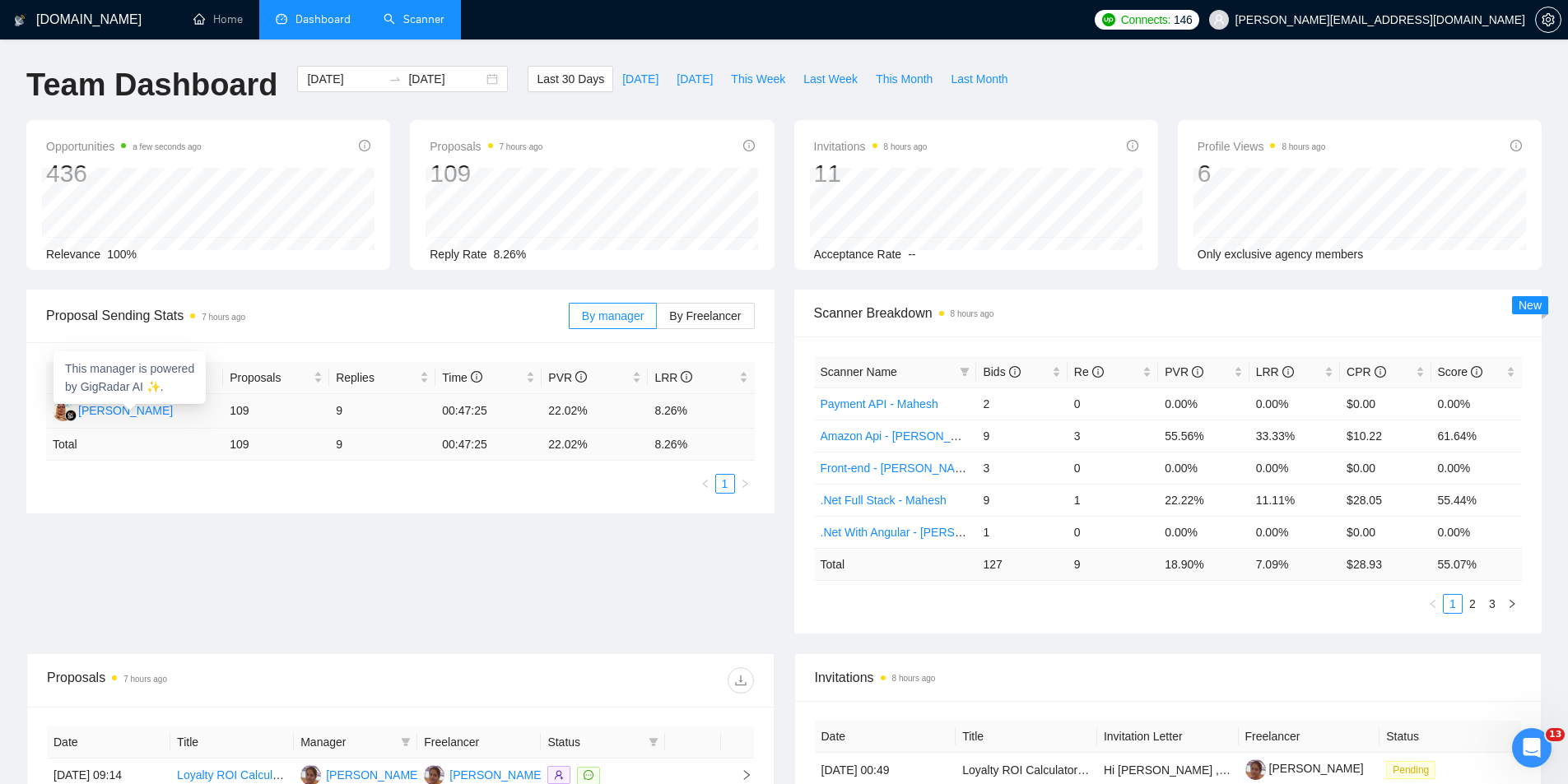
click at [109, 407] on div "[PERSON_NAME]" at bounding box center [126, 411] width 94 height 18
click at [402, 21] on link "Scanner" at bounding box center [414, 20] width 61 height 14
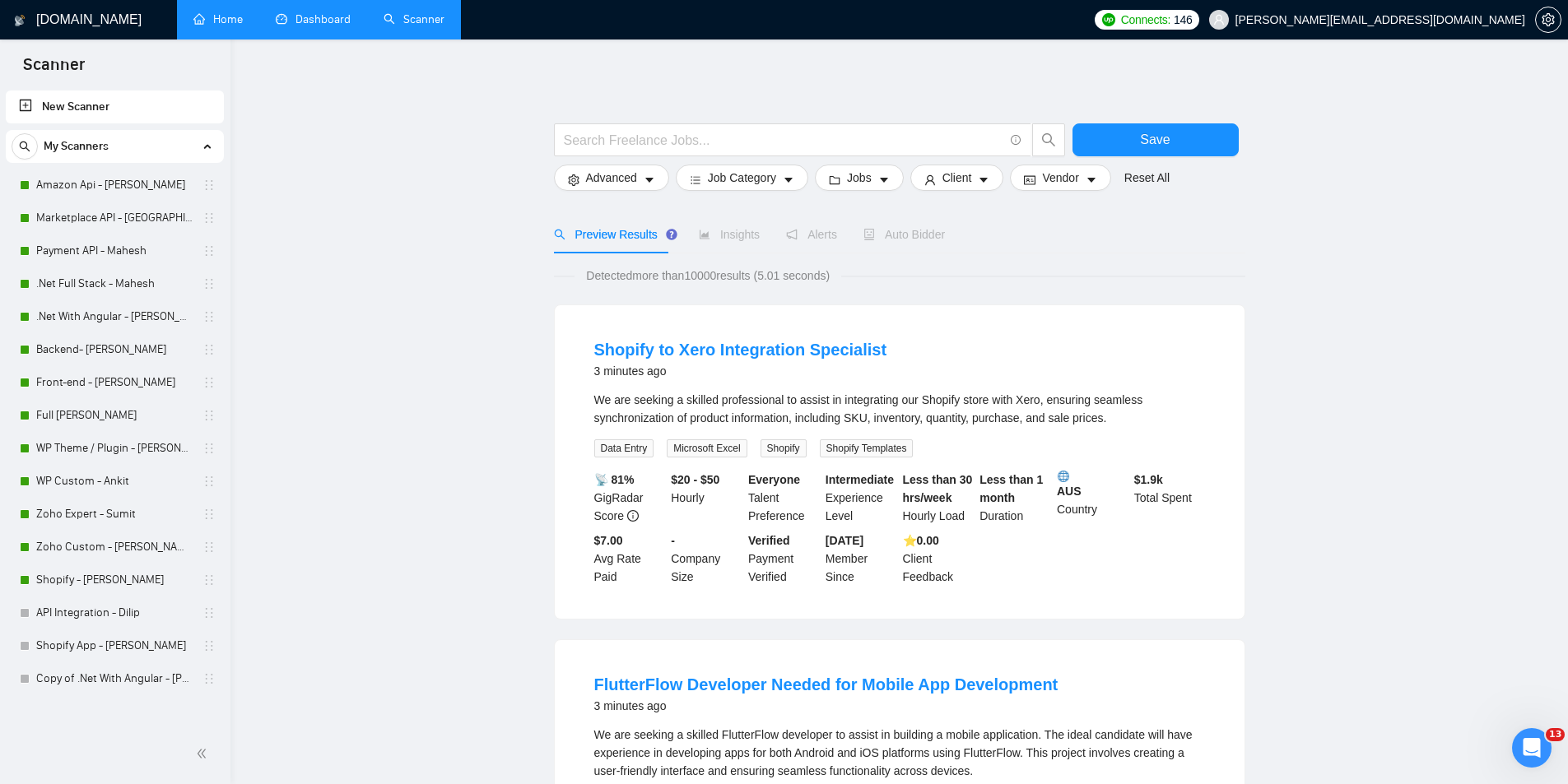
click at [200, 18] on link "Home" at bounding box center [218, 20] width 49 height 14
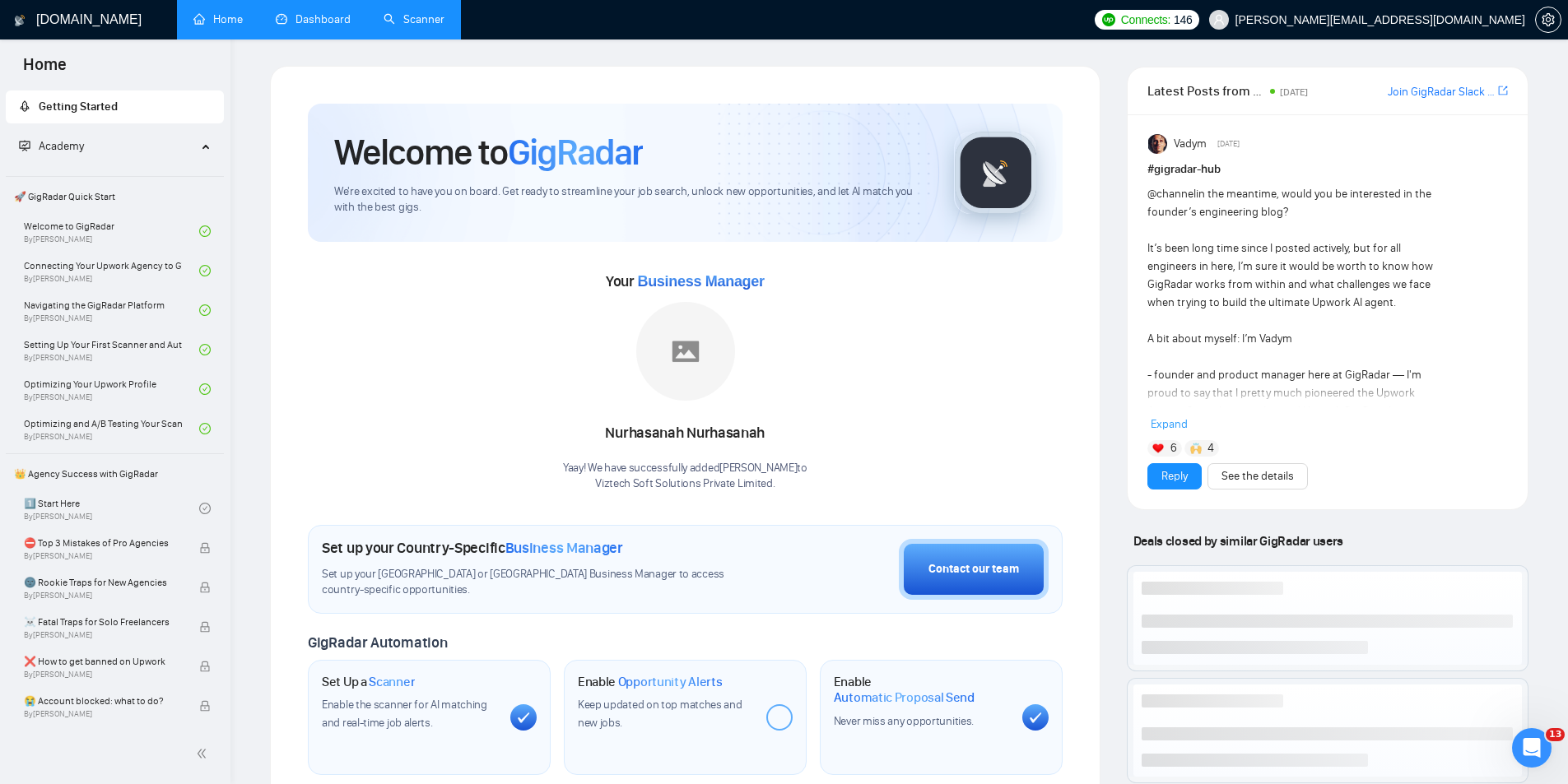
click at [275, 17] on link "Dashboard" at bounding box center [313, 20] width 75 height 14
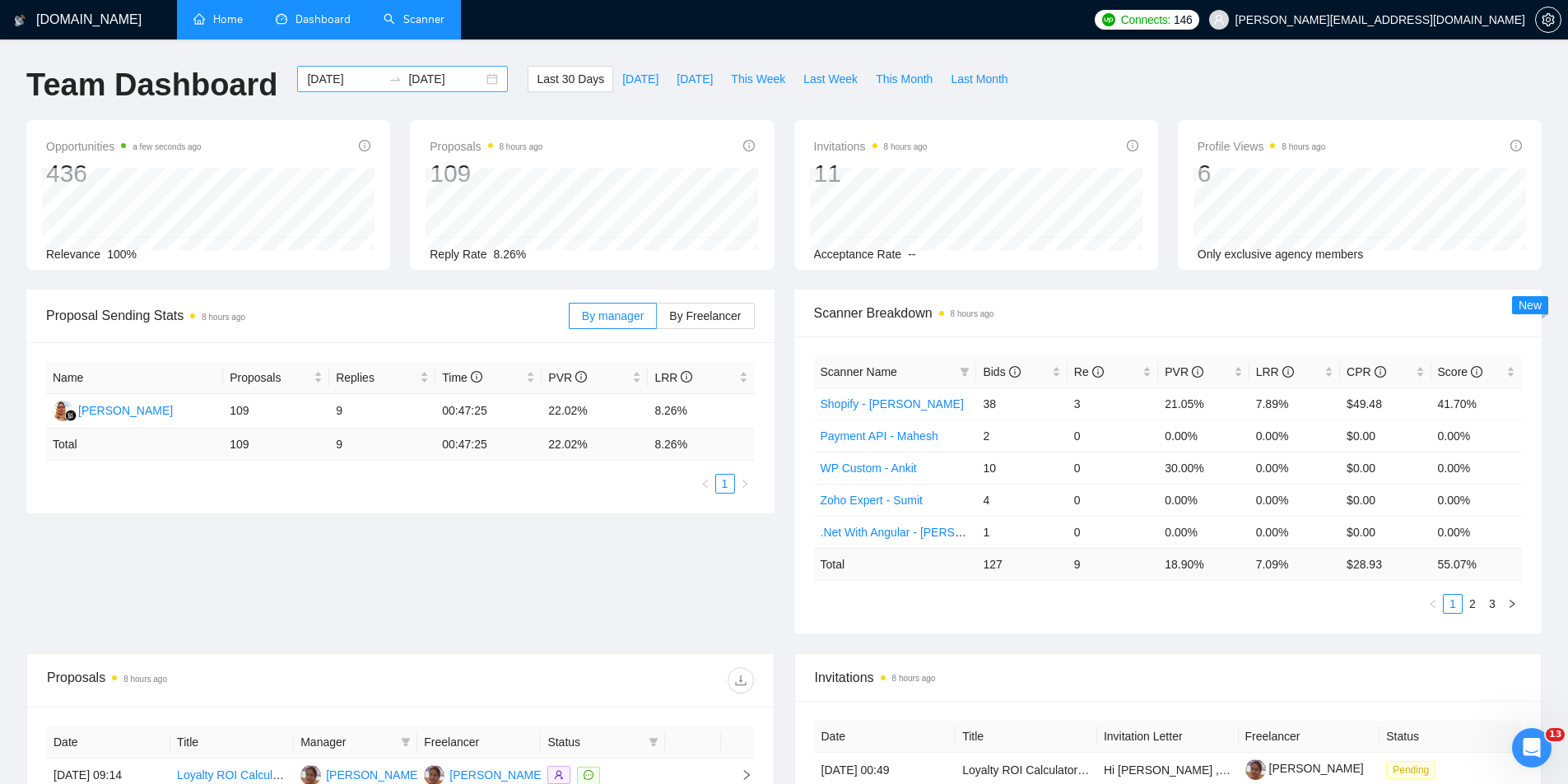
click at [475, 84] on div "[DATE] [DATE]" at bounding box center [402, 79] width 210 height 27
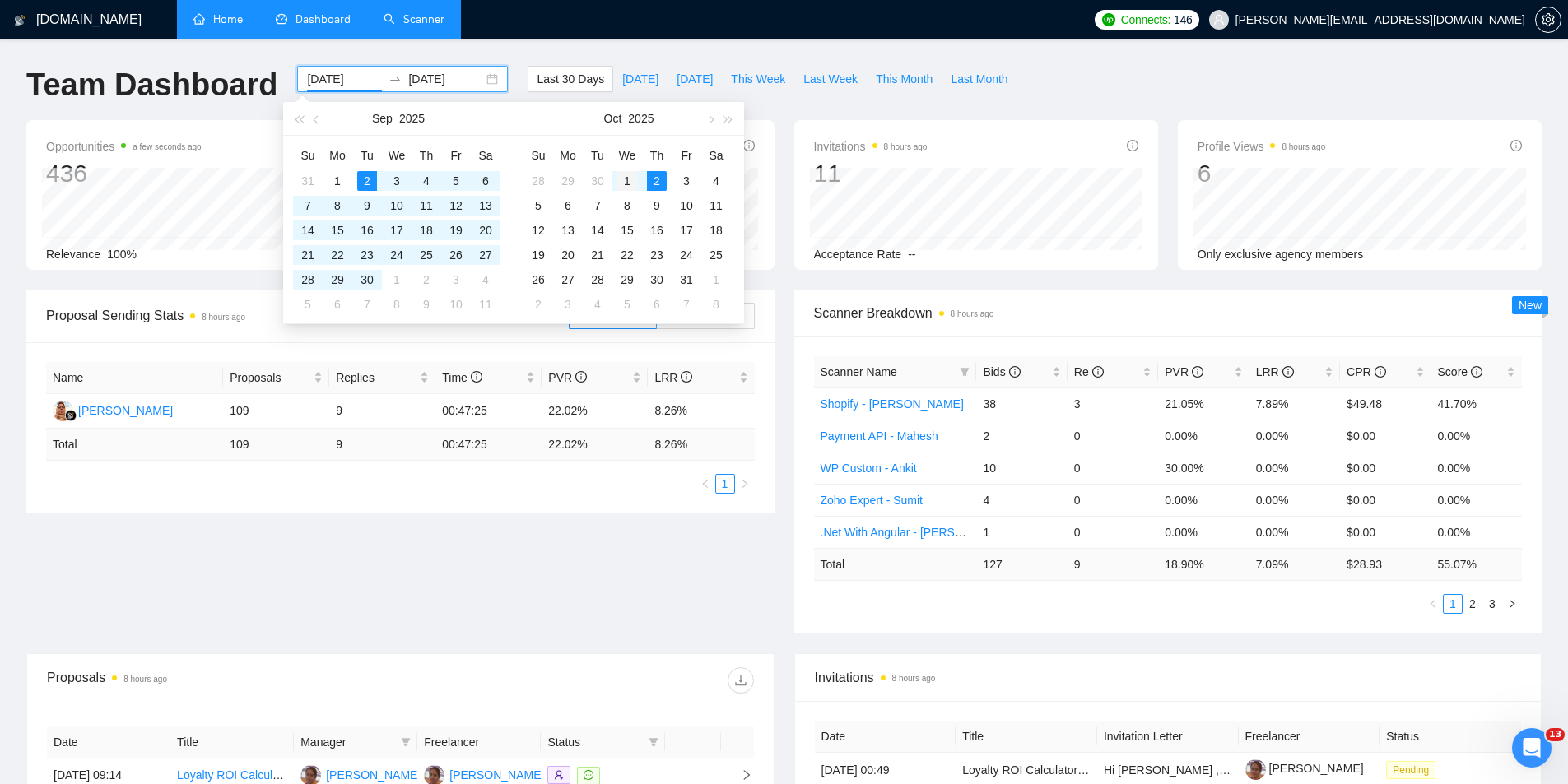
type input "[DATE]"
click at [629, 183] on div "1" at bounding box center [627, 181] width 20 height 20
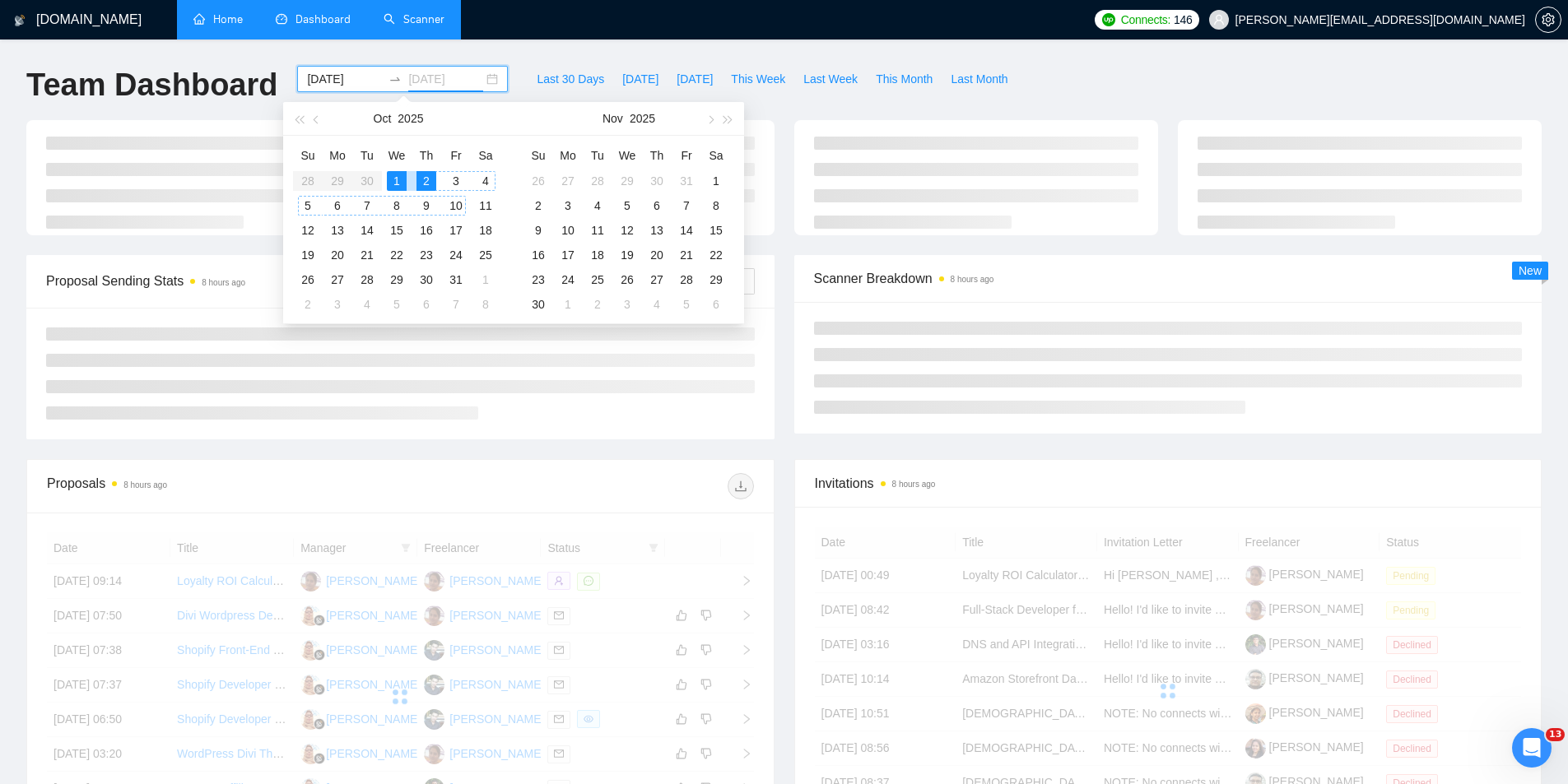
type input "[DATE]"
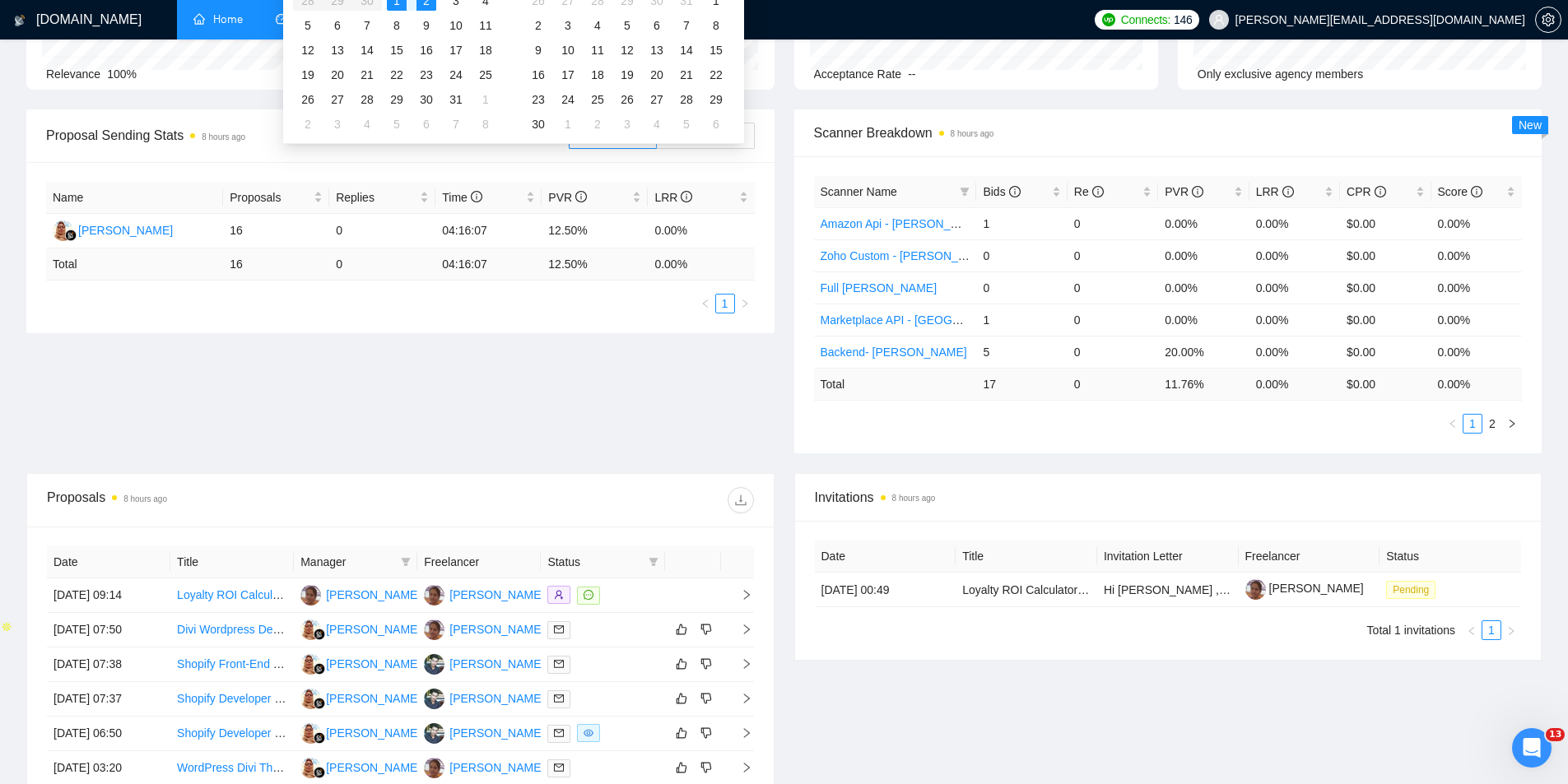
scroll to position [164, 0]
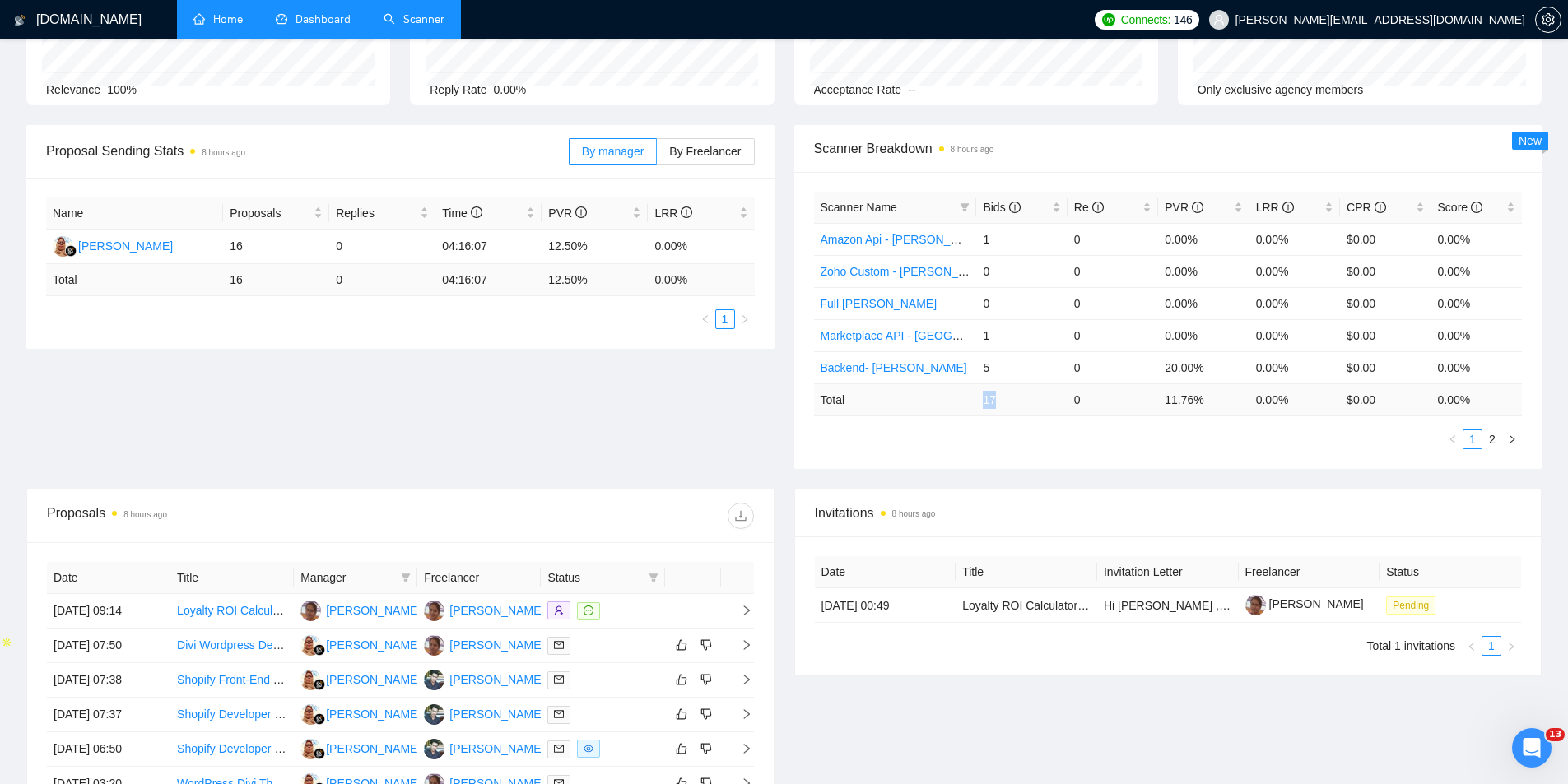
drag, startPoint x: 968, startPoint y: 398, endPoint x: 1029, endPoint y: 402, distance: 61.1
click at [1029, 402] on tr "Total 17 0 11.76 % 0.00 % $ 0.00 0.00 %" at bounding box center [1168, 399] width 709 height 32
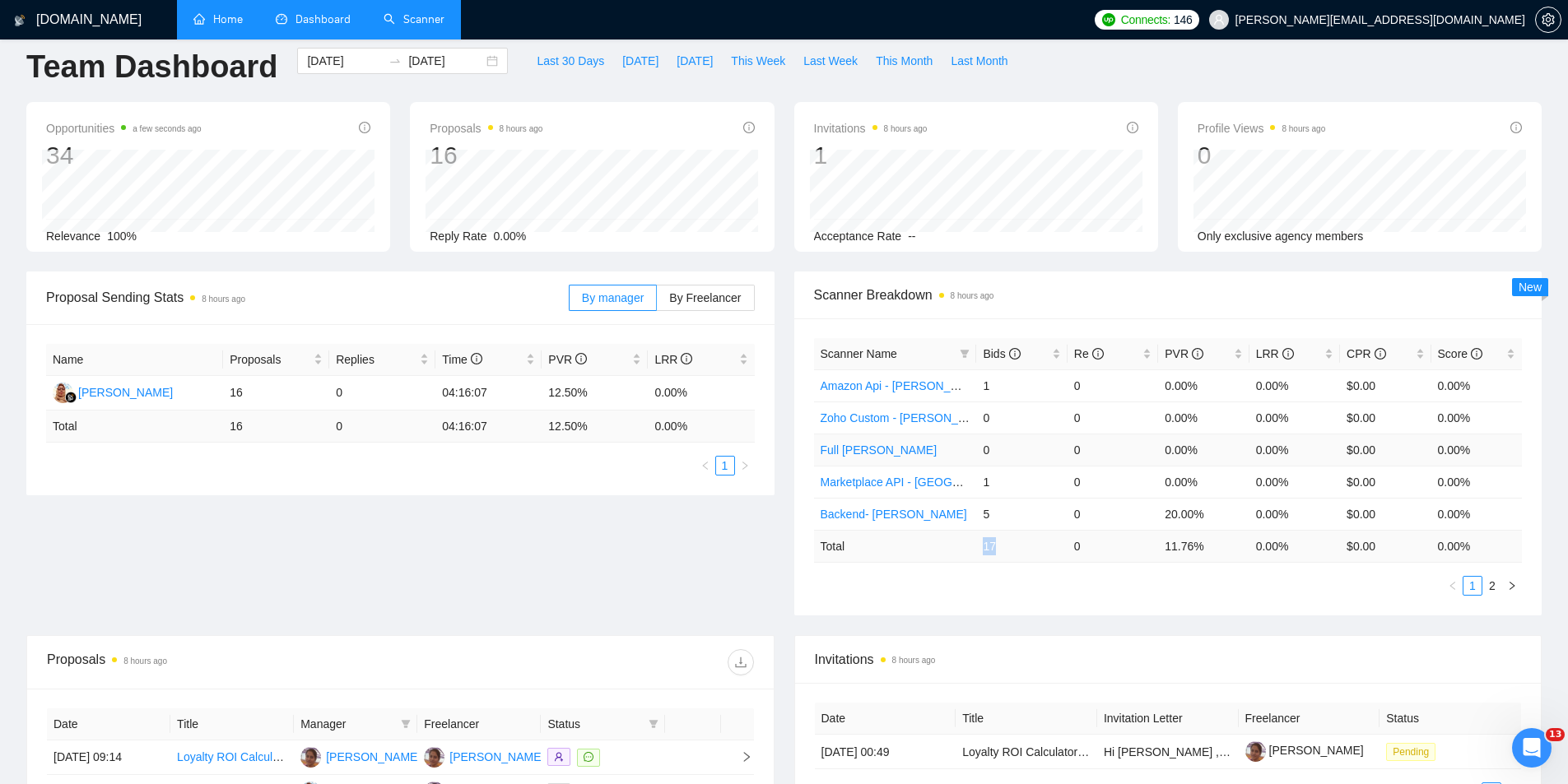
scroll to position [0, 0]
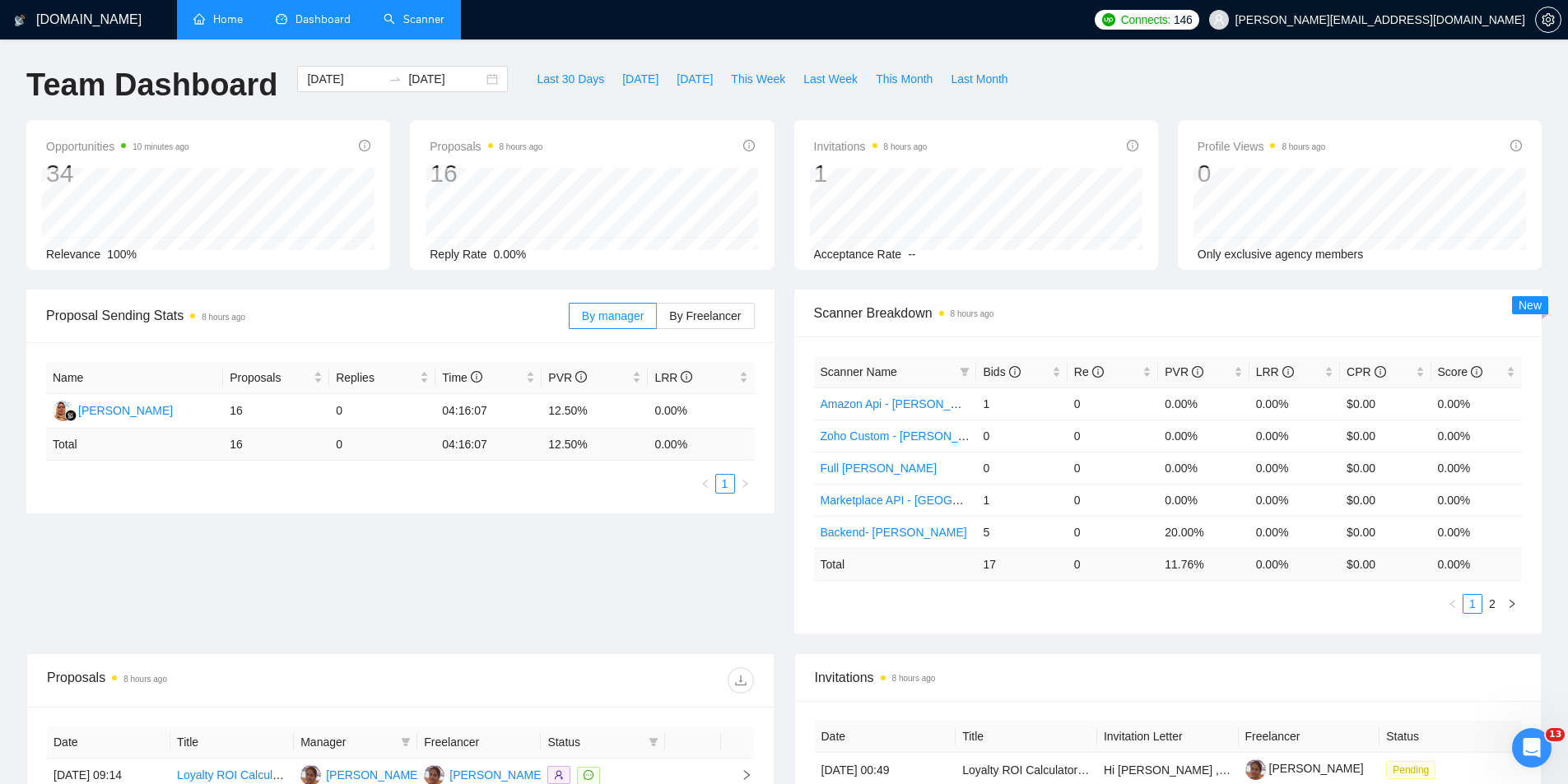
click at [1484, 8] on span "[PERSON_NAME][EMAIL_ADDRESS][DOMAIN_NAME]" at bounding box center [1367, 20] width 336 height 53
click at [1540, 11] on button "button" at bounding box center [1547, 20] width 27 height 27
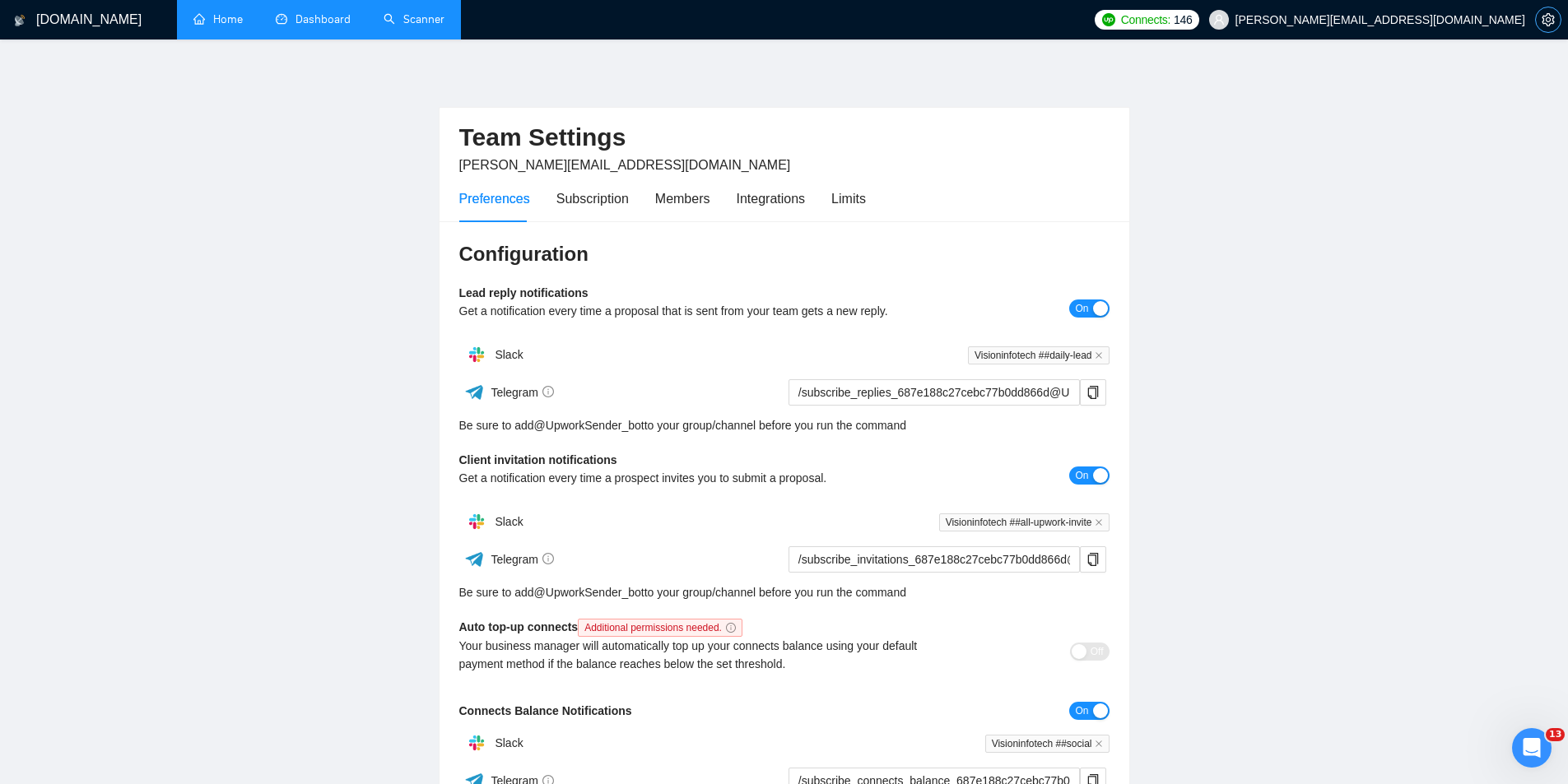
click at [1545, 29] on button "button" at bounding box center [1547, 20] width 27 height 27
click at [1548, 21] on icon "setting" at bounding box center [1547, 19] width 13 height 13
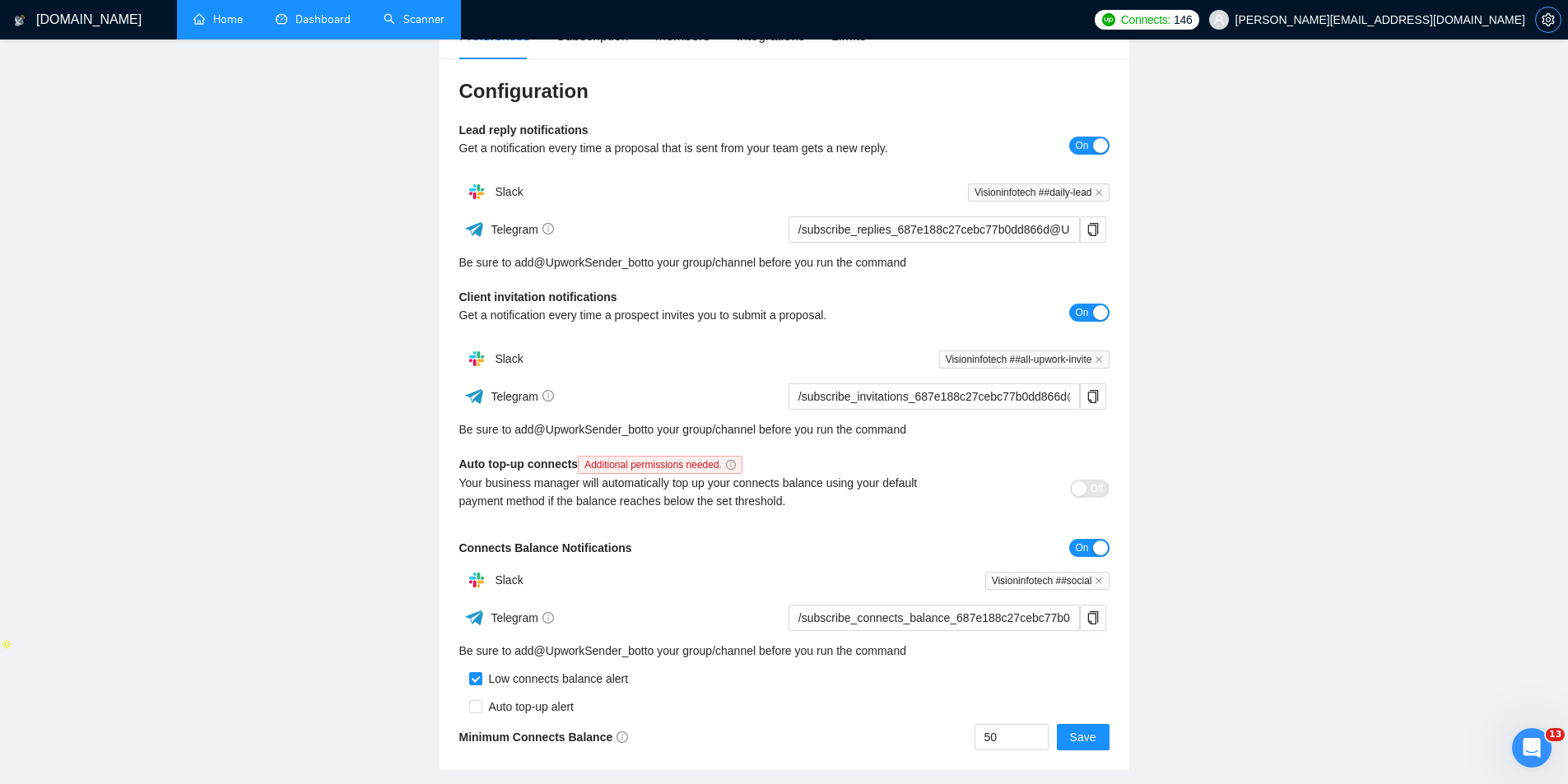
scroll to position [164, 0]
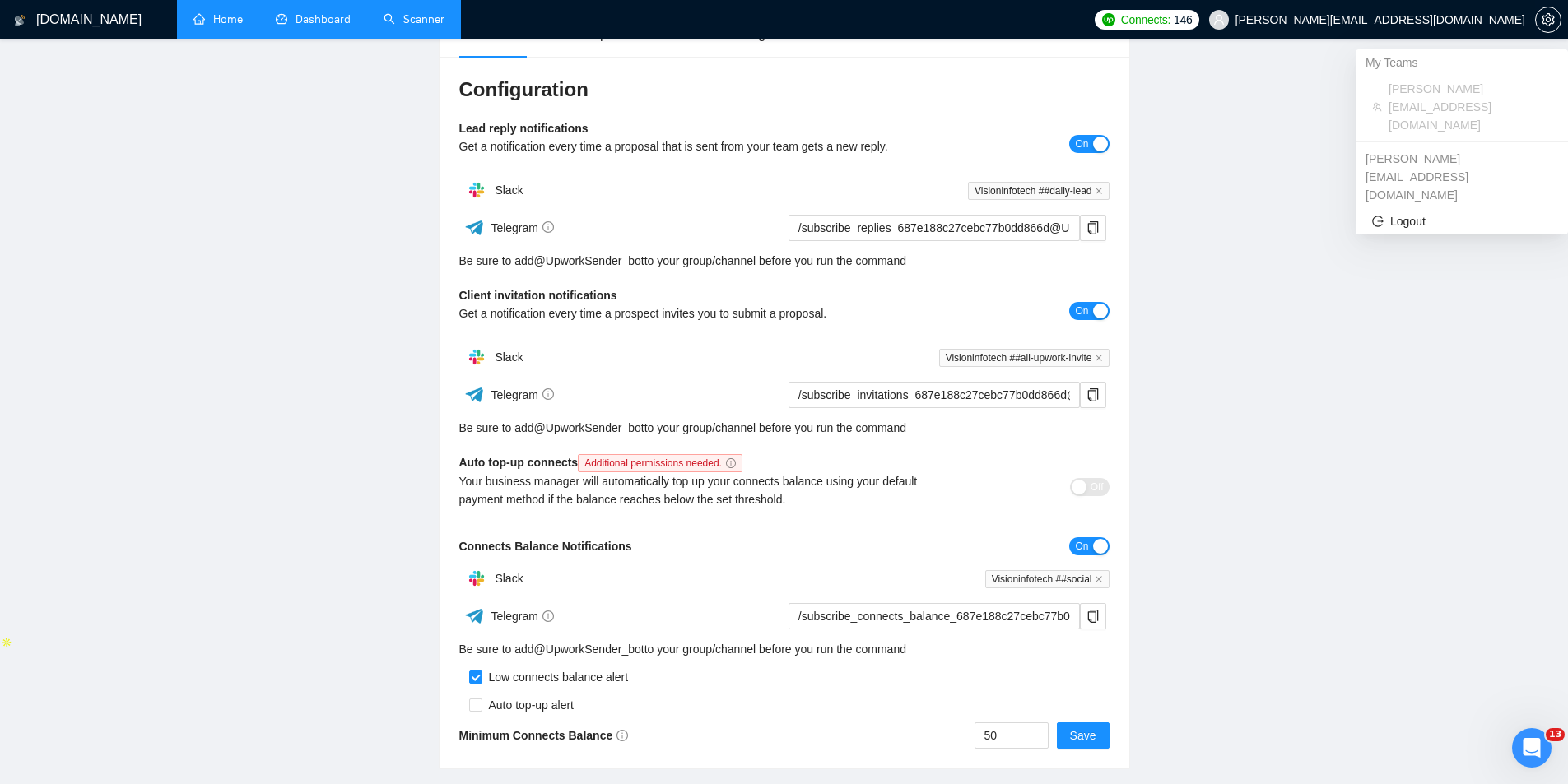
click at [1482, 20] on span "[PERSON_NAME][EMAIL_ADDRESS][DOMAIN_NAME]" at bounding box center [1380, 20] width 290 height 0
click at [1430, 212] on span "Logout" at bounding box center [1462, 221] width 180 height 18
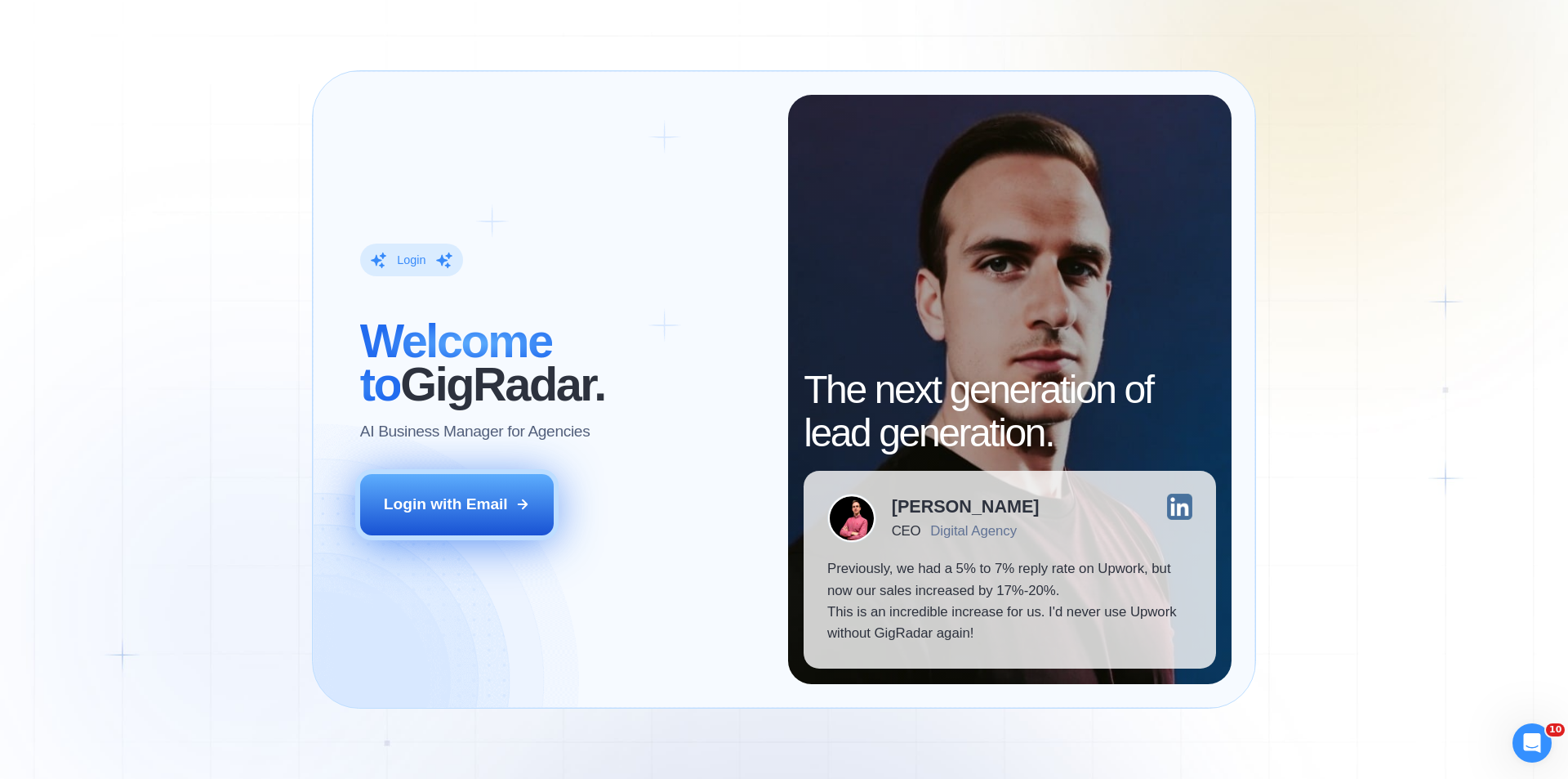
click at [456, 505] on div "Login with Email" at bounding box center [445, 505] width 124 height 21
